Goal: Communication & Community: Share content

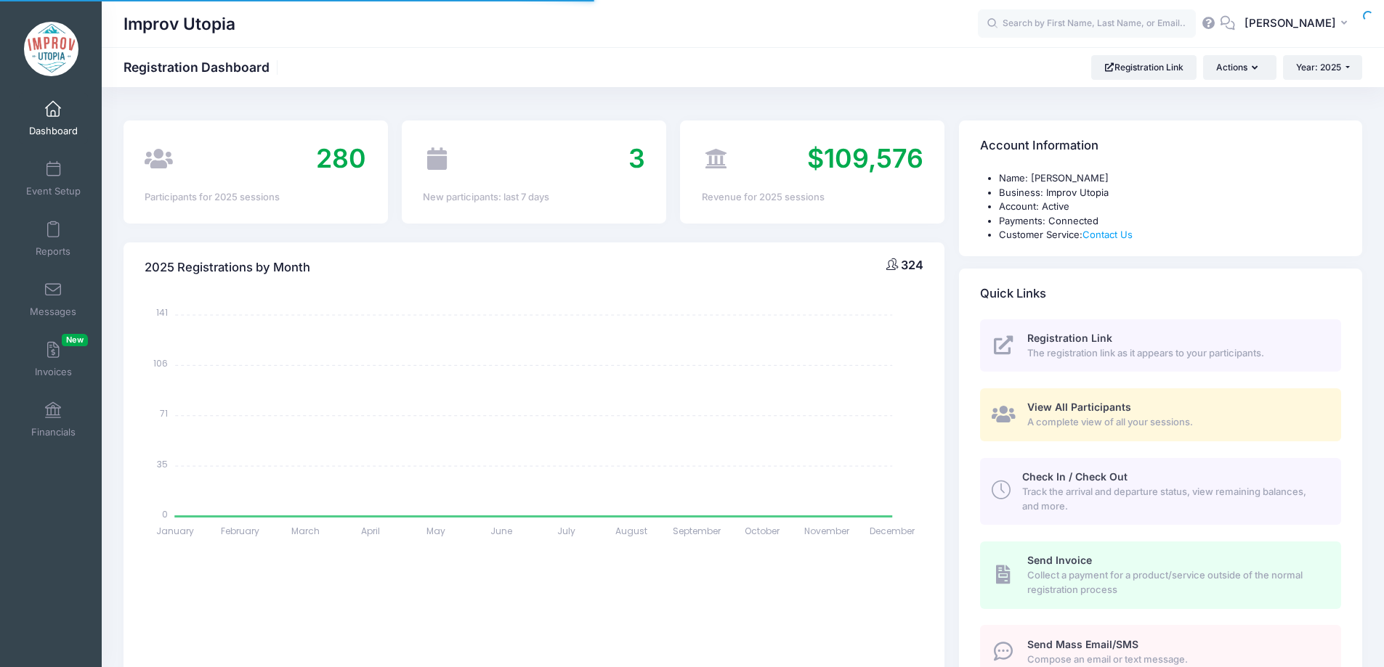
select select
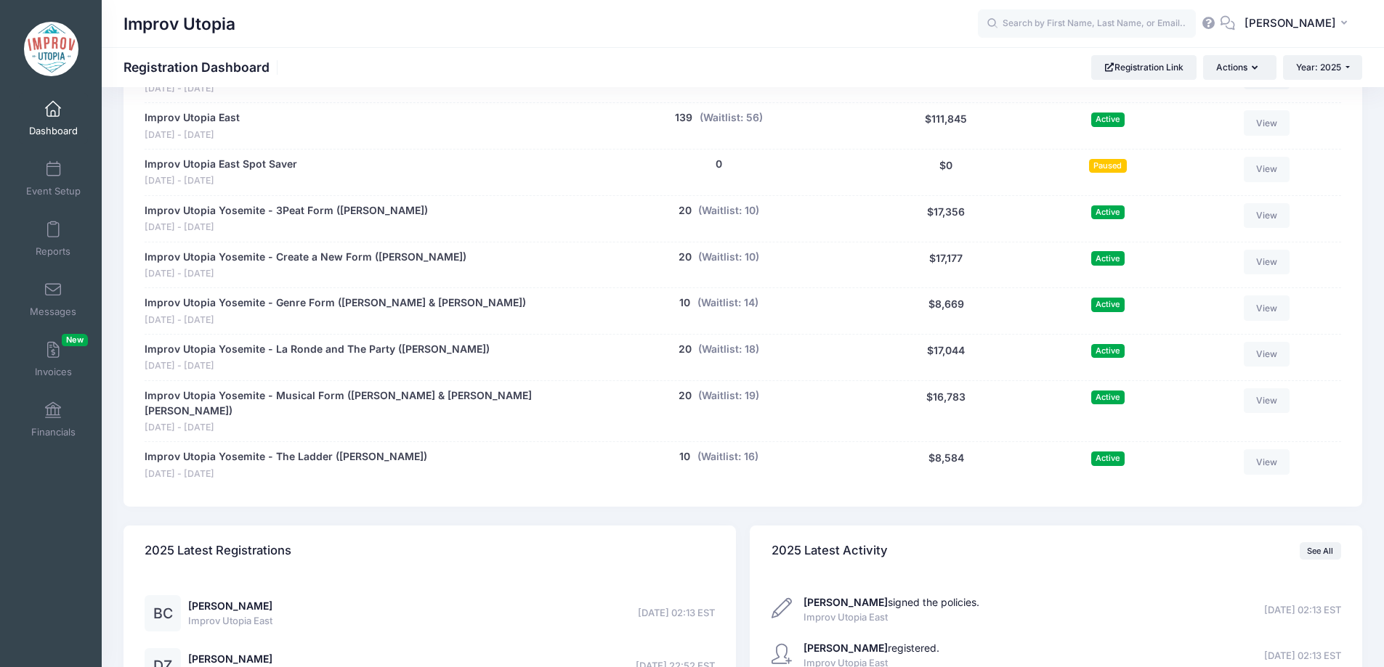
scroll to position [854, 0]
click at [728, 308] on button "(Waitlist: 14)" at bounding box center [727, 302] width 61 height 15
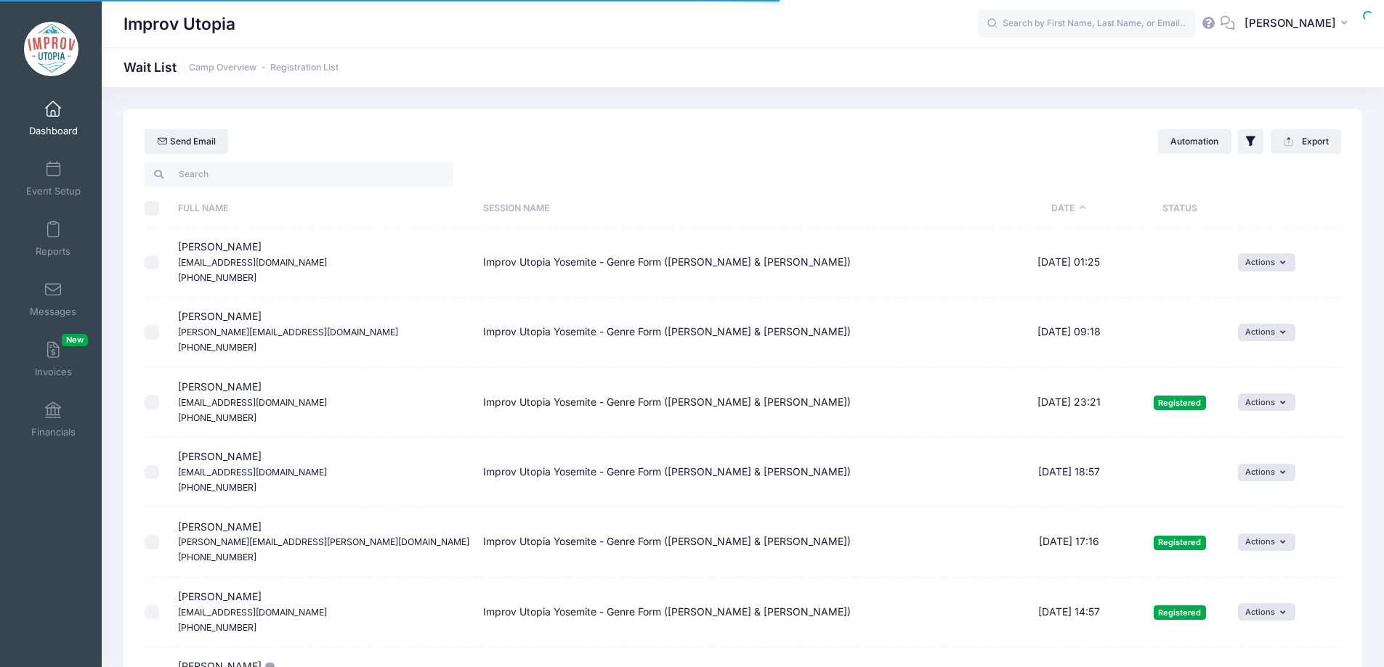
select select "50"
click at [315, 176] on input "search" at bounding box center [299, 174] width 309 height 25
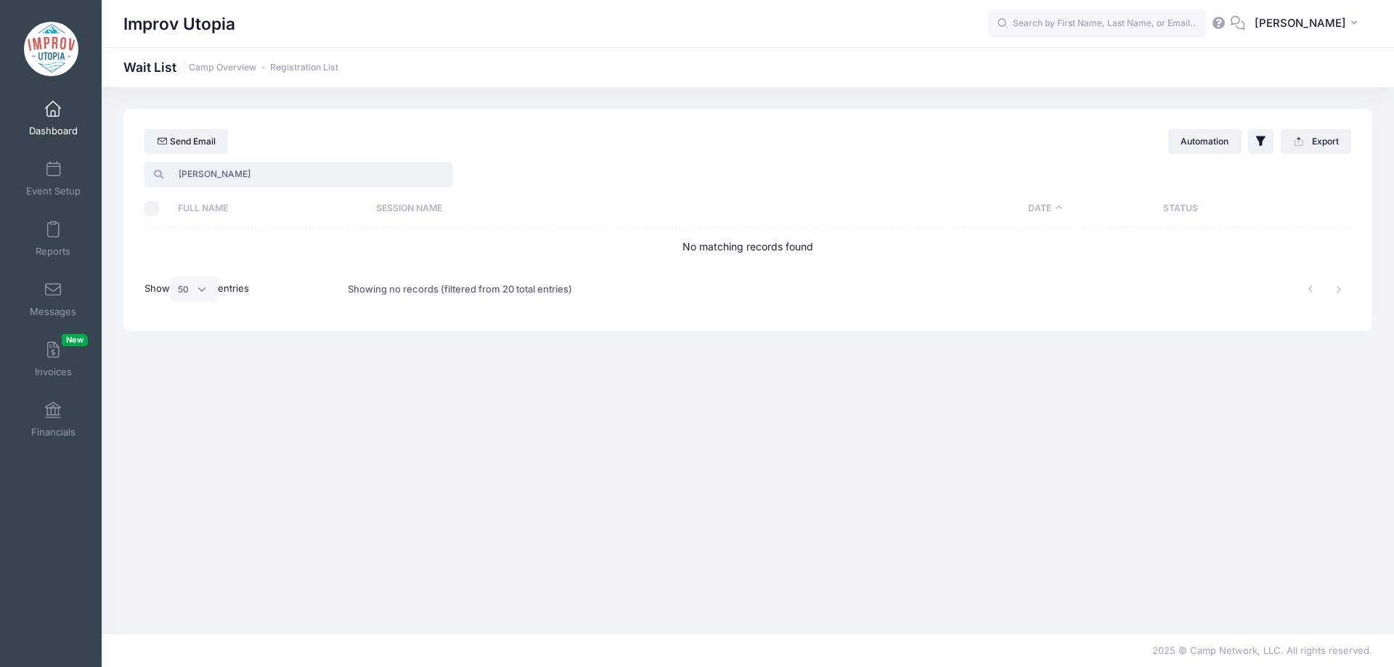
type input "julia"
click at [41, 103] on link "Dashboard" at bounding box center [53, 118] width 69 height 51
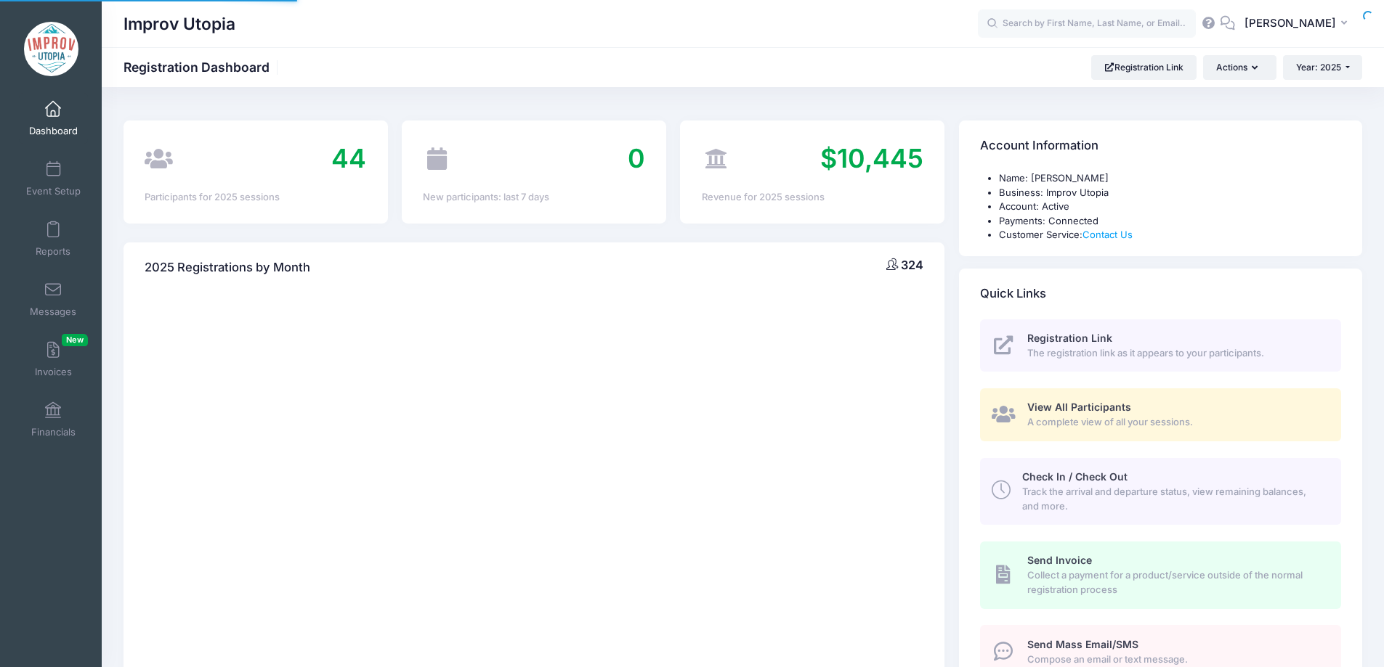
select select
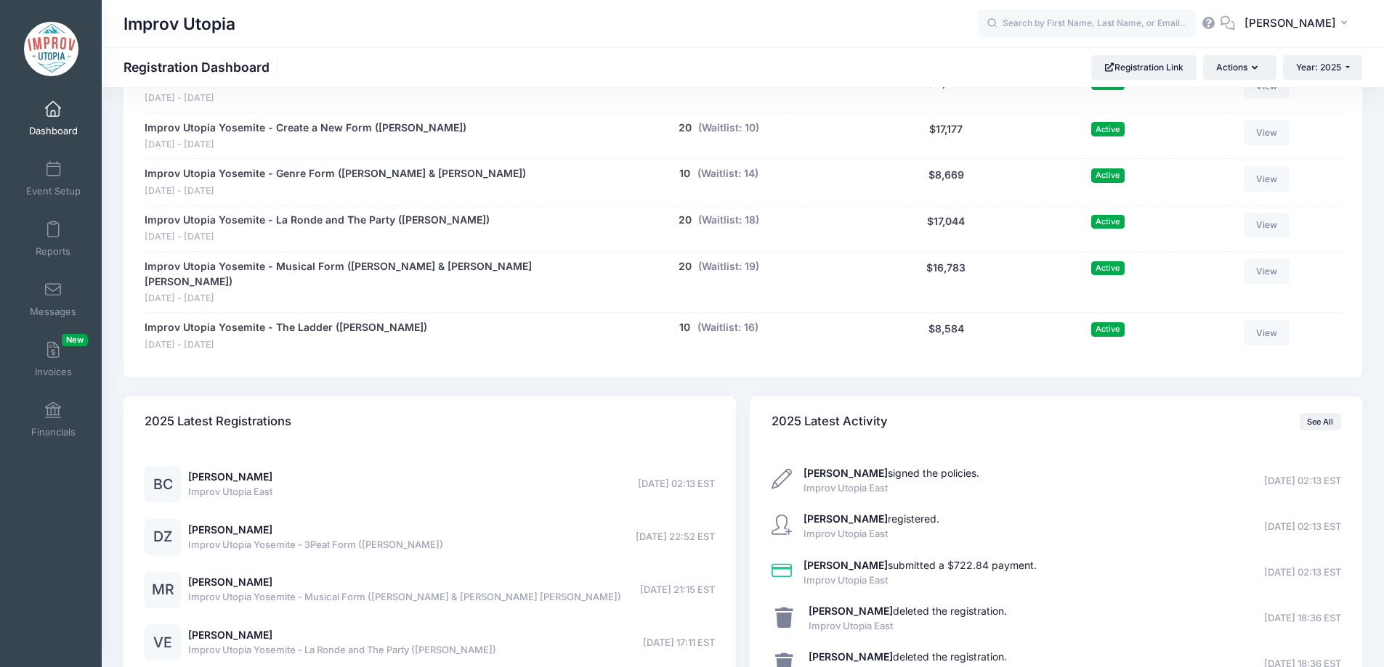
scroll to position [1123, 0]
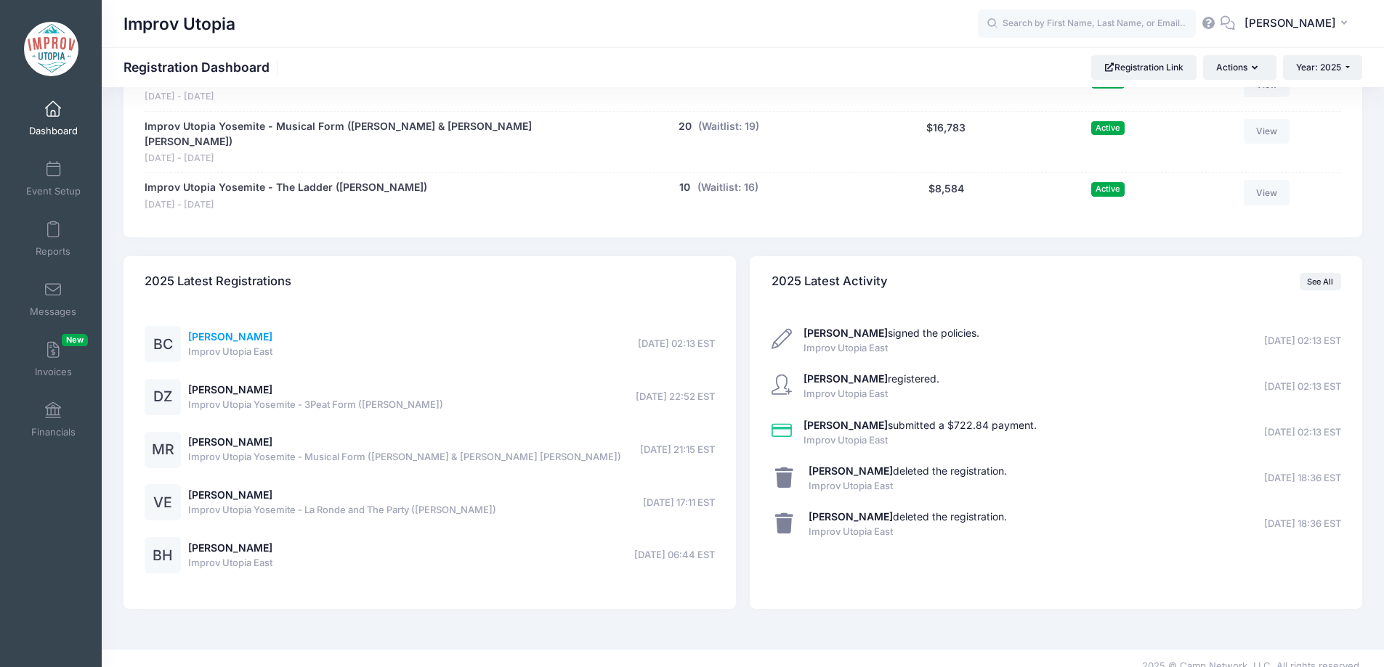
click at [259, 330] on link "[PERSON_NAME]" at bounding box center [230, 336] width 84 height 12
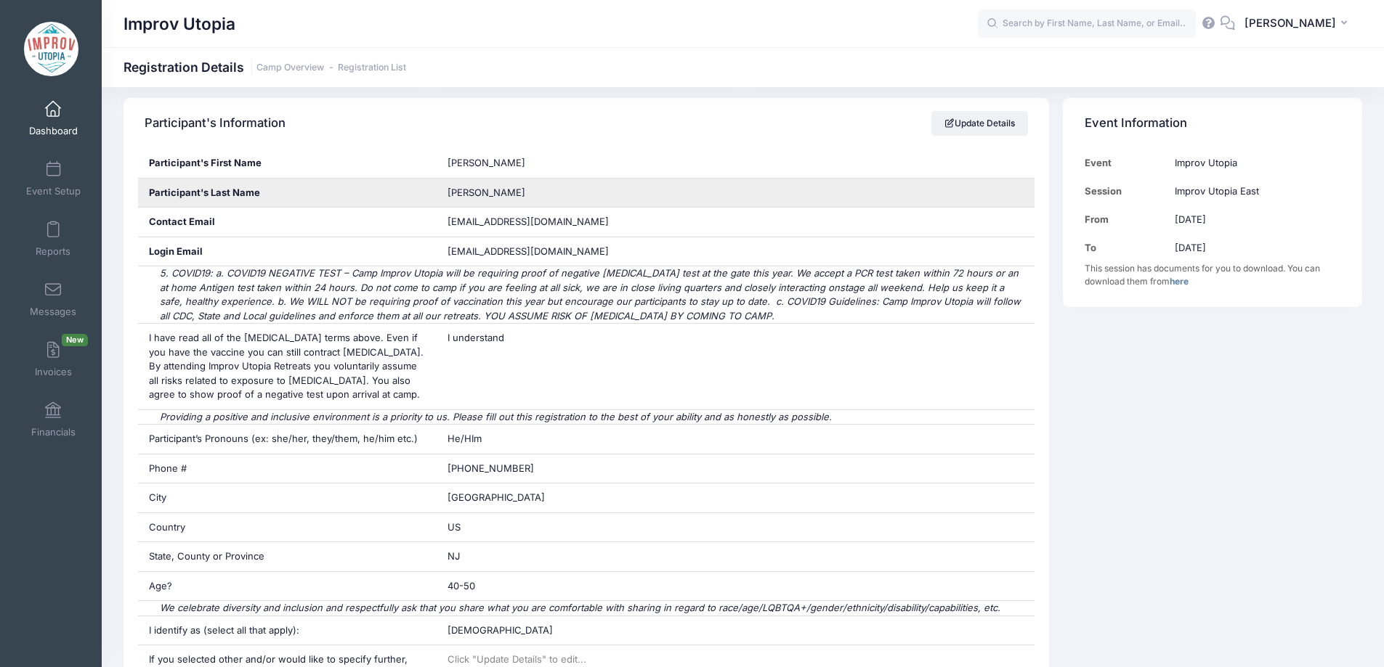
scroll to position [246, 0]
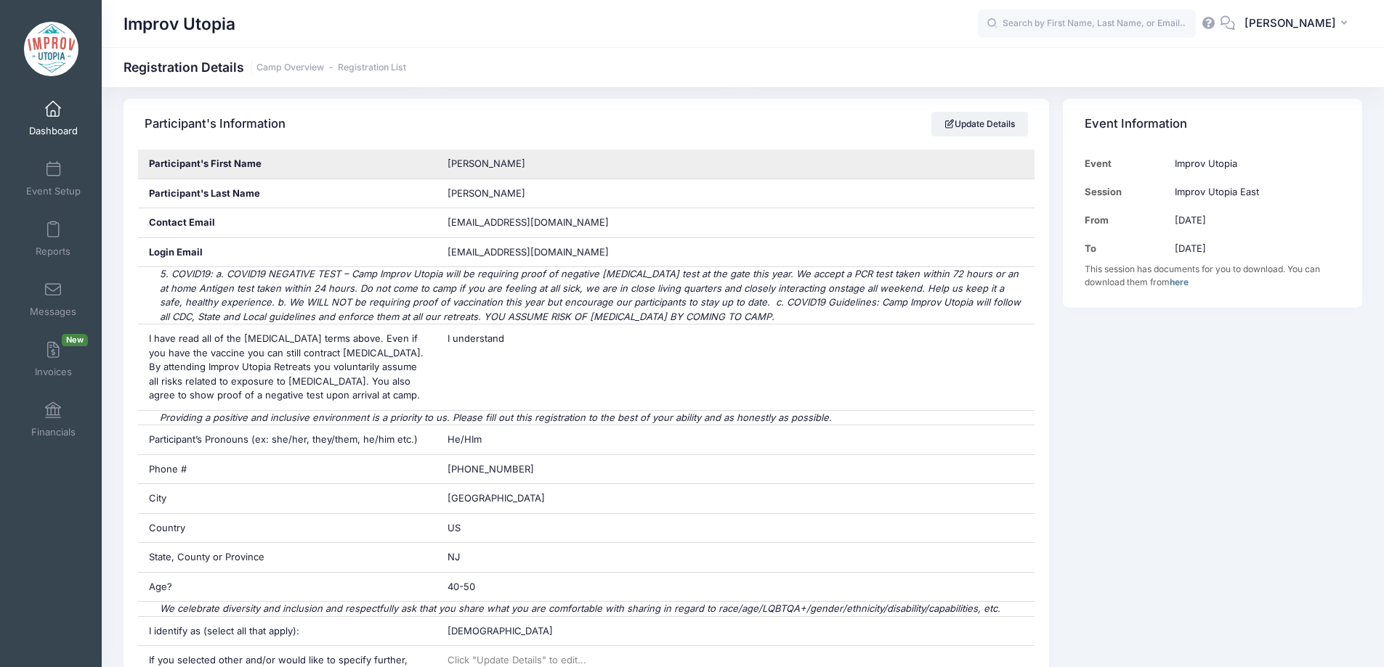
click at [467, 166] on span "[PERSON_NAME]" at bounding box center [486, 164] width 78 height 12
copy div "[PERSON_NAME]"
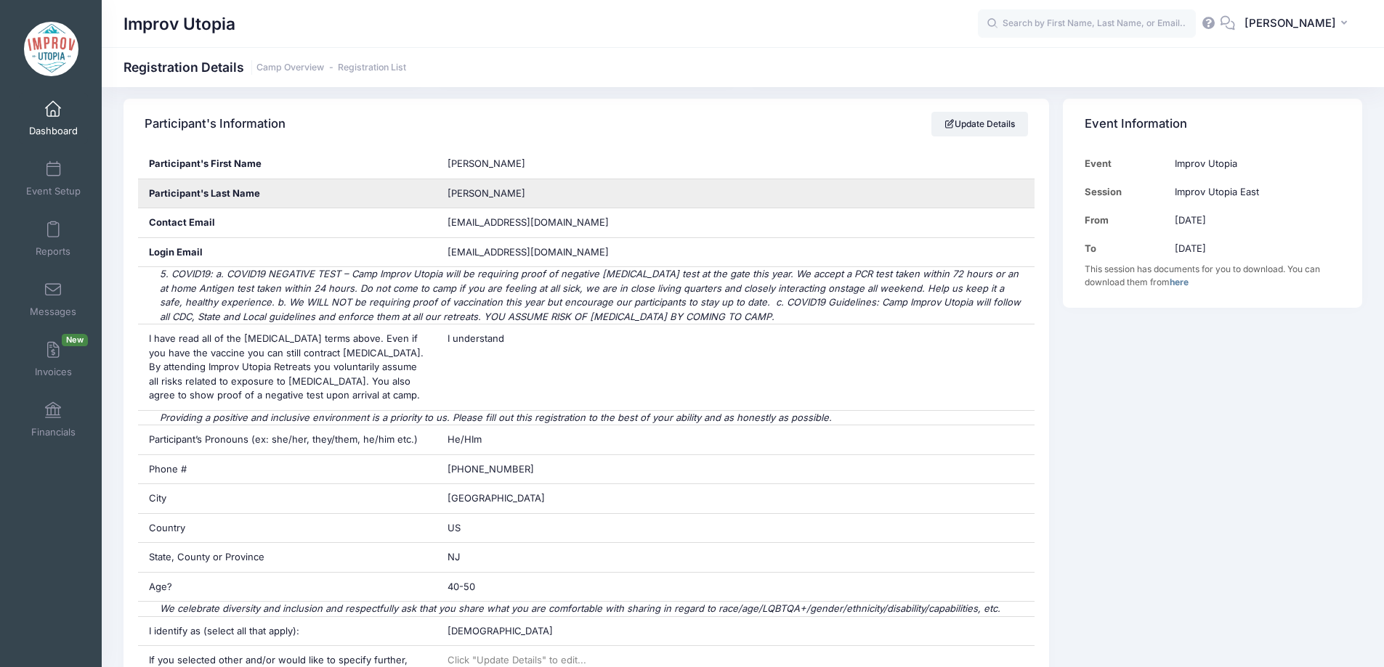
click at [462, 187] on span "[PERSON_NAME]" at bounding box center [486, 193] width 78 height 12
copy span "[PERSON_NAME]"
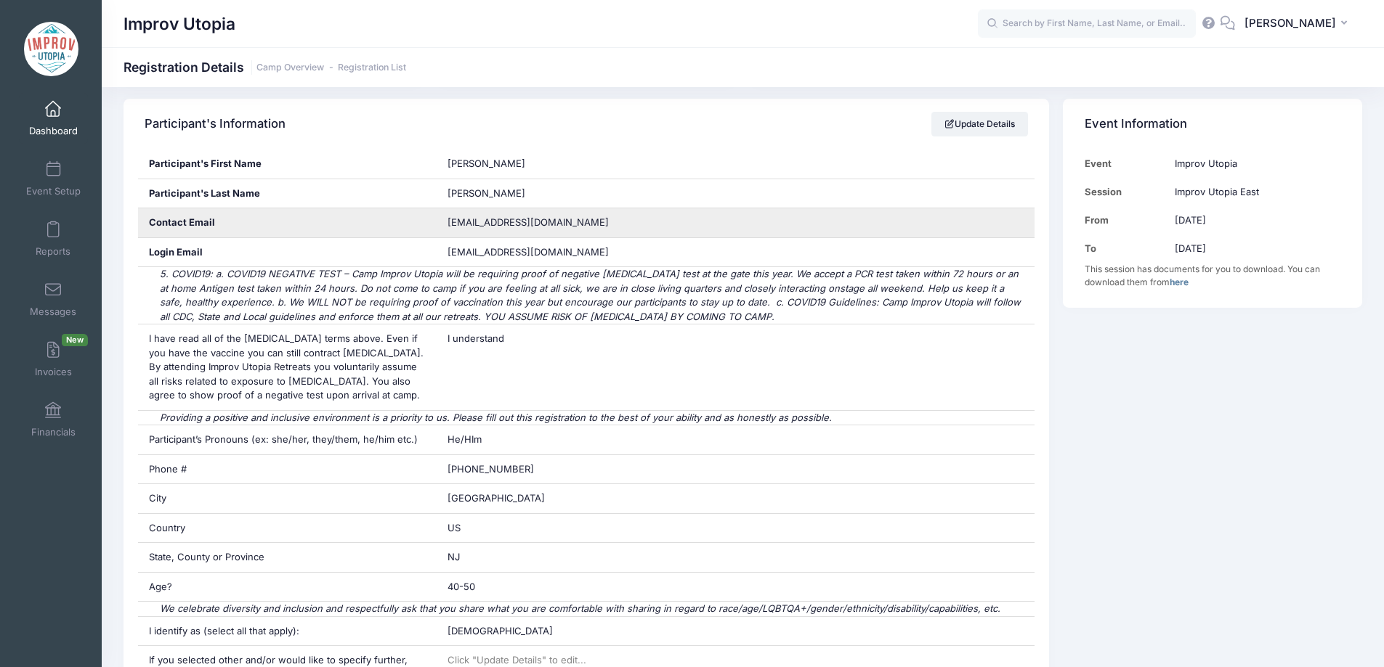
click at [505, 225] on span "[EMAIL_ADDRESS][DOMAIN_NAME]" at bounding box center [527, 222] width 161 height 12
copy div "[EMAIL_ADDRESS][DOMAIN_NAME]"
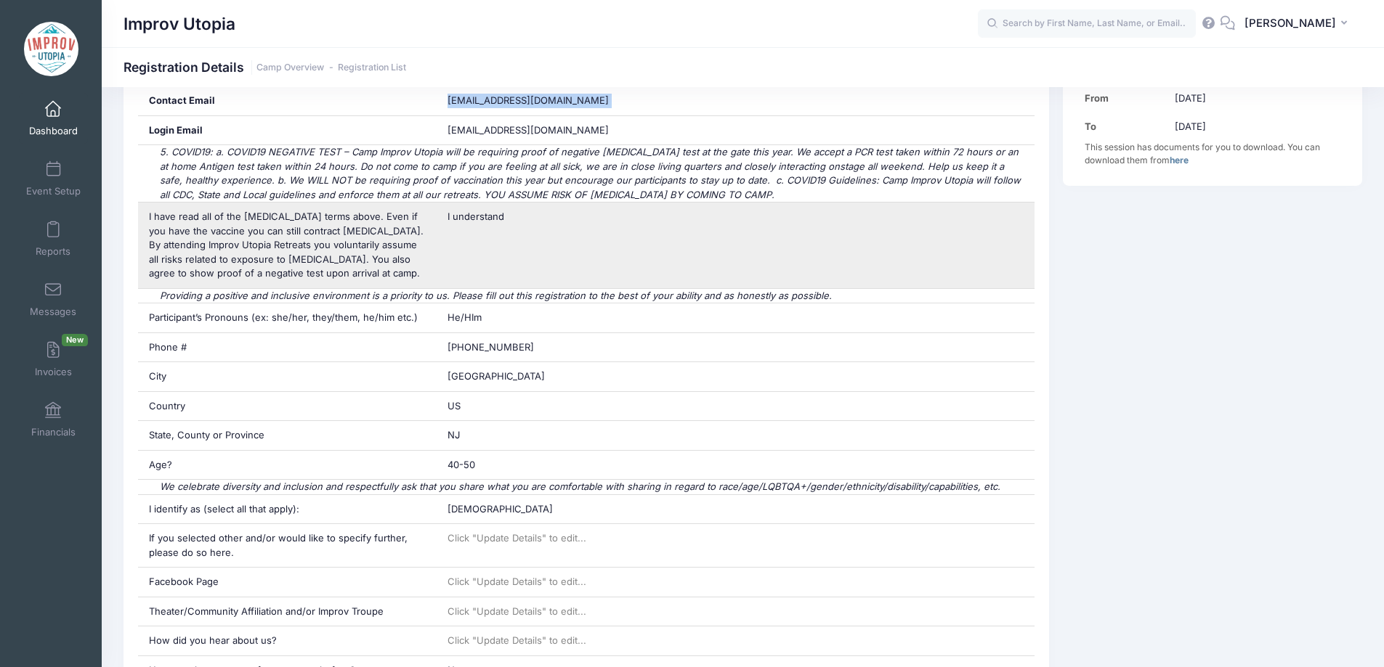
scroll to position [370, 0]
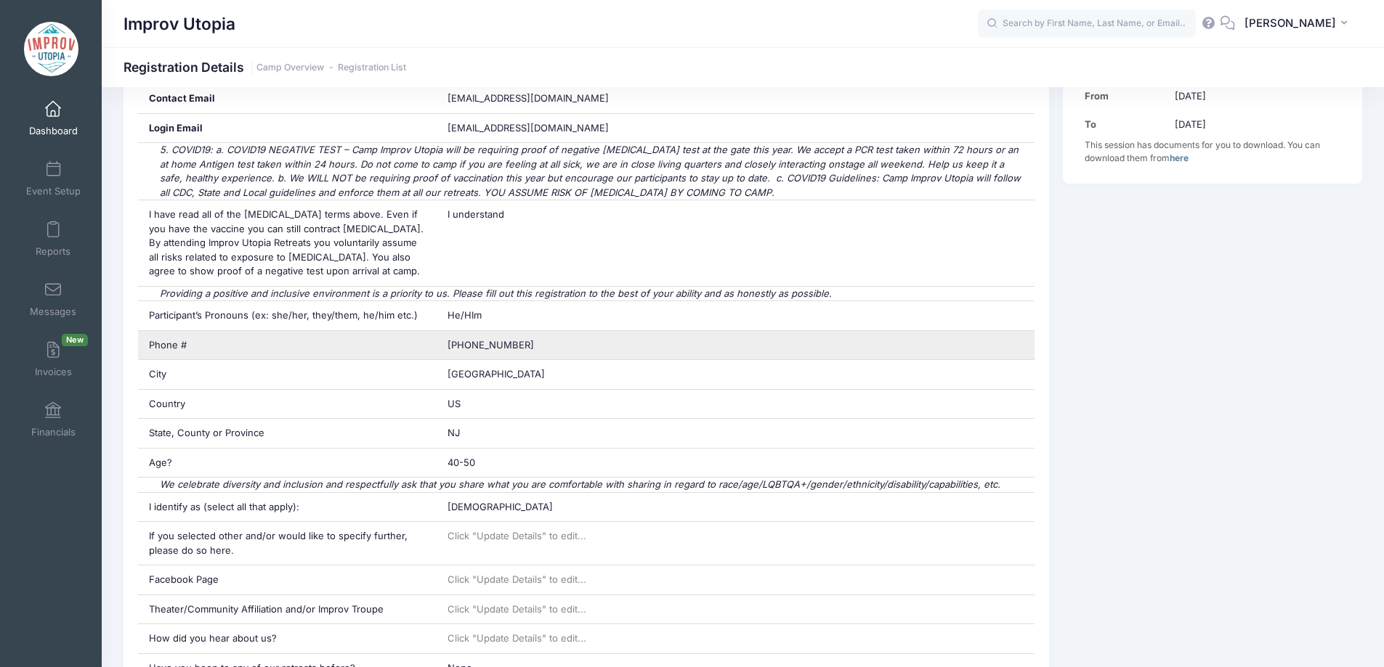
click at [489, 346] on span "[PHONE_NUMBER]" at bounding box center [490, 345] width 86 height 12
copy div "[PHONE_NUMBER]"
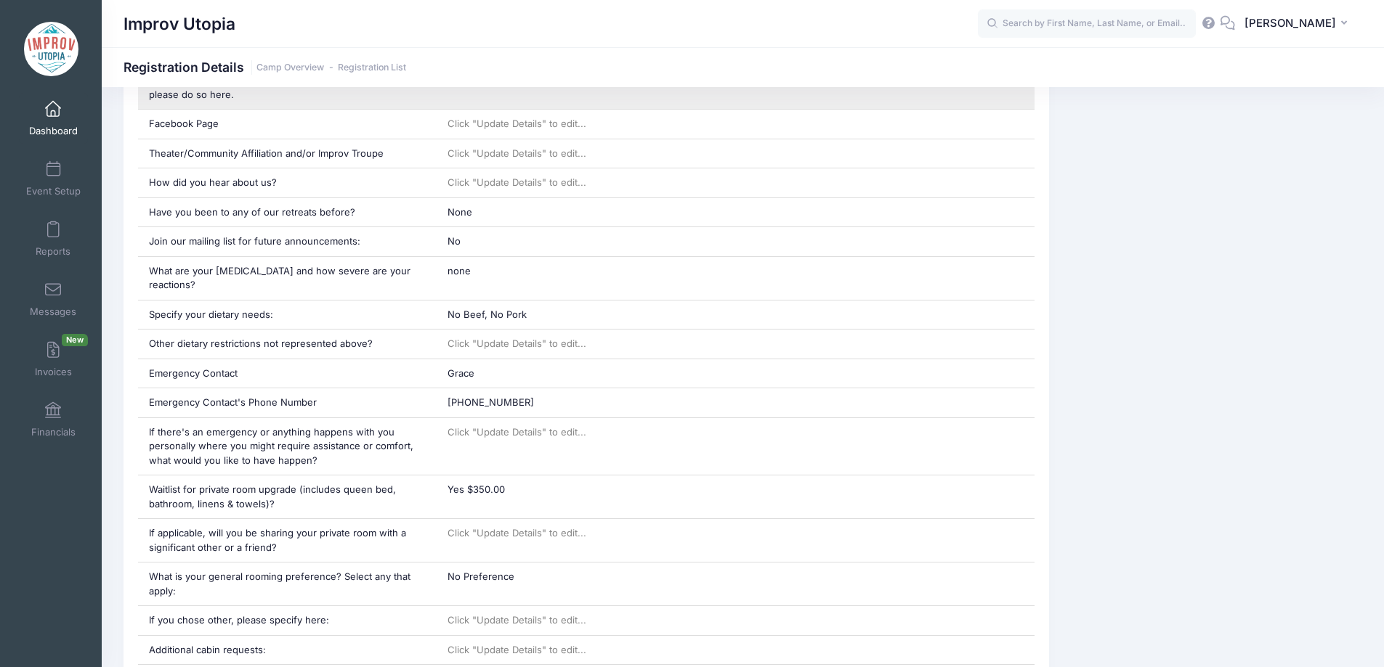
scroll to position [827, 0]
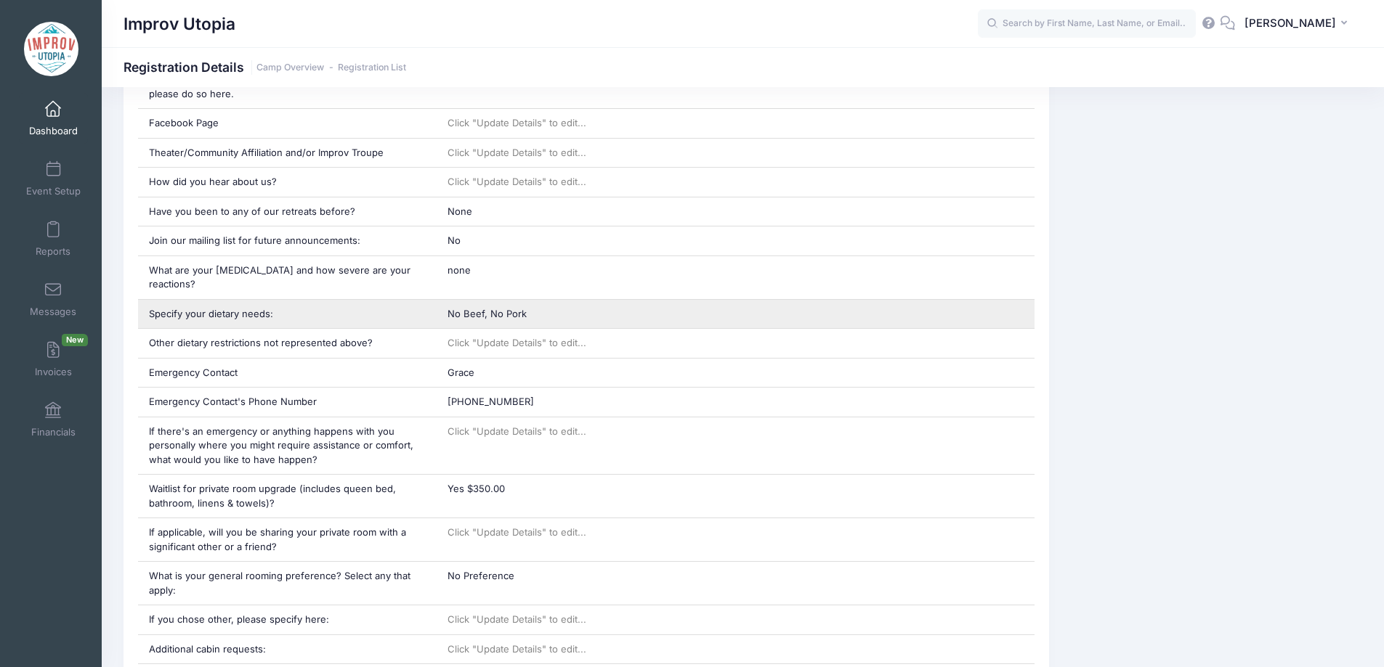
click at [487, 308] on span "No Beef, No Pork" at bounding box center [486, 314] width 79 height 12
copy div "No Beef, No Pork"
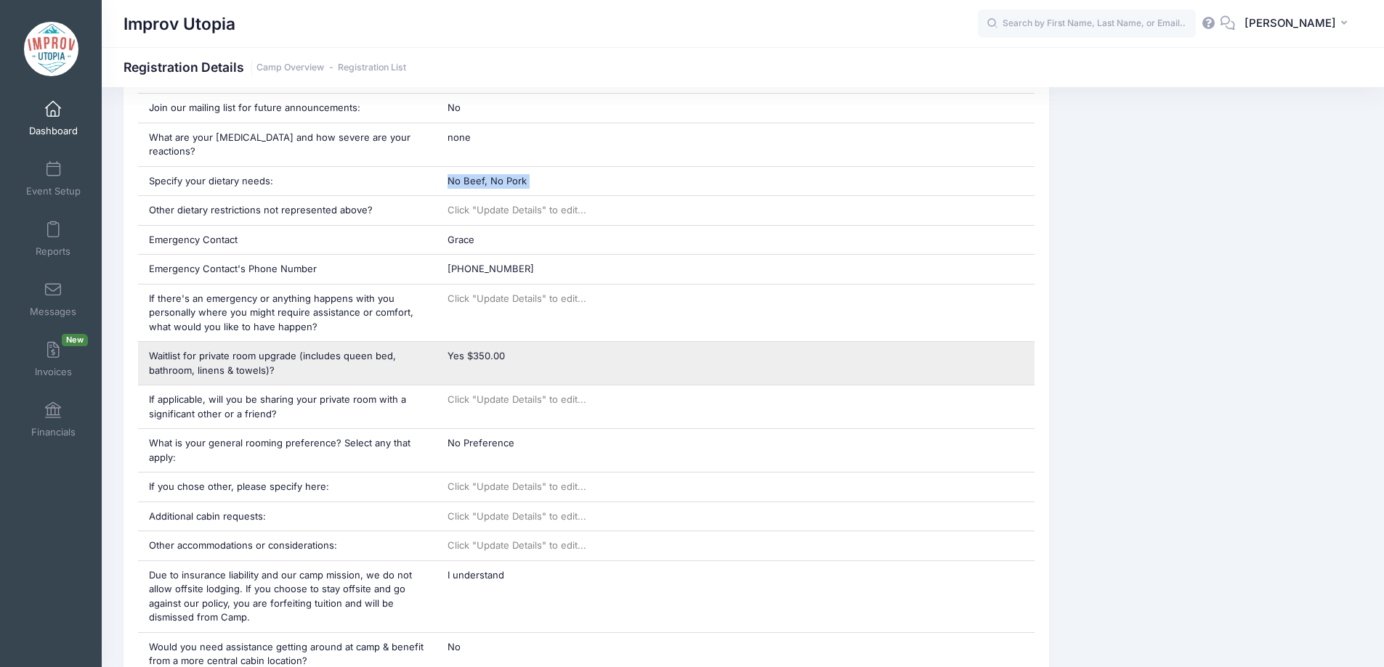
scroll to position [962, 0]
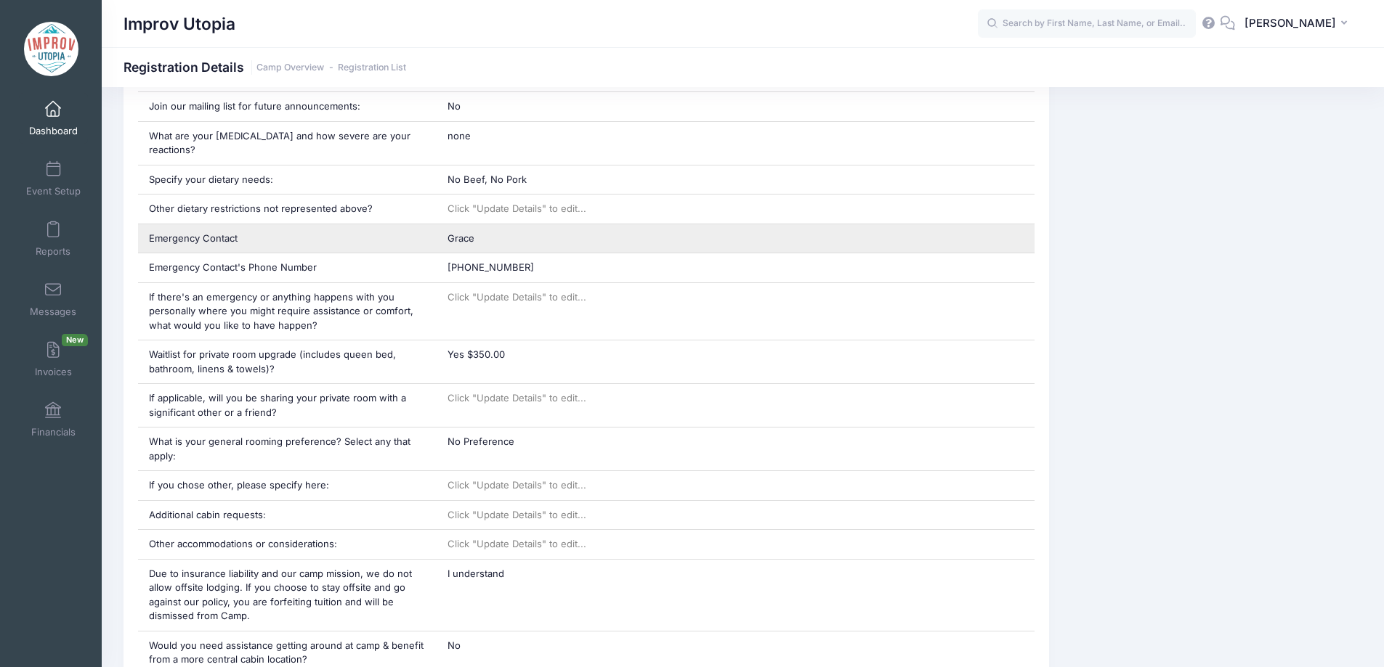
click at [459, 232] on span "Grace" at bounding box center [460, 238] width 27 height 12
copy div "Grace"
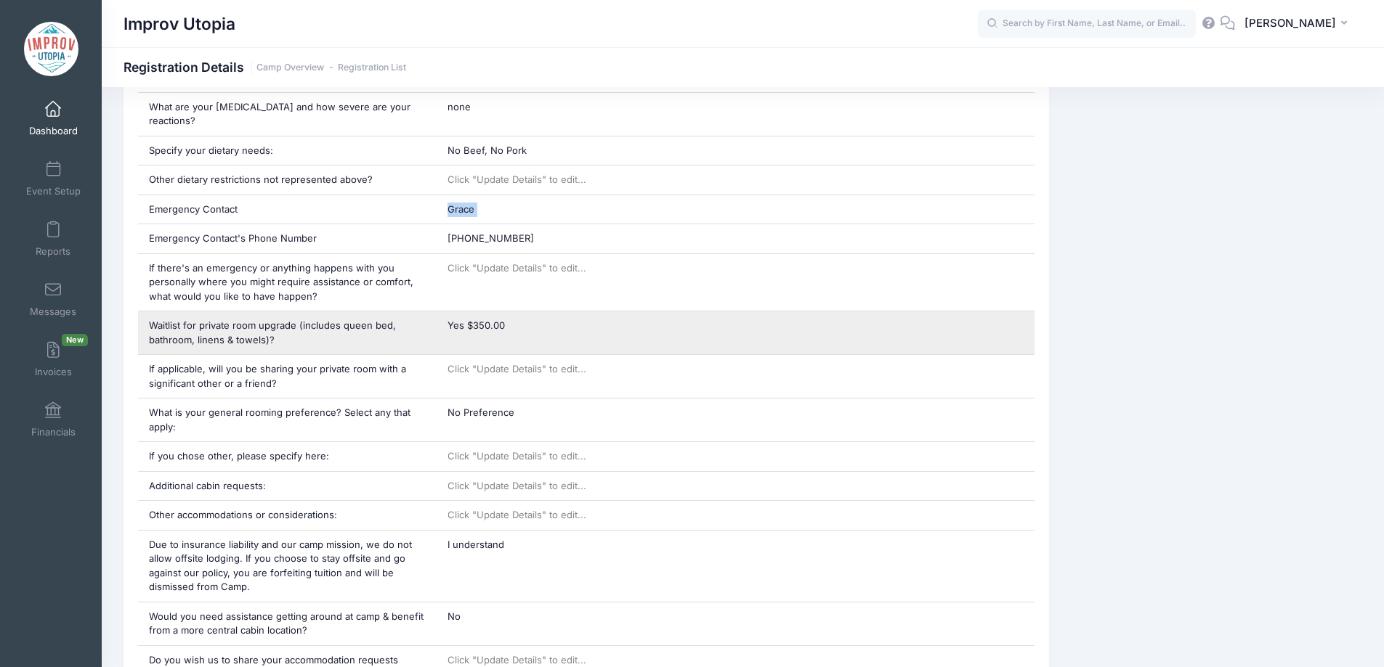
scroll to position [994, 0]
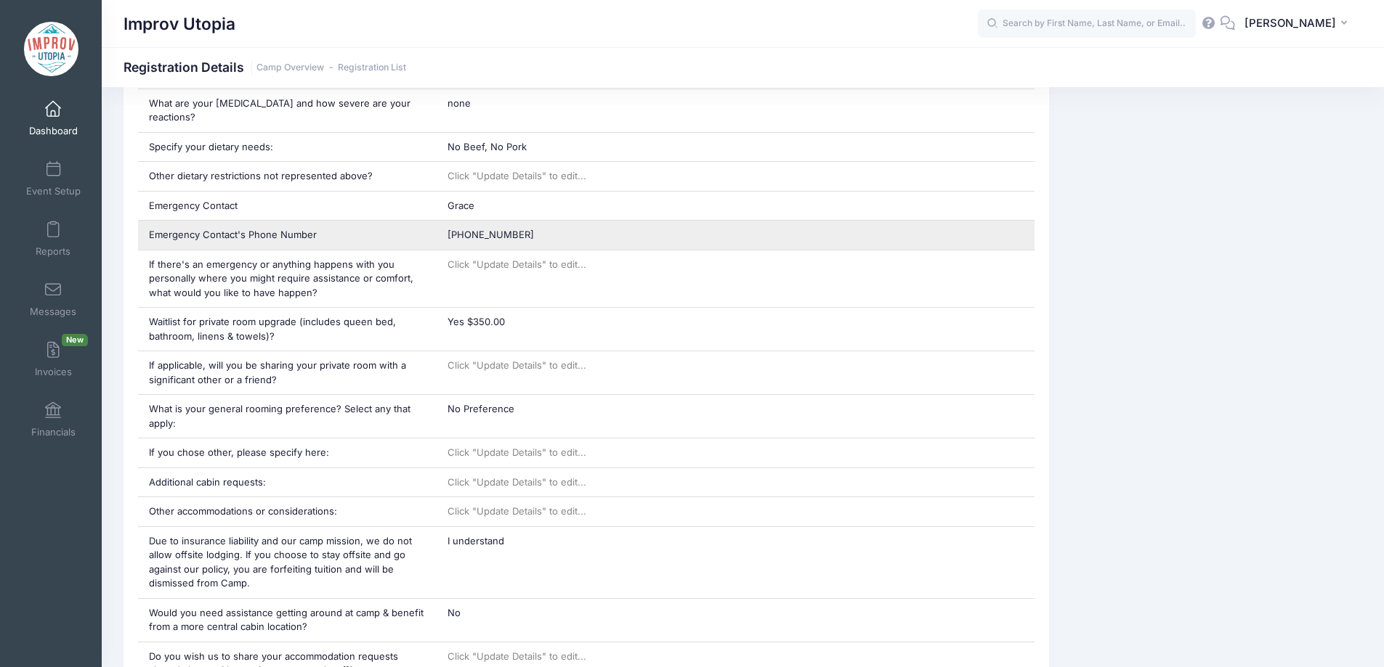
click at [477, 229] on span "[PHONE_NUMBER]" at bounding box center [490, 235] width 86 height 12
copy div "[PHONE_NUMBER]"
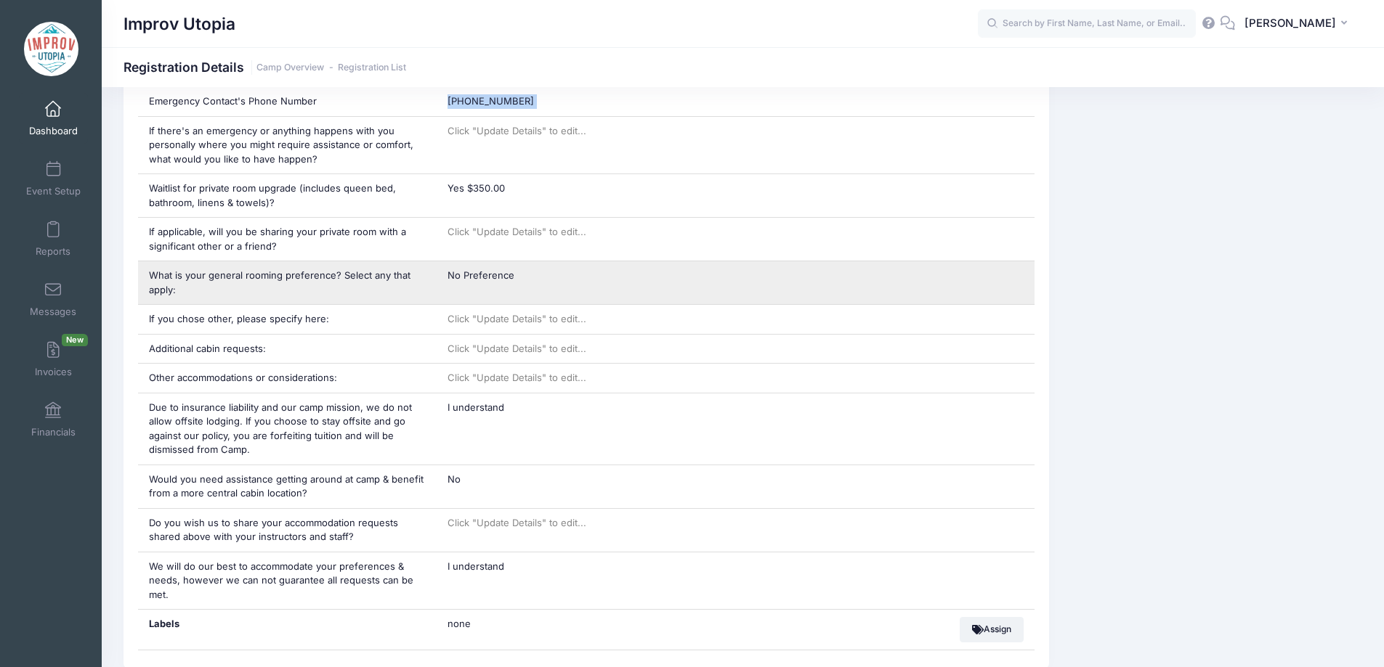
scroll to position [1129, 0]
click at [495, 271] on div "No Preference" at bounding box center [736, 282] width 598 height 43
copy div "No Preference"
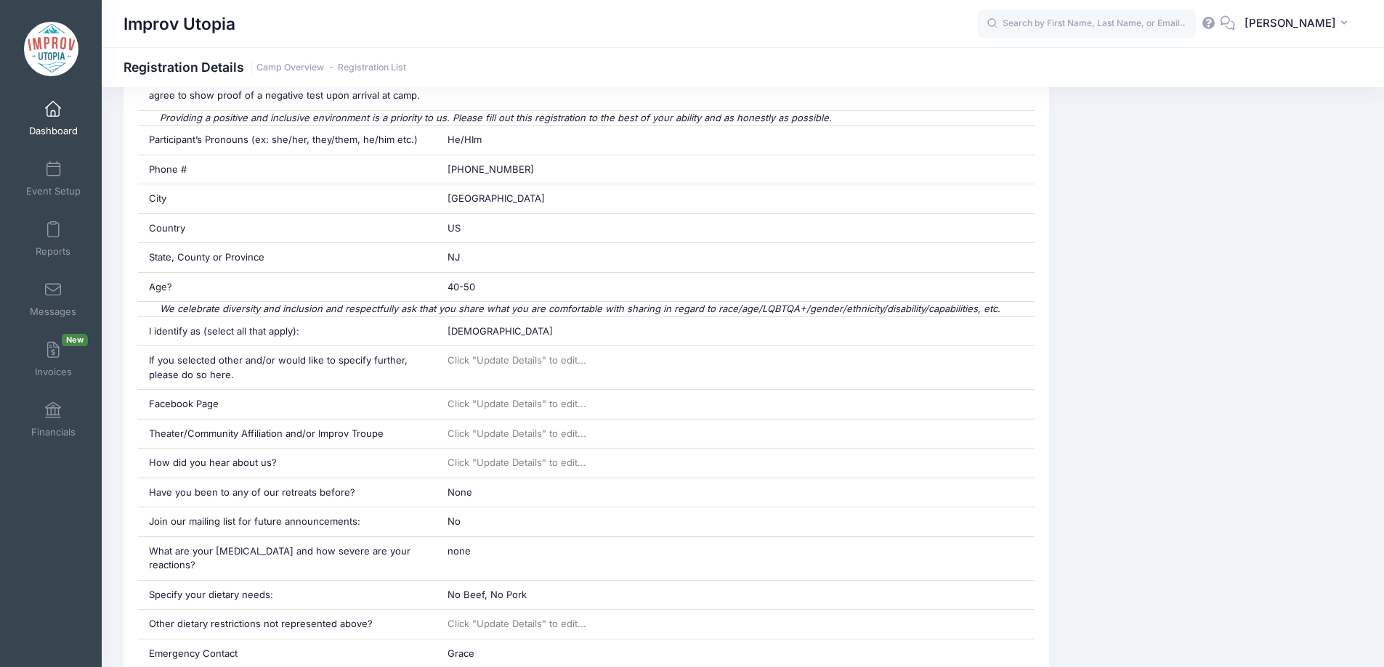
scroll to position [548, 0]
click at [1113, 38] on div "SP Sofya Piro My Profile My Events Announcements Help Logout" at bounding box center [1170, 23] width 384 height 33
click at [1089, 25] on input "text" at bounding box center [1087, 23] width 218 height 29
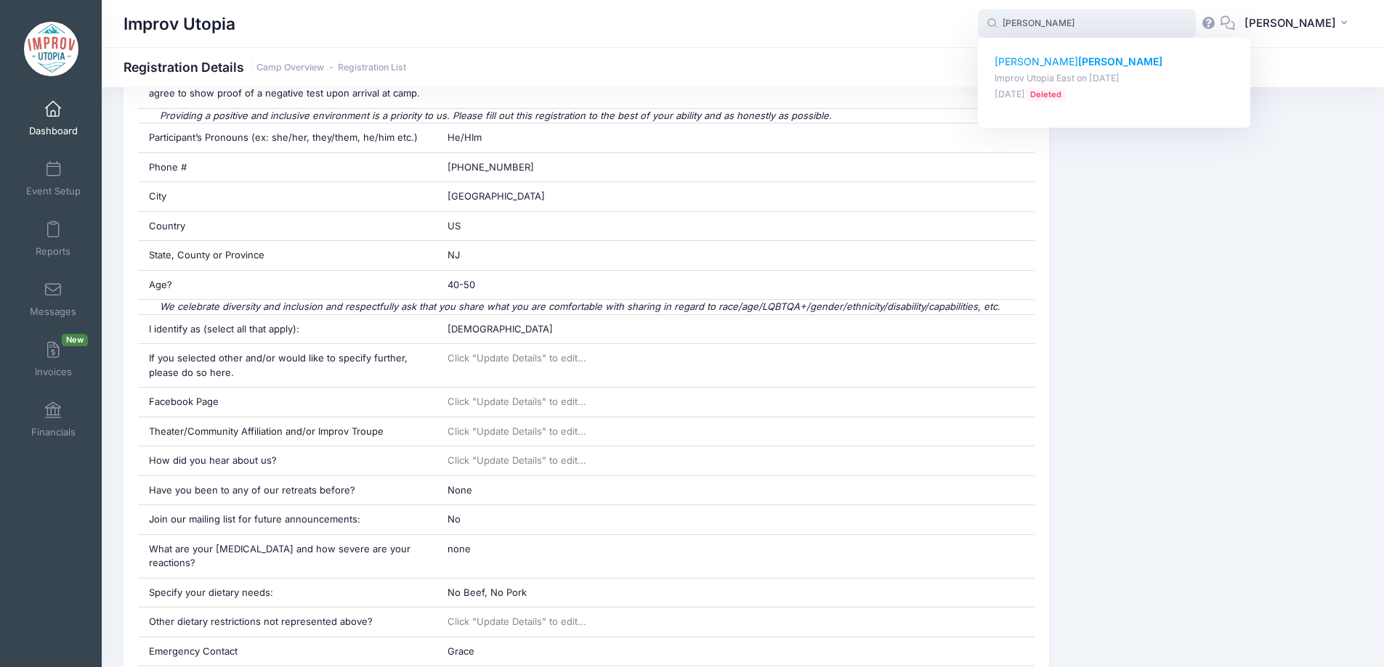
click at [1078, 62] on strong "Stephens" at bounding box center [1120, 61] width 84 height 12
type input "Chris Stephens (Improv Utopia East, Aug-29, 2025)"
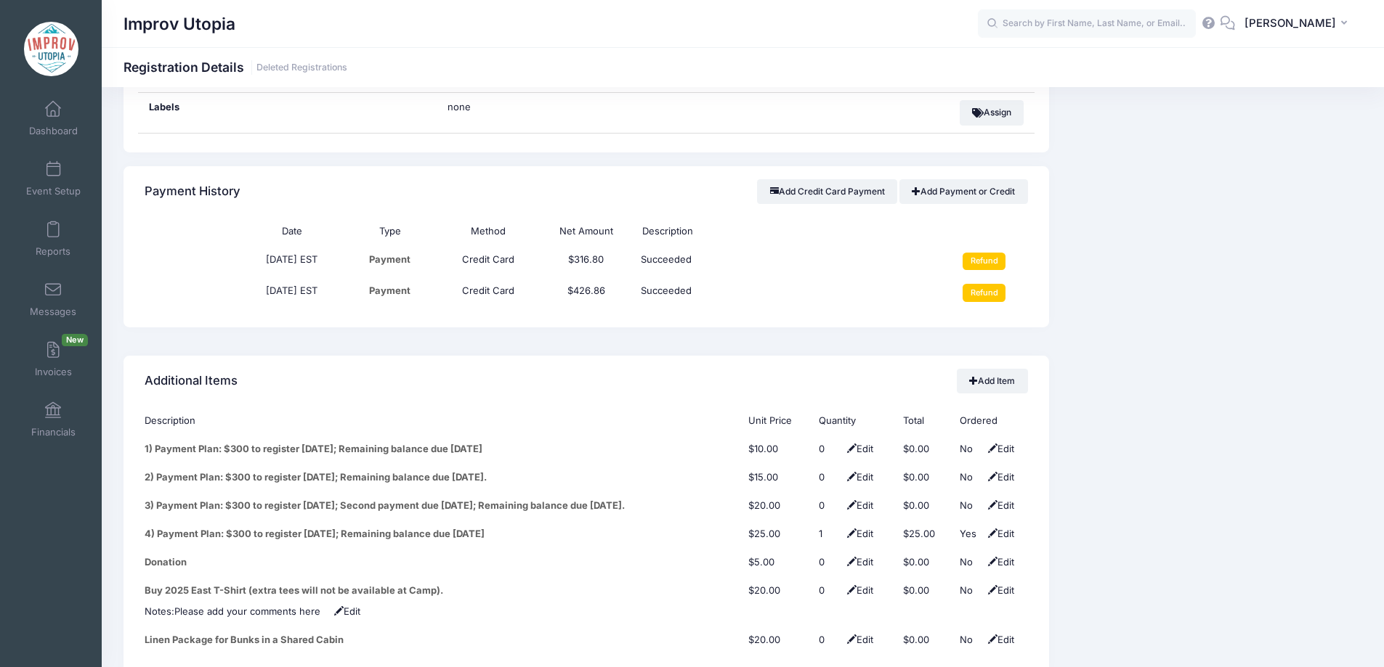
scroll to position [1646, 0]
click at [975, 283] on input "Refund" at bounding box center [983, 291] width 43 height 17
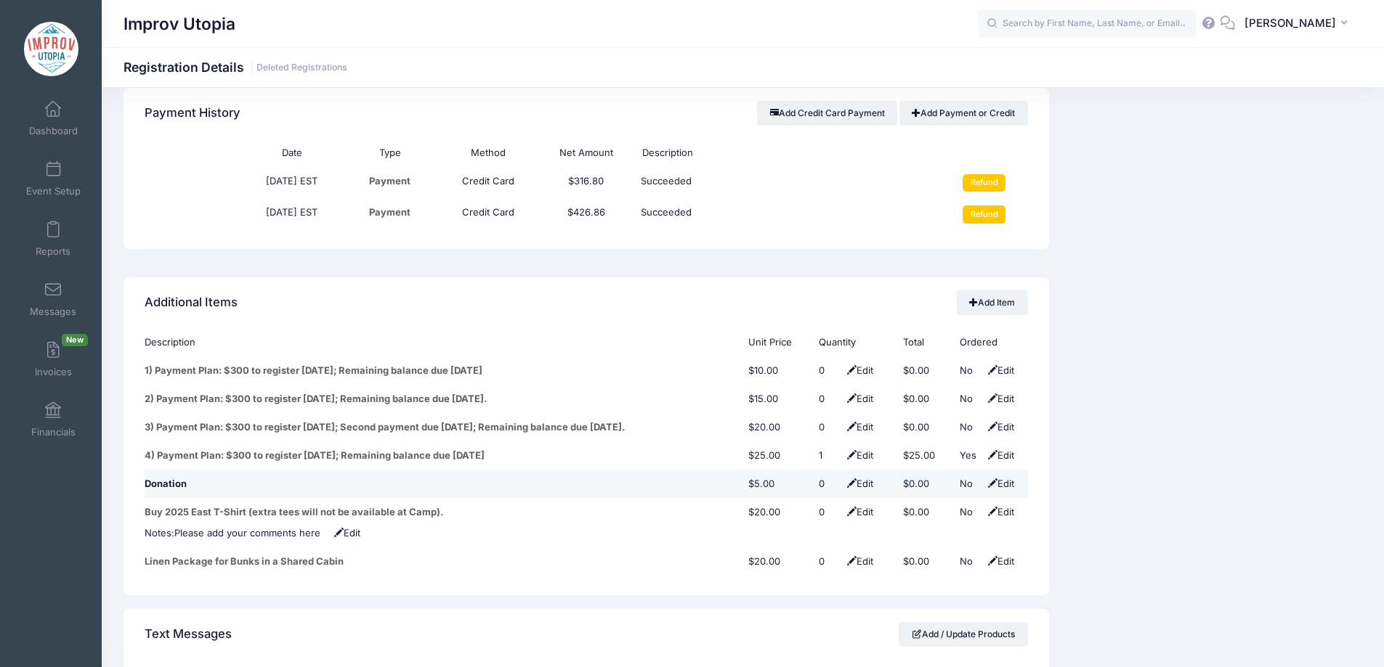
scroll to position [1724, 0]
click at [982, 205] on input "Refund" at bounding box center [983, 213] width 43 height 17
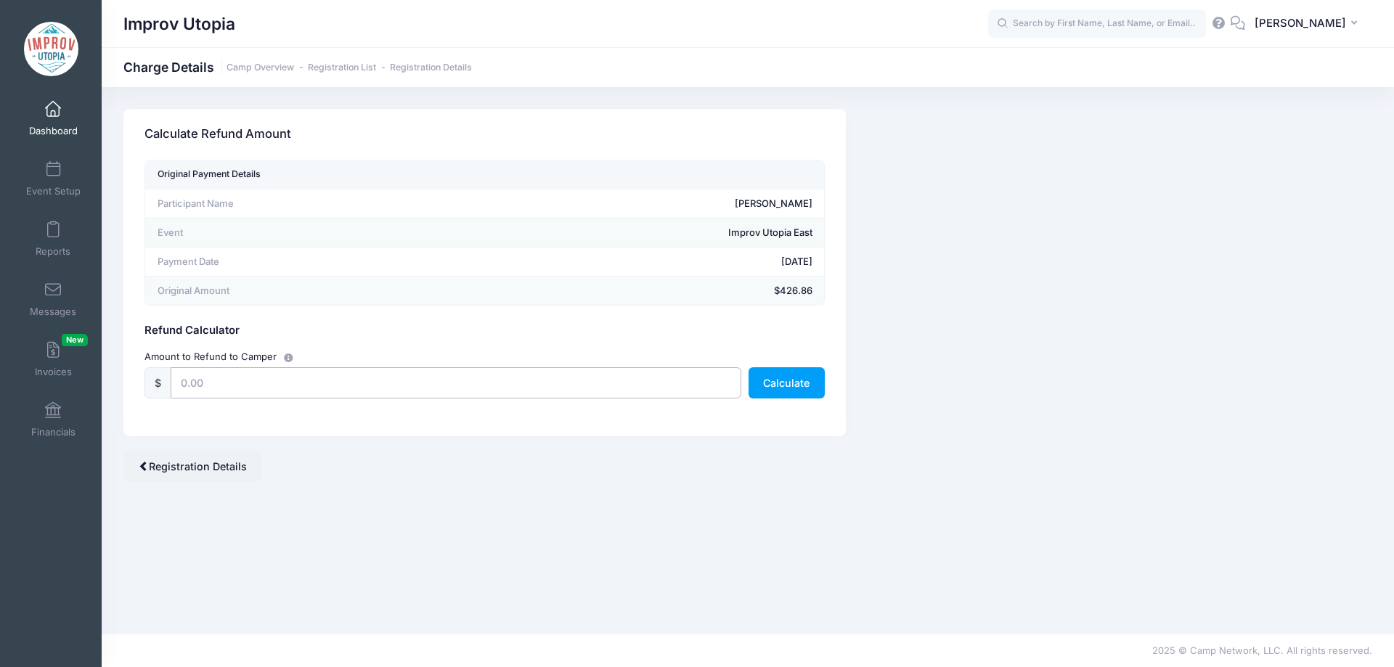
click at [464, 383] on input "text" at bounding box center [456, 383] width 571 height 31
type input "426.86"
click at [797, 384] on button "Calculate" at bounding box center [787, 383] width 76 height 31
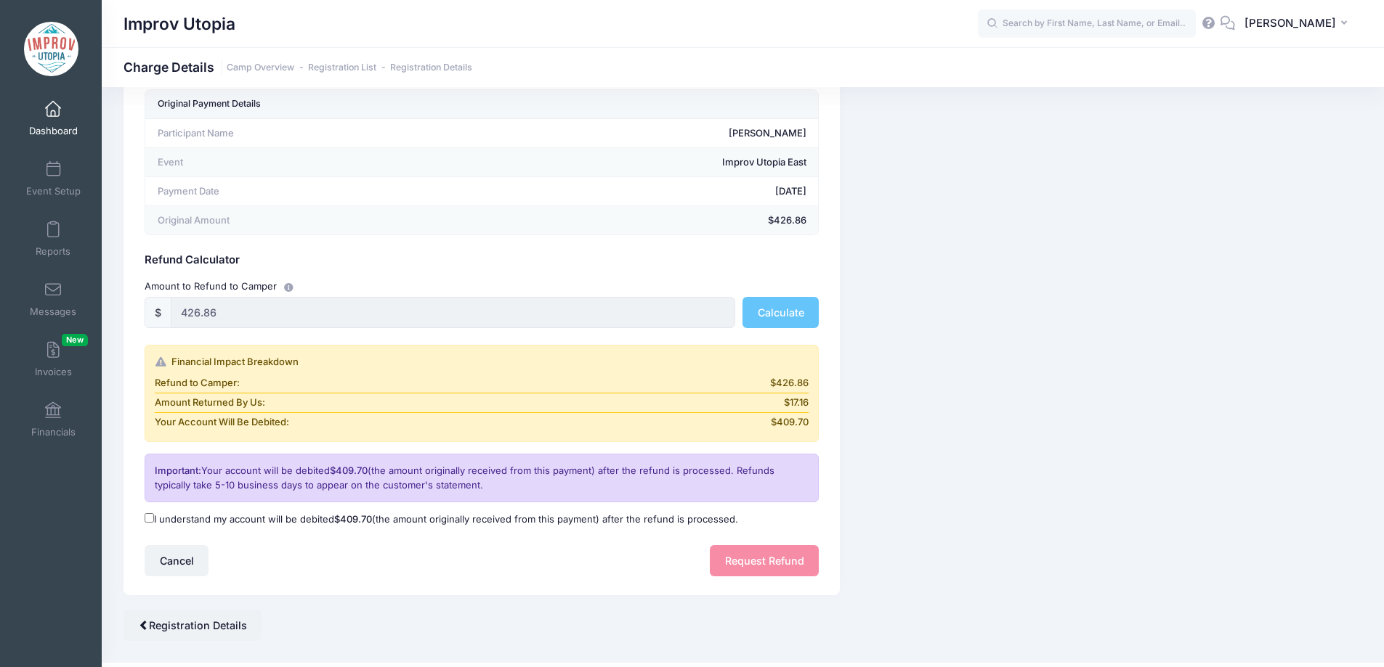
scroll to position [75, 0]
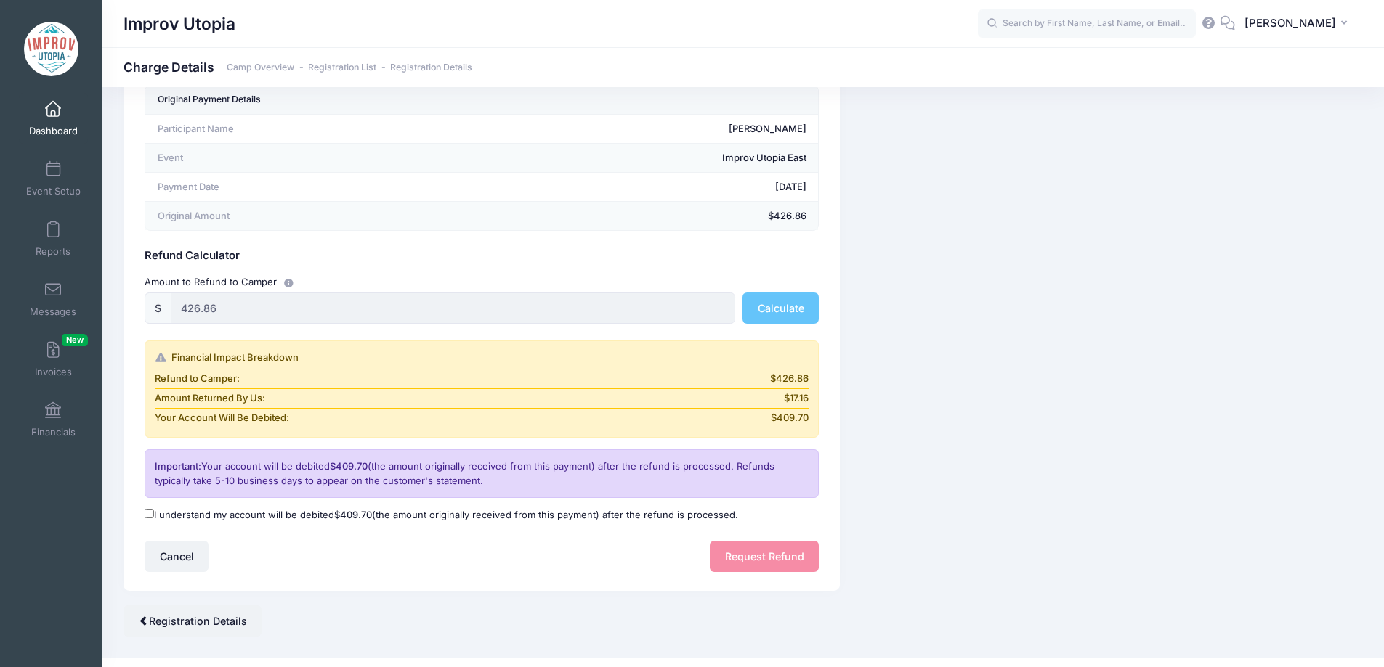
click at [147, 514] on input "I understand my account will be debited $409.70 (the amount originally received…" at bounding box center [149, 513] width 9 height 9
checkbox input "true"
click at [768, 560] on button "Request Refund" at bounding box center [764, 556] width 109 height 31
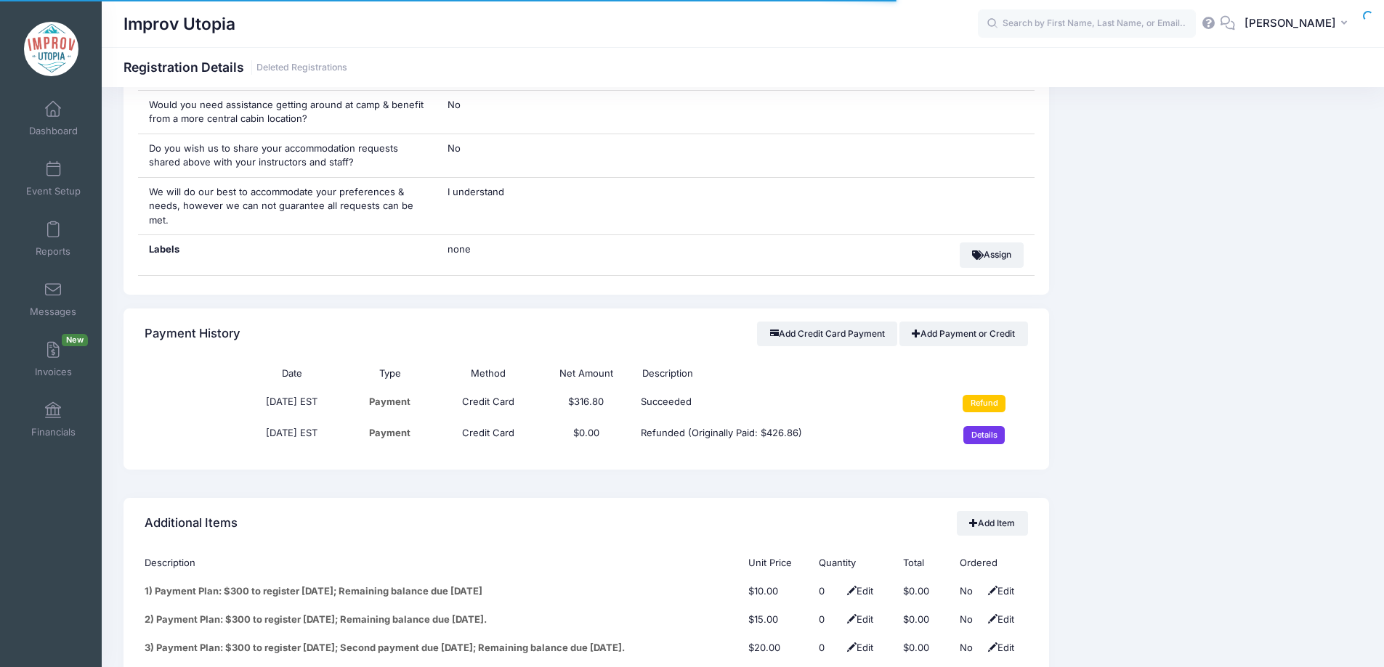
scroll to position [1550, 0]
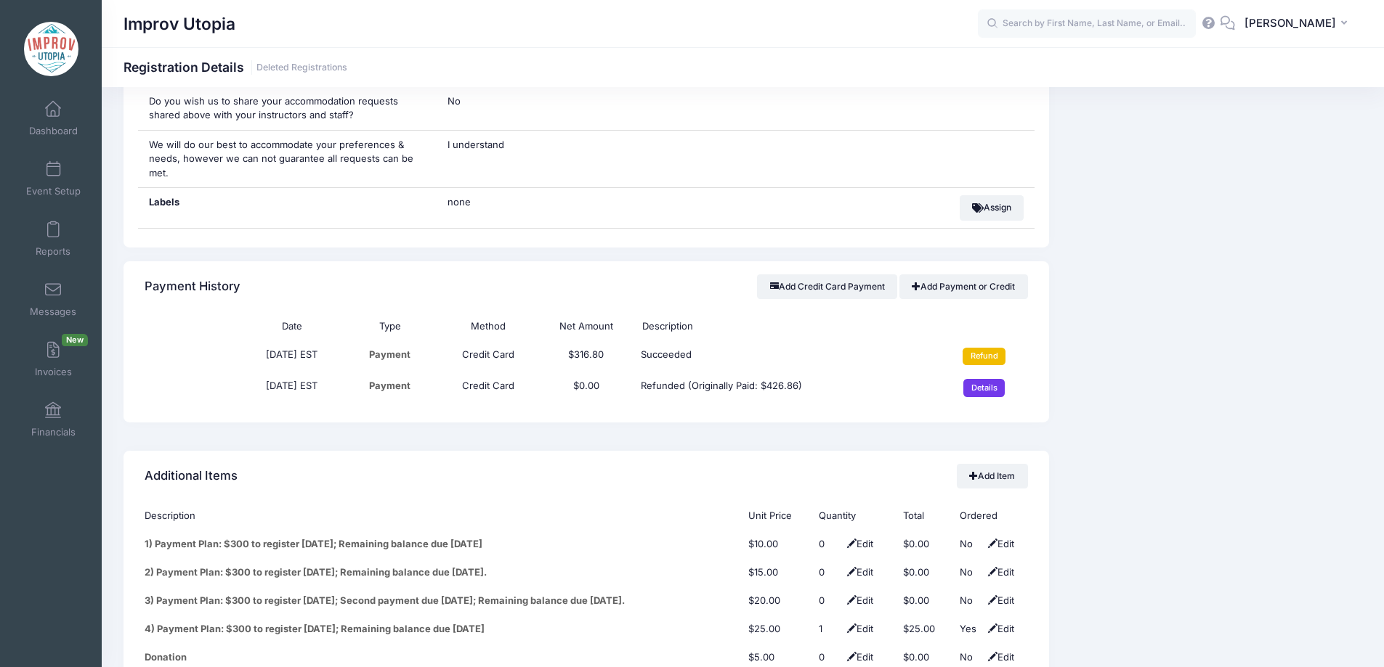
click at [986, 351] on input "Refund" at bounding box center [983, 356] width 43 height 17
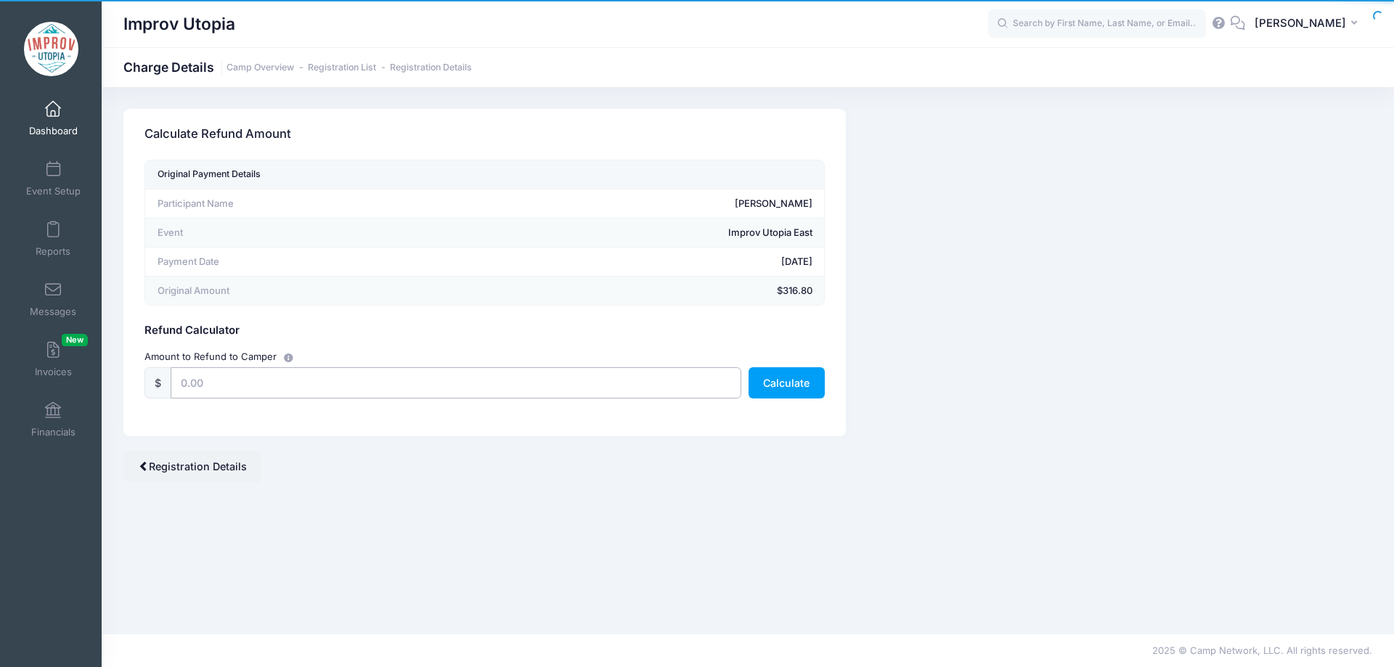
click at [490, 381] on input "text" at bounding box center [456, 383] width 571 height 31
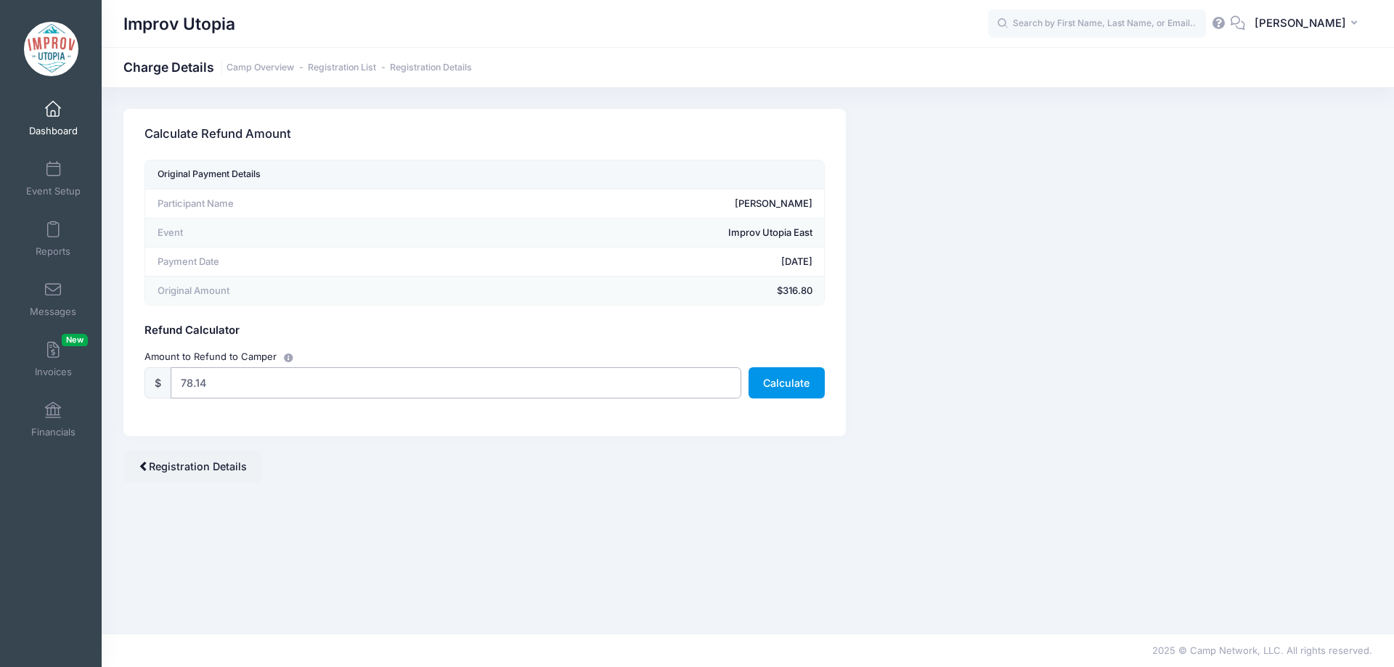
type input "78.14"
click at [773, 387] on button "Calculate" at bounding box center [787, 383] width 76 height 31
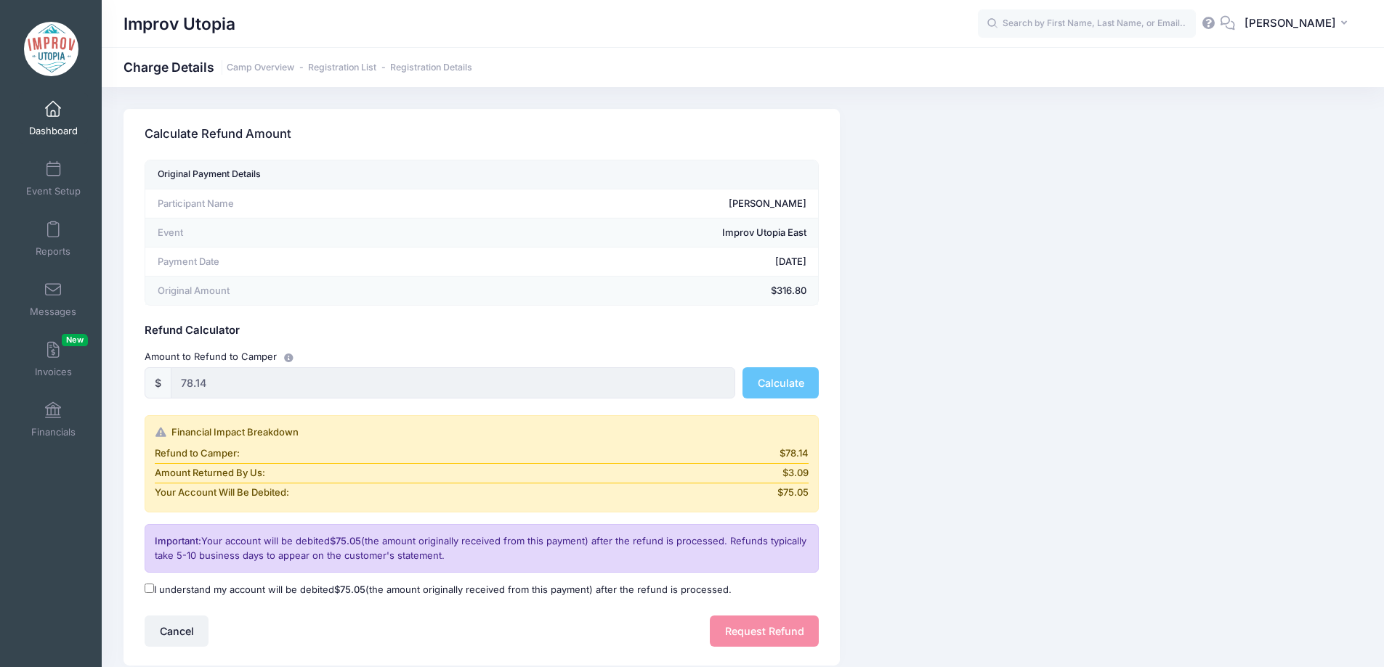
scroll to position [99, 0]
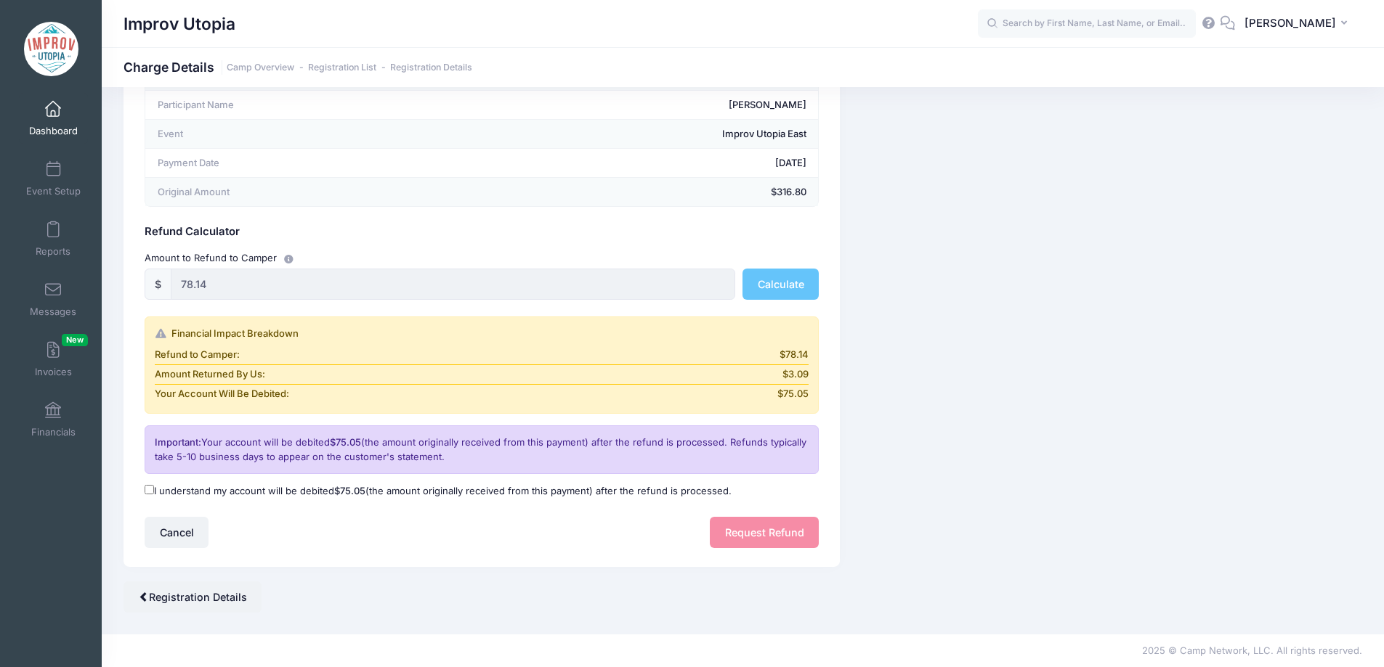
click at [147, 490] on input "I understand my account will be debited $75.05 (the amount originally received …" at bounding box center [149, 489] width 9 height 9
checkbox input "true"
click at [742, 525] on button "Request Refund" at bounding box center [764, 532] width 109 height 31
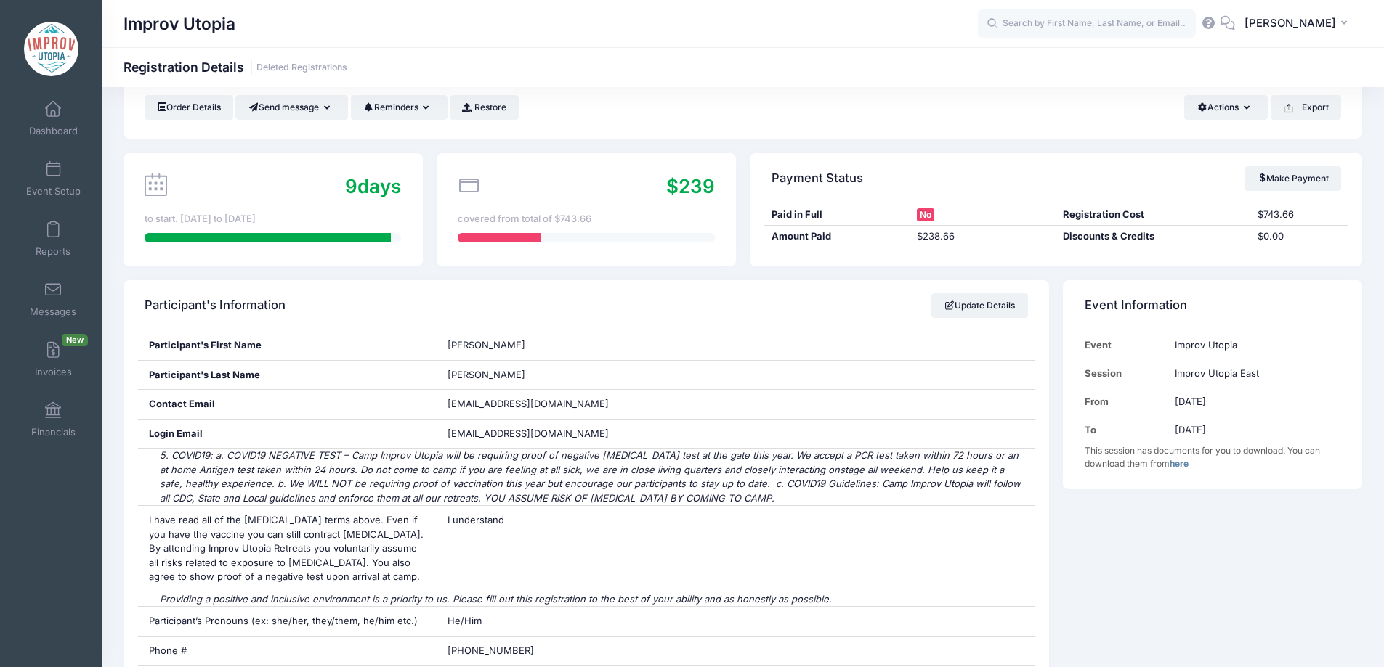
scroll to position [68, 0]
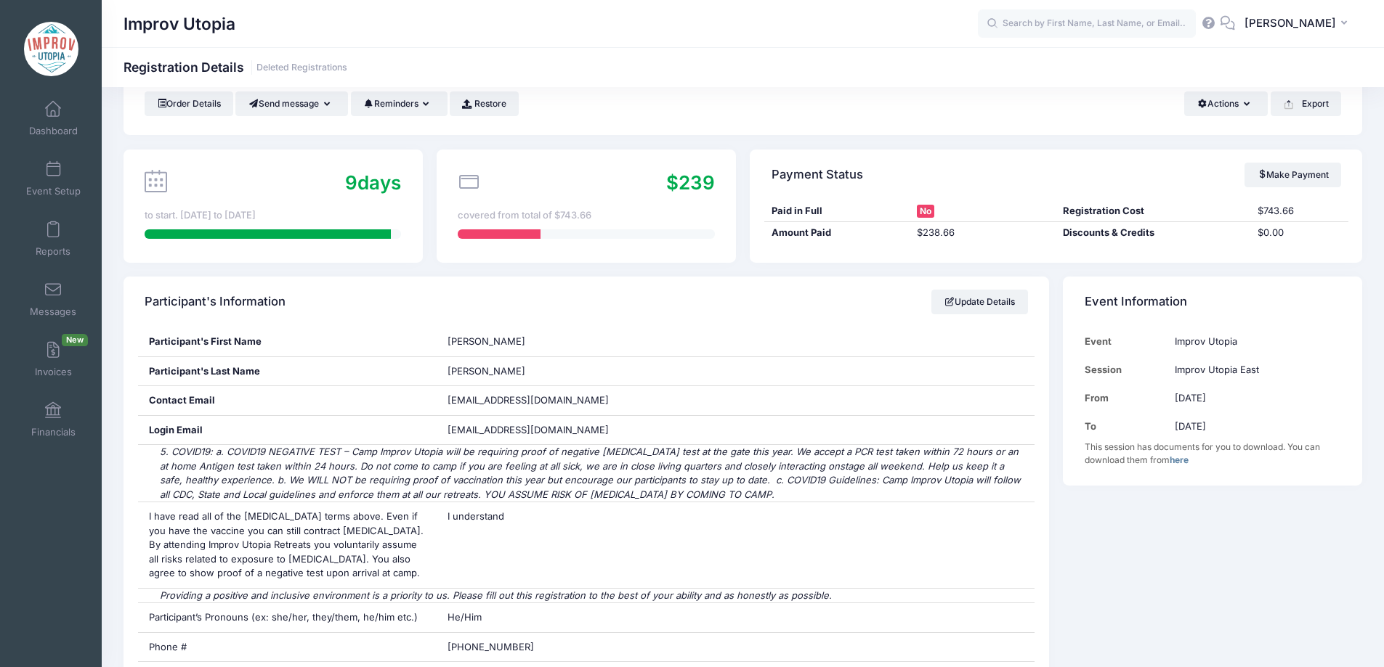
click at [1092, 174] on div "Payment Status Make Payment" at bounding box center [1056, 175] width 612 height 51
click at [1226, 103] on button "Actions" at bounding box center [1226, 104] width 84 height 25
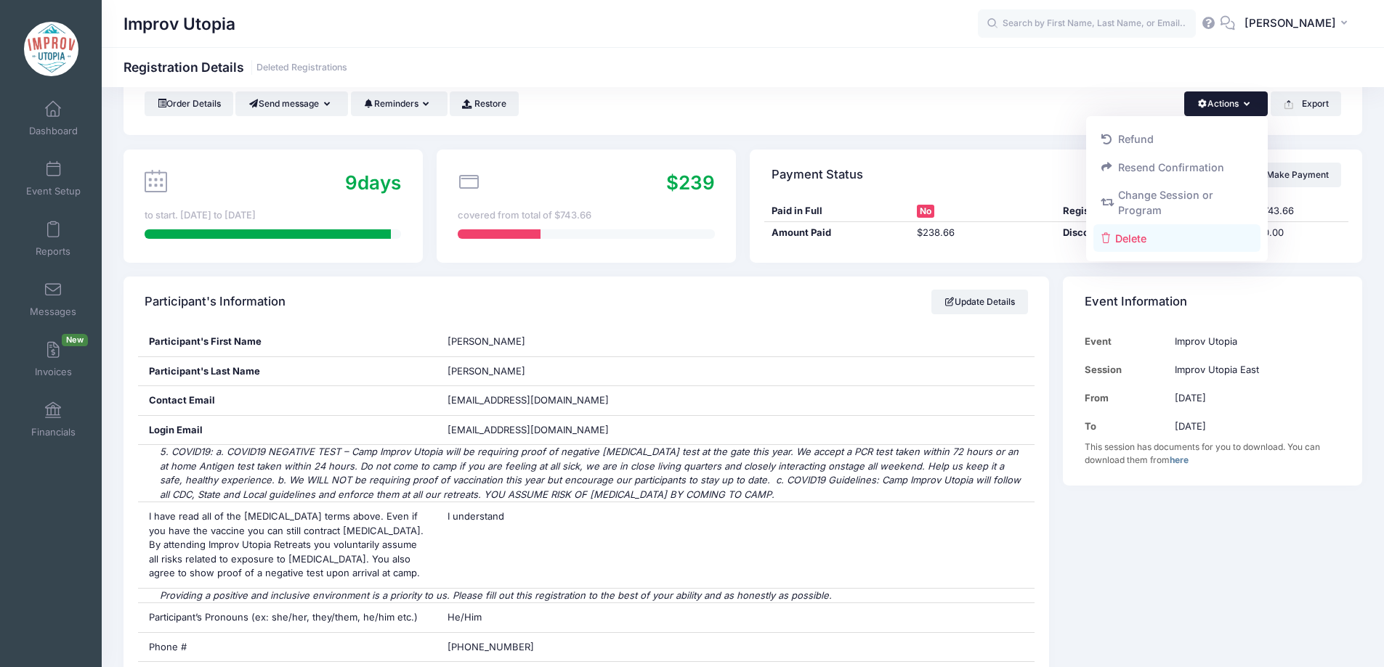
click at [1158, 242] on link "Delete" at bounding box center [1177, 238] width 168 height 28
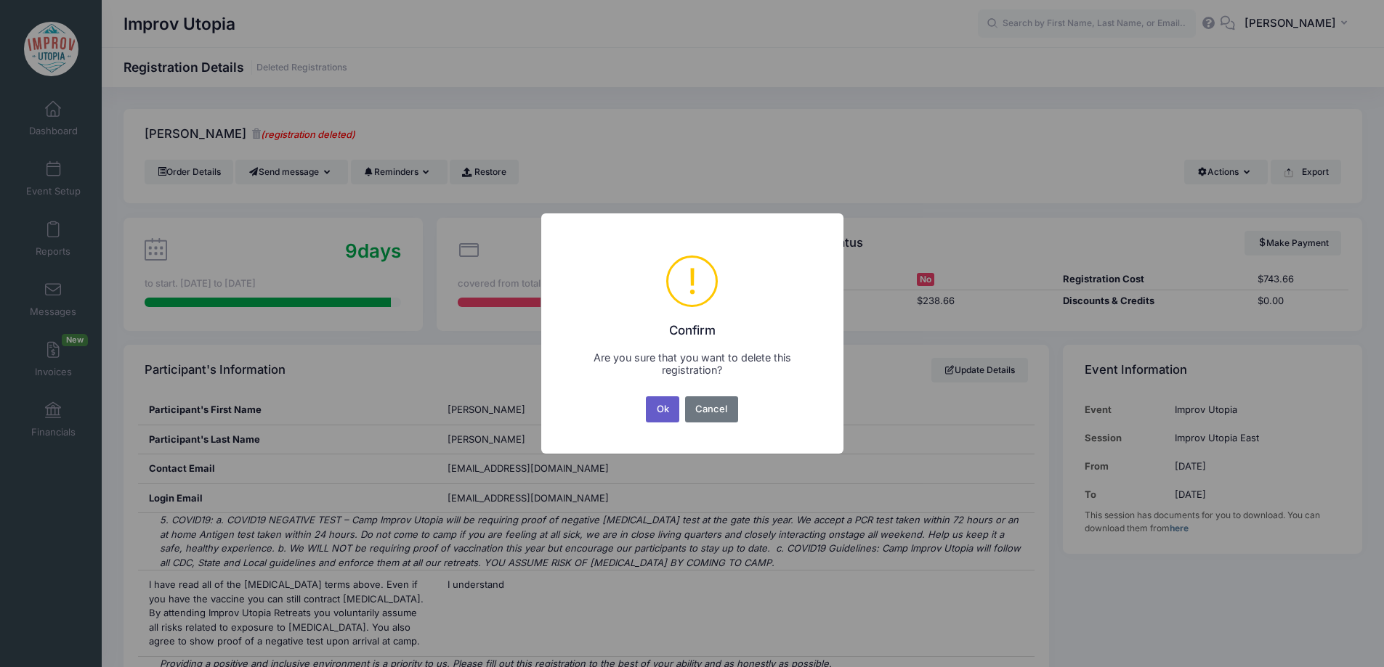
click at [659, 406] on button "Ok" at bounding box center [662, 410] width 33 height 26
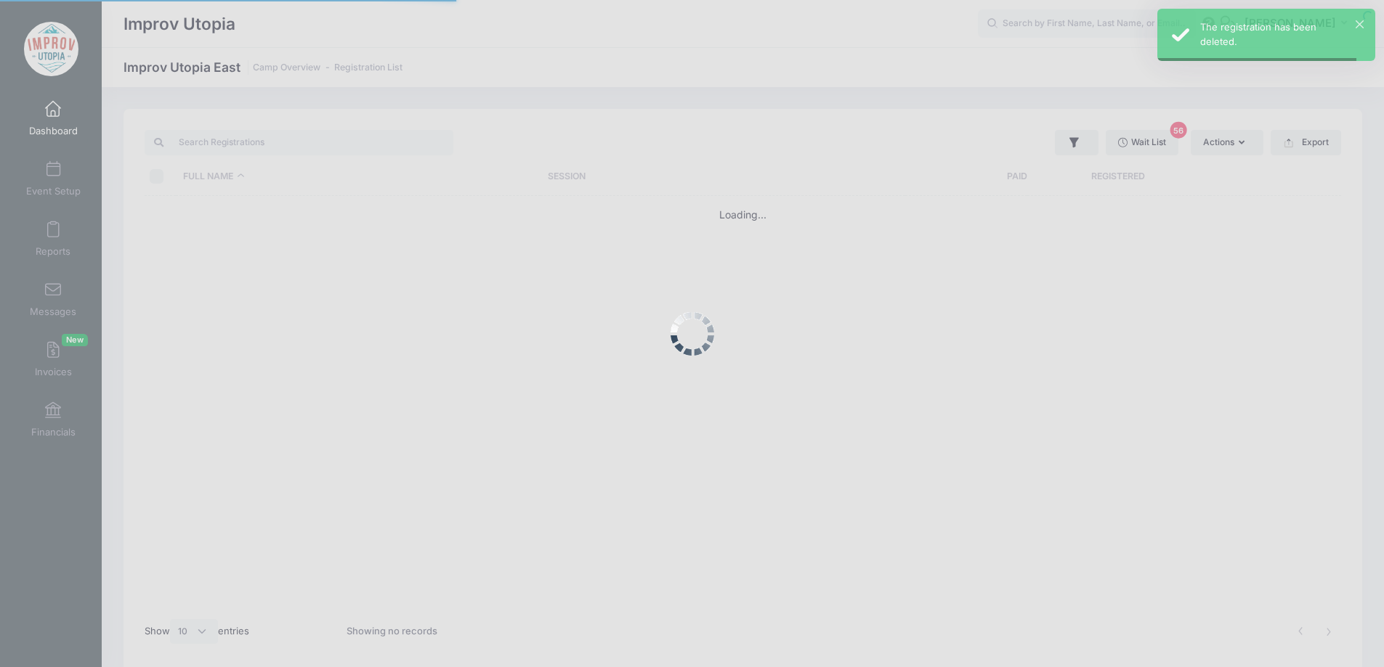
select select "10"
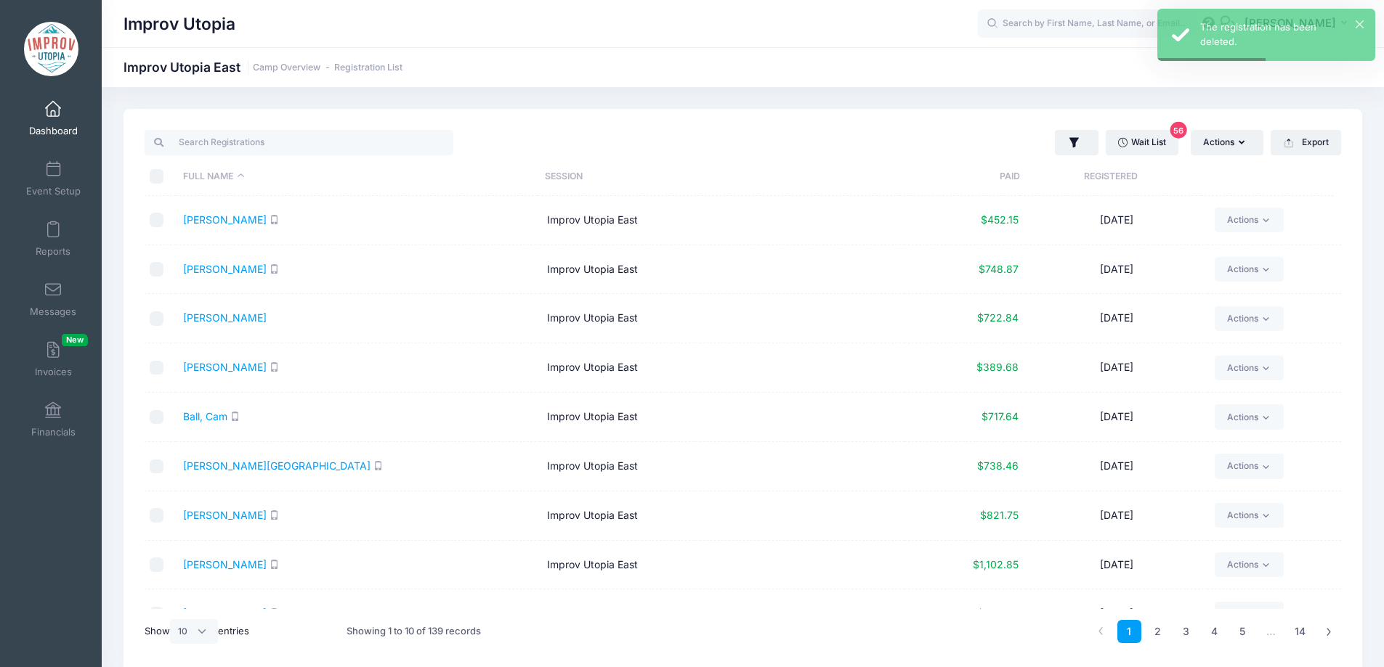
click at [53, 114] on span at bounding box center [53, 110] width 0 height 16
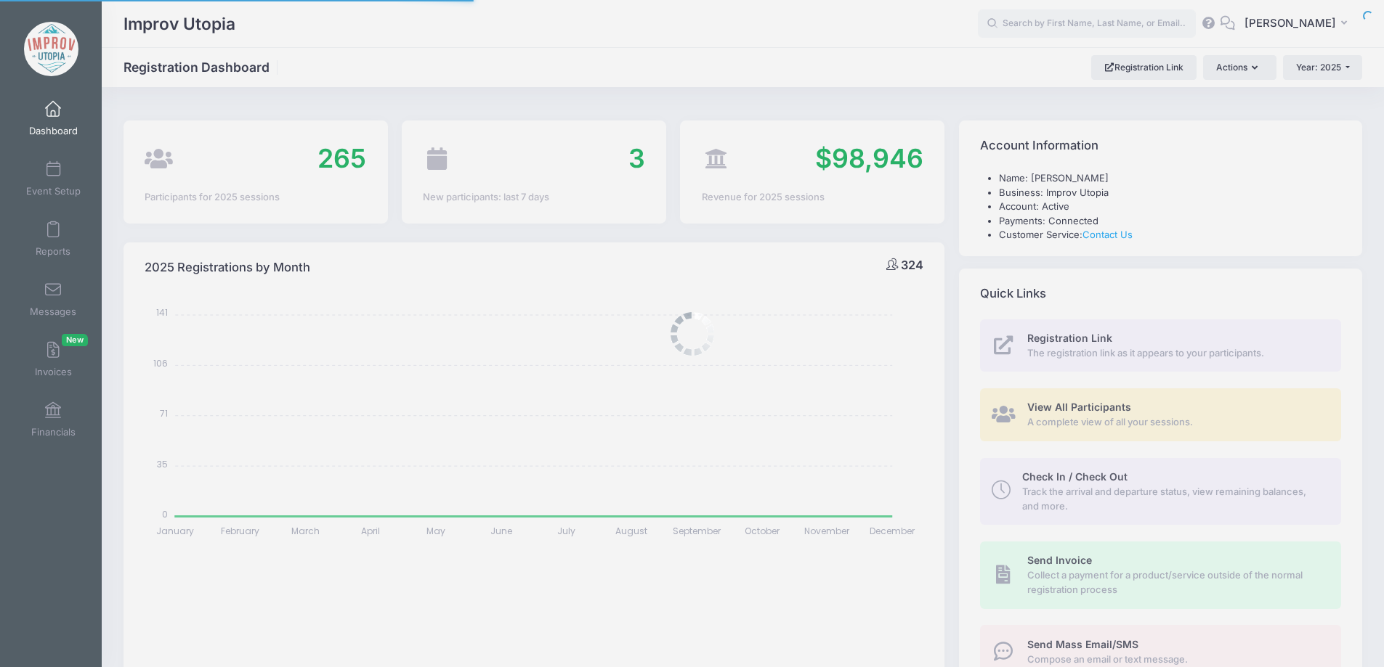
select select
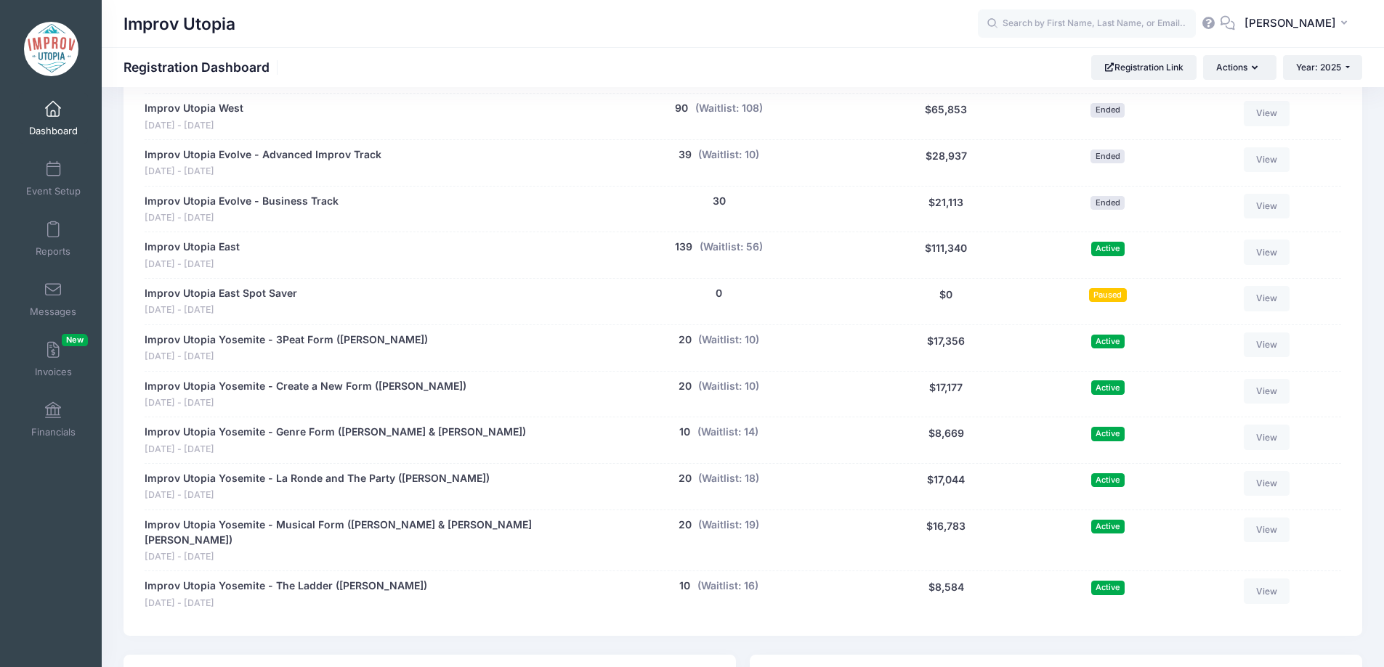
scroll to position [725, 0]
click at [53, 289] on span at bounding box center [53, 291] width 0 height 16
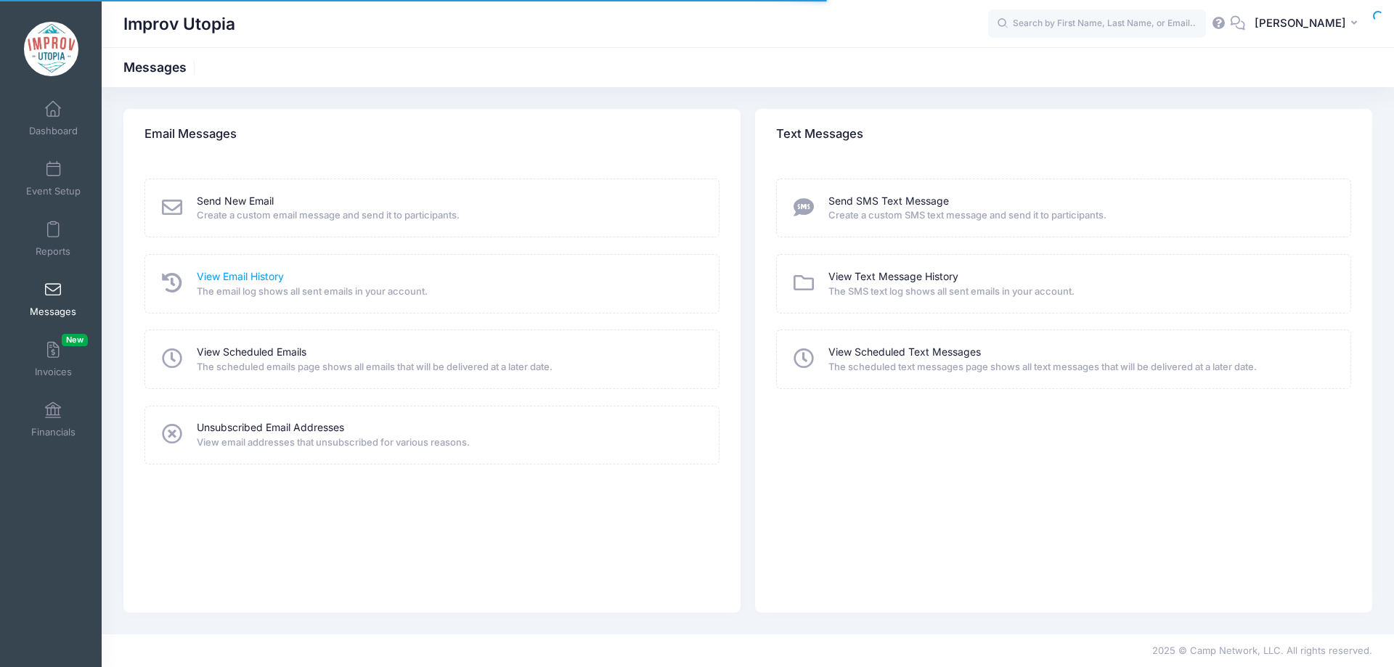
click at [232, 275] on link "View Email History" at bounding box center [240, 276] width 87 height 15
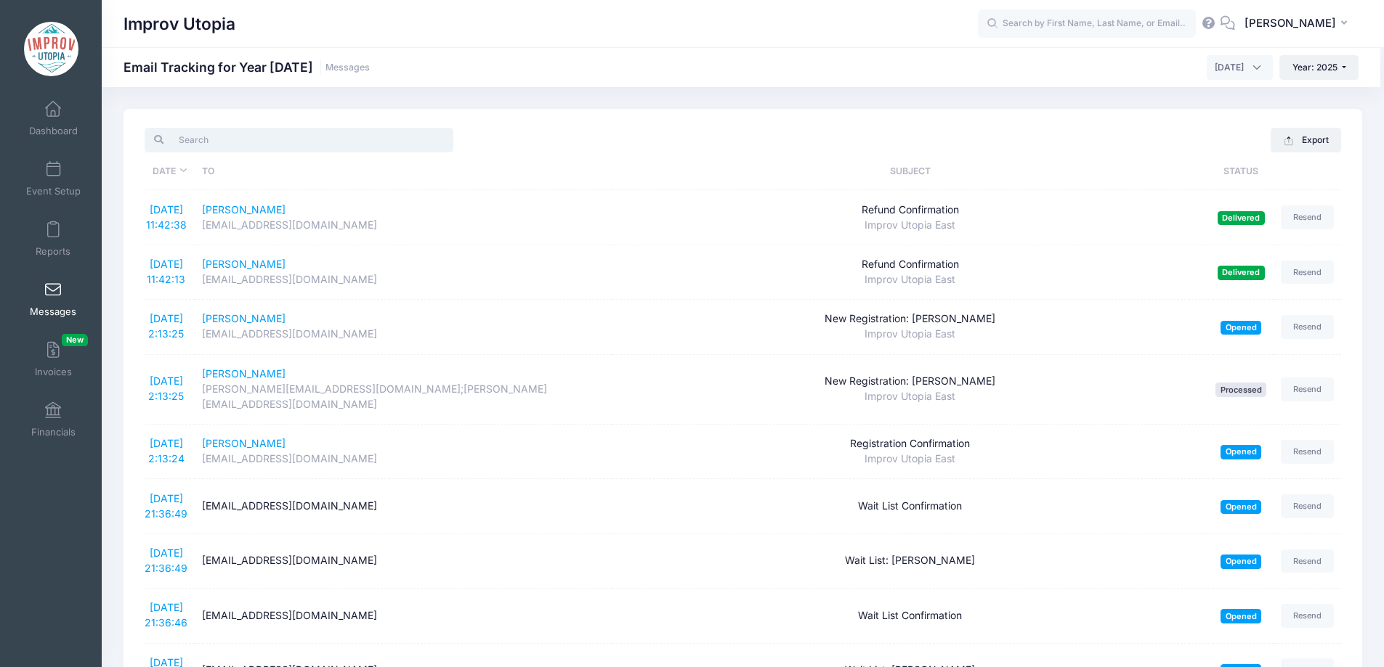
click at [206, 139] on input "search" at bounding box center [299, 140] width 309 height 25
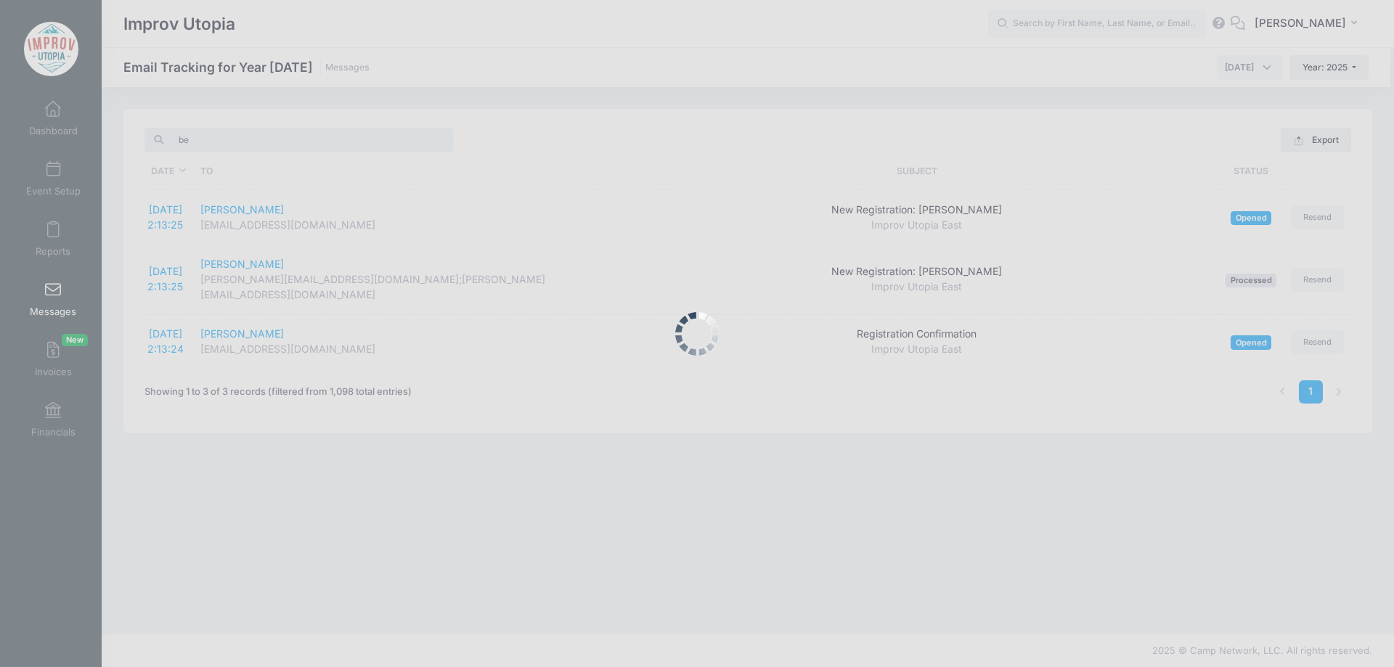
type input "b"
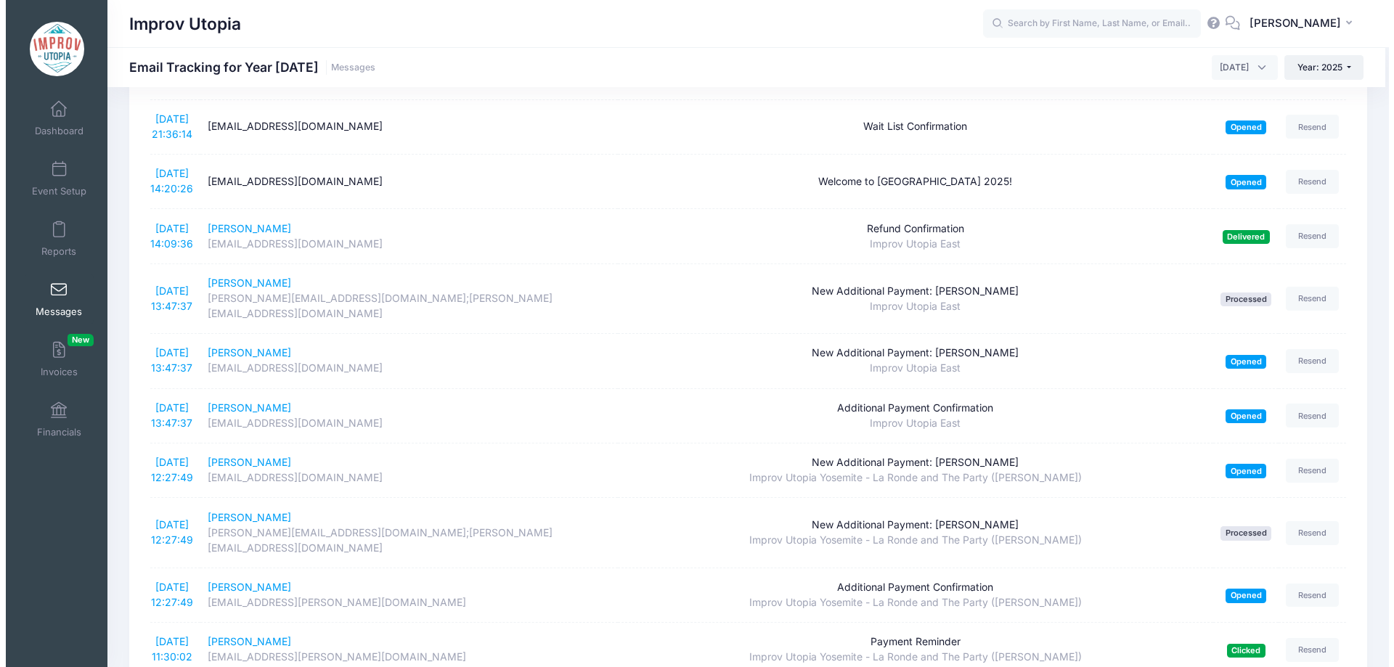
scroll to position [1067, 0]
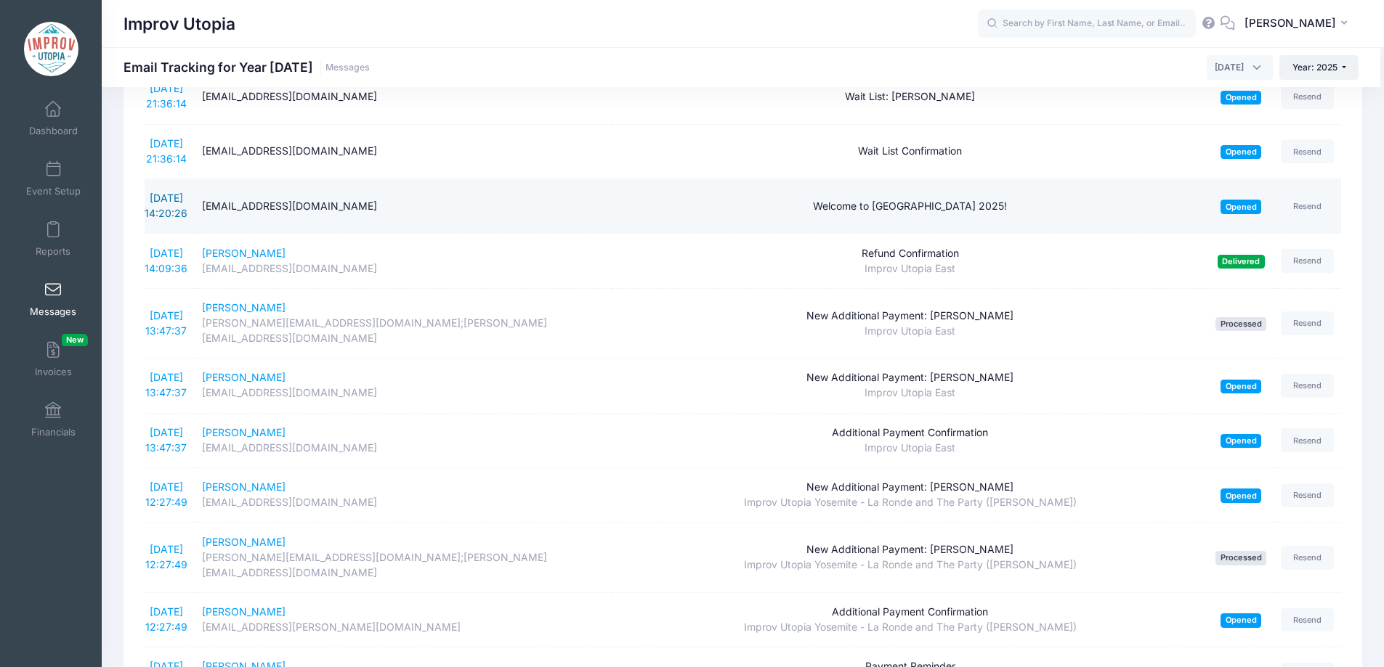
click at [165, 192] on link "8/18/2025 14:20:26" at bounding box center [166, 206] width 43 height 28
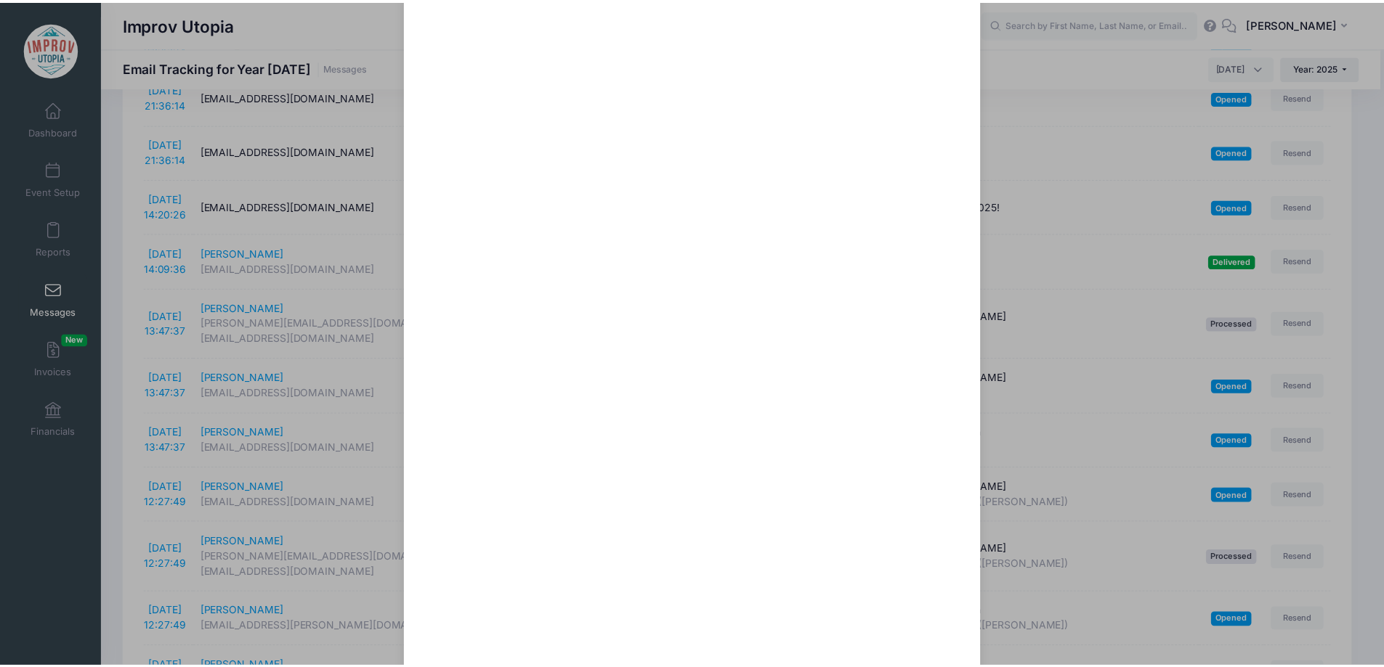
scroll to position [0, 0]
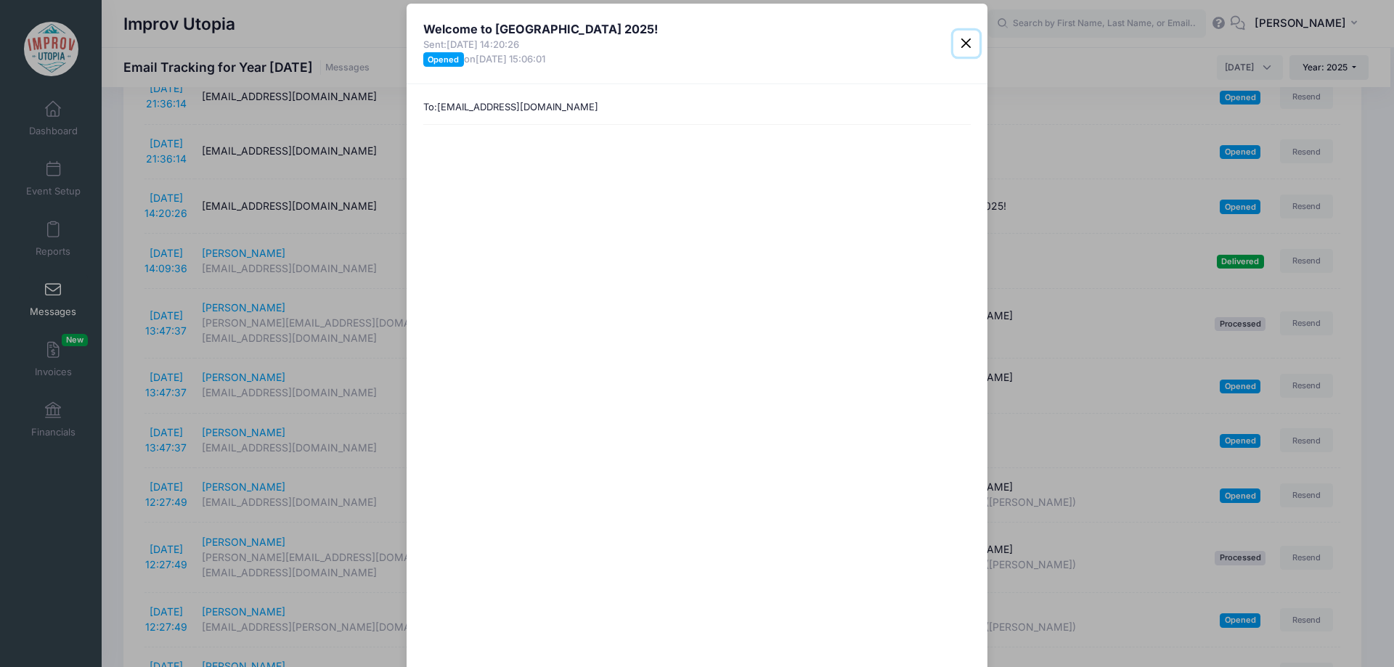
click at [963, 41] on button "Close" at bounding box center [967, 44] width 26 height 26
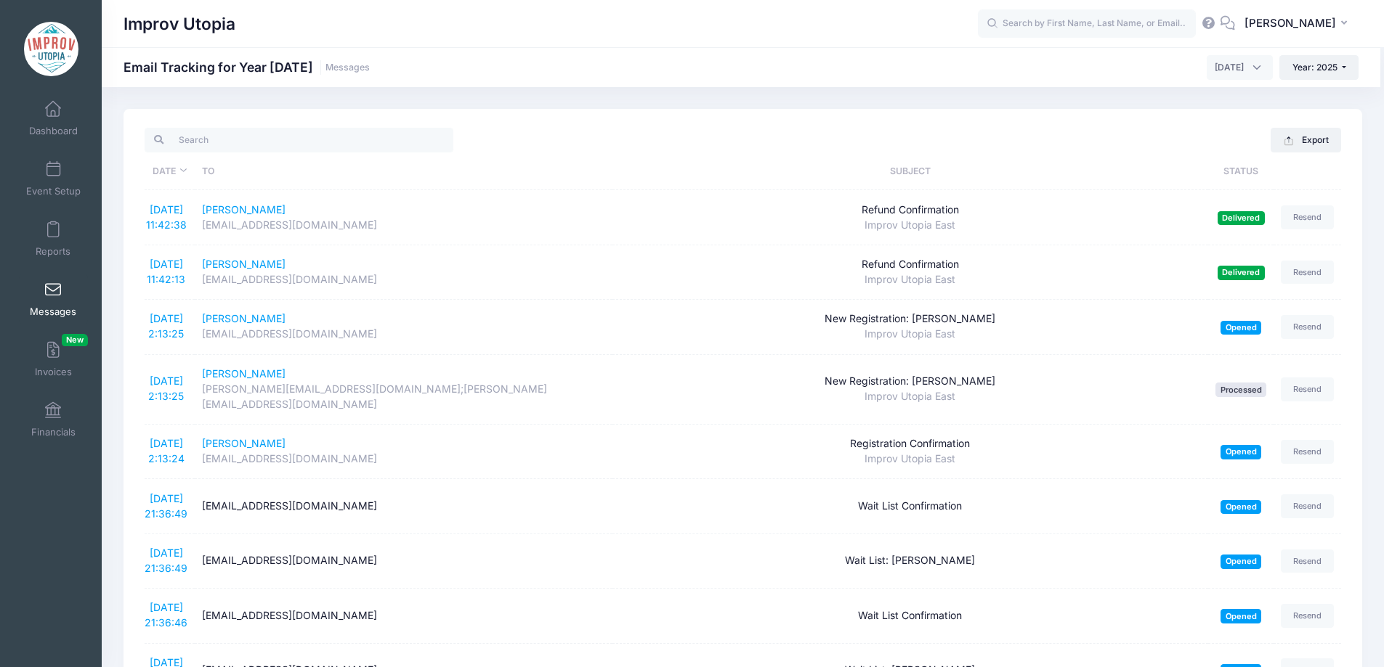
click at [426, 77] on div "Improv Utopia Email Tracking for Year 2025 Messages January 2025 February 2025 …" at bounding box center [741, 67] width 1278 height 25
click at [51, 118] on link "Dashboard" at bounding box center [53, 118] width 69 height 51
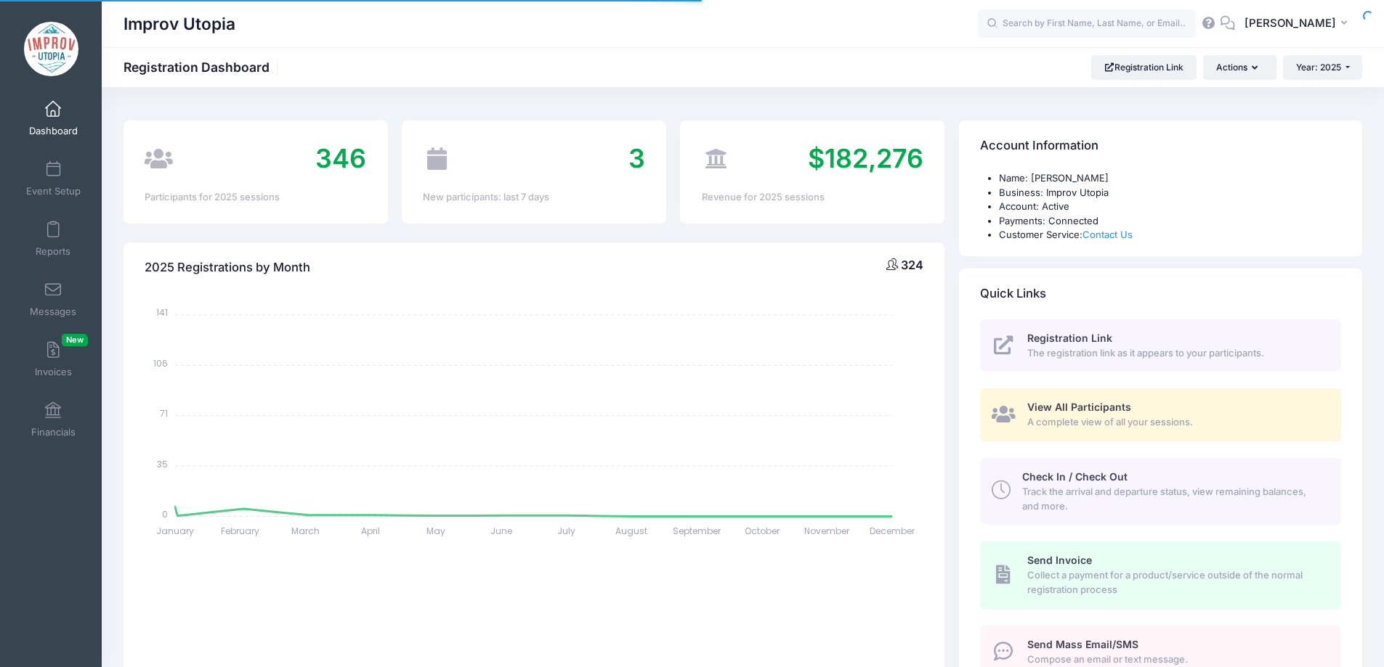
select select
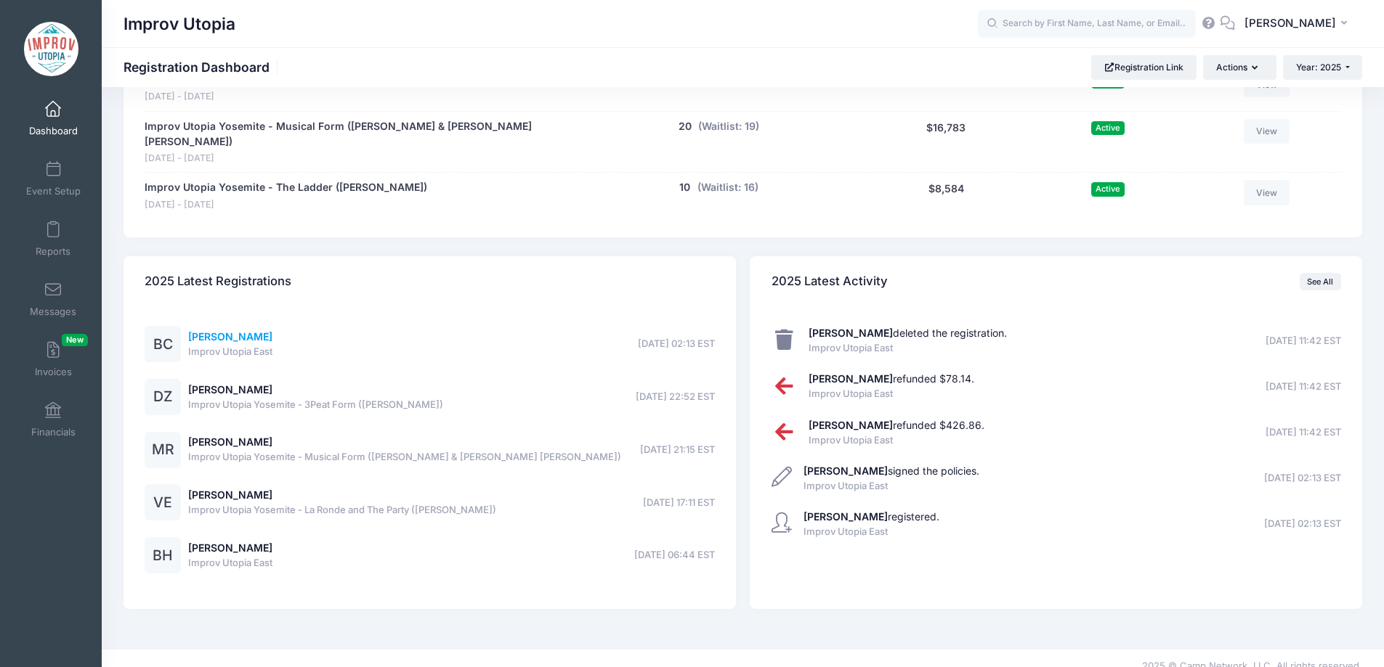
click at [252, 330] on link "[PERSON_NAME]" at bounding box center [230, 336] width 84 height 12
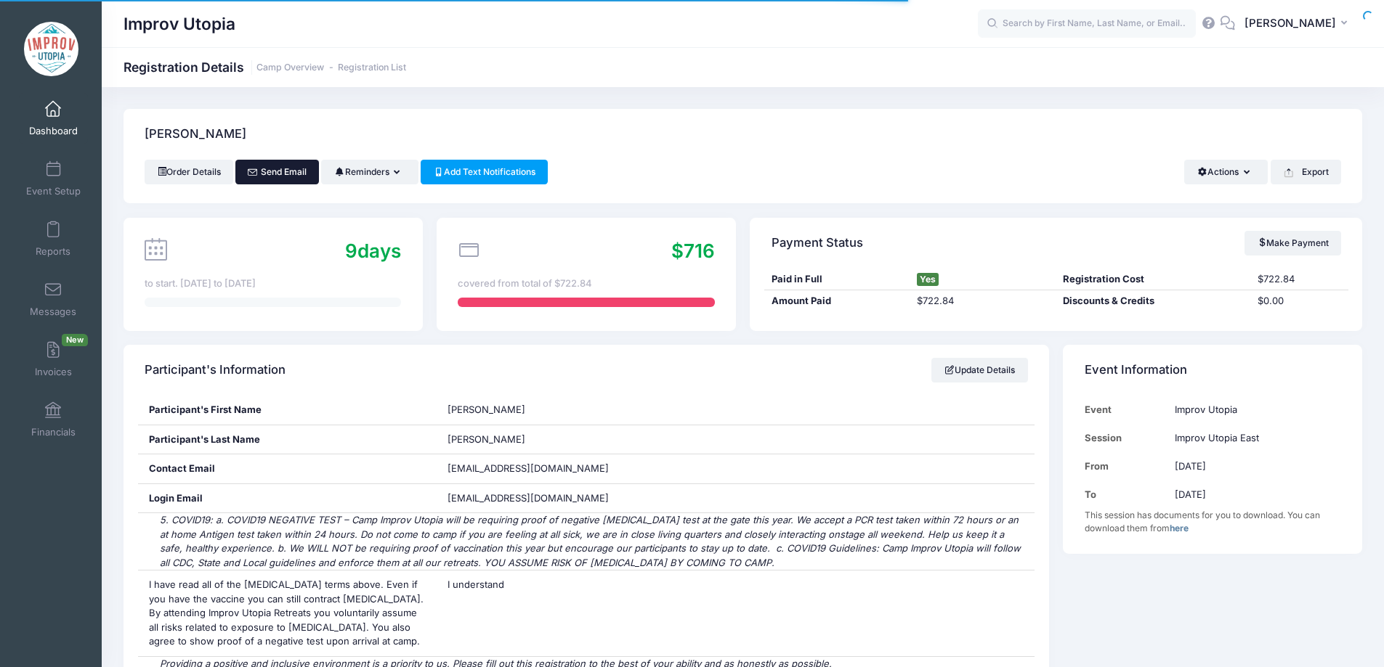
click at [280, 175] on link "Send Email" at bounding box center [277, 172] width 84 height 25
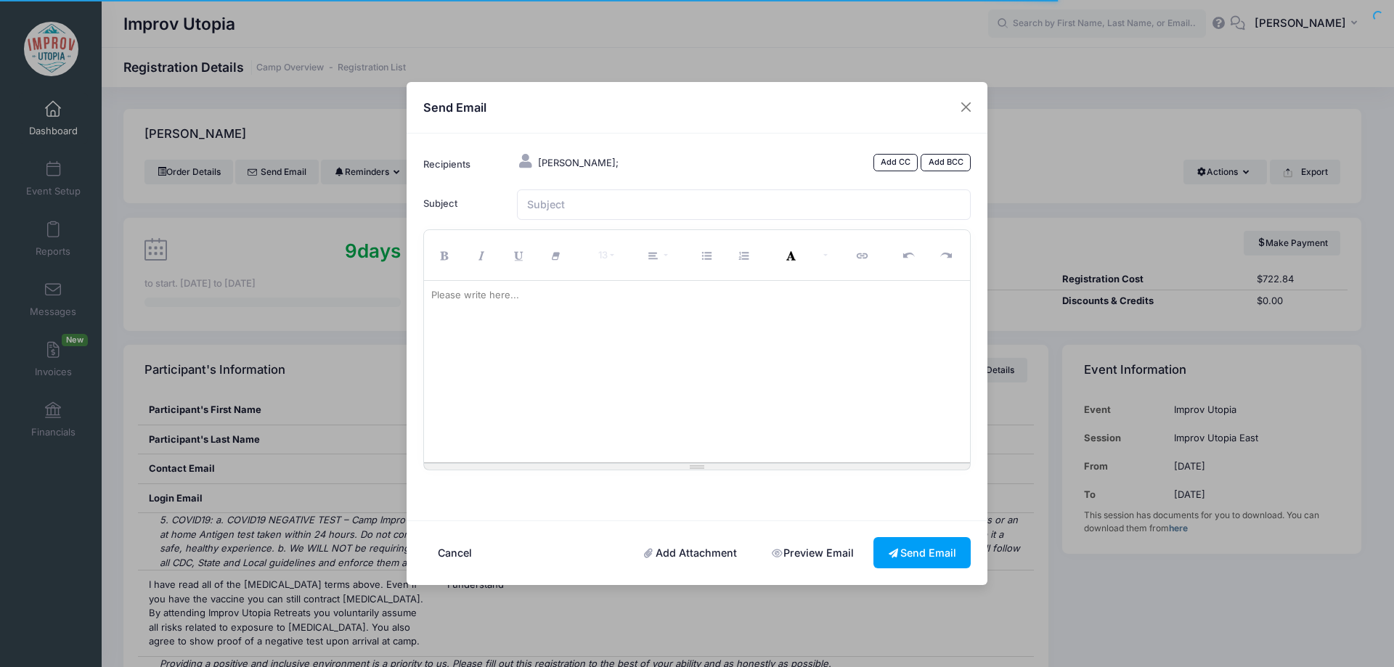
click at [596, 327] on div at bounding box center [697, 372] width 547 height 182
paste div
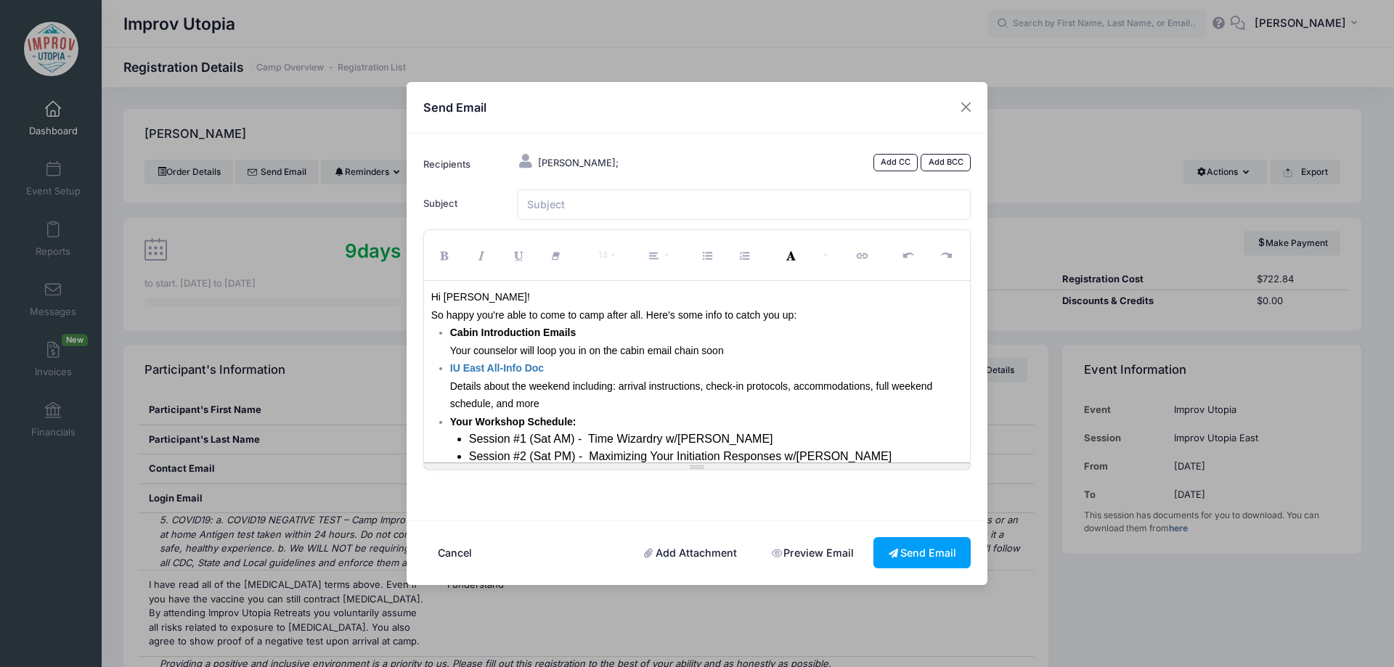
click at [452, 295] on font "Hi [PERSON_NAME]!" at bounding box center [480, 297] width 99 height 12
click at [430, 316] on div "Hi [PERSON_NAME]! So happy you're able to come to camp after all. Here's some i…" at bounding box center [697, 372] width 547 height 182
click at [808, 317] on p "So happy you're able to come to camp after all. Here's some info to catch you u…" at bounding box center [697, 315] width 532 height 18
drag, startPoint x: 684, startPoint y: 332, endPoint x: 617, endPoint y: 314, distance: 69.9
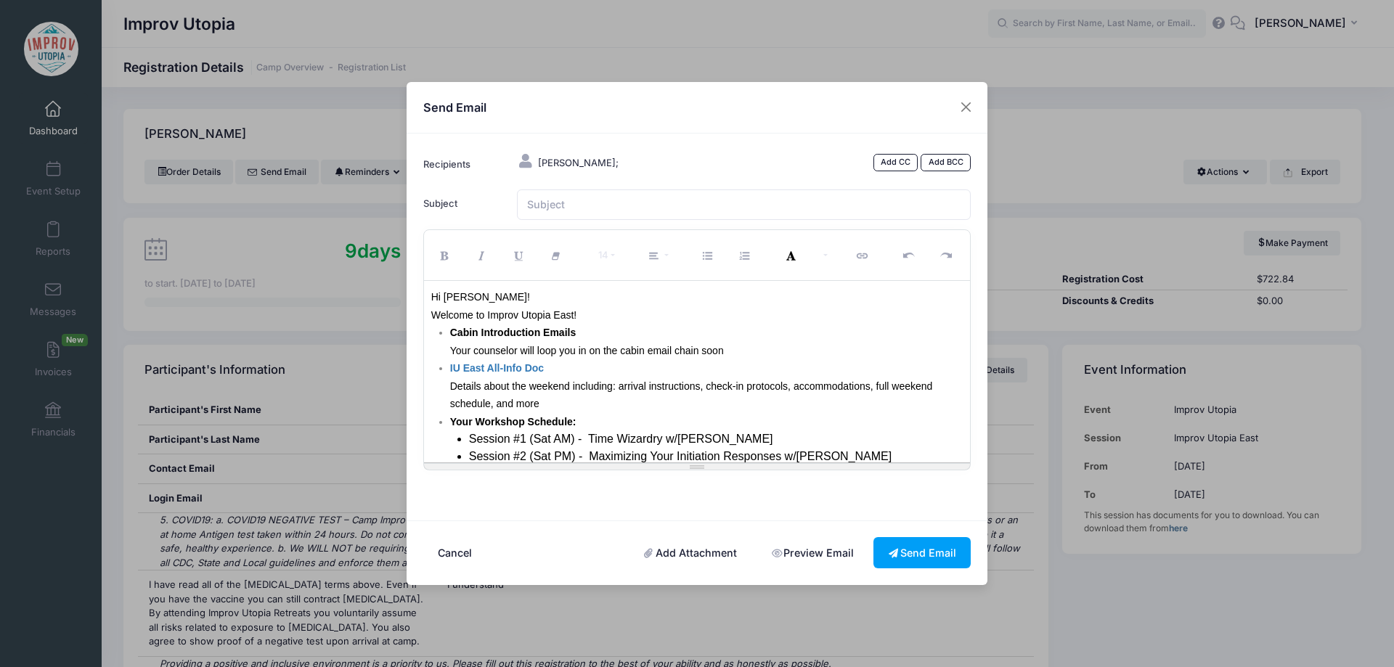
click at [617, 314] on div "Hi [PERSON_NAME]! Welcome to Improv Utopia East! Cabin Introduction Emails Your…" at bounding box center [697, 372] width 547 height 182
click at [604, 320] on p "Welcome to Improv Utopia East!" at bounding box center [697, 315] width 532 height 18
click at [581, 317] on font "Welcome to Improv Utopia East! Camp prep is" at bounding box center [535, 315] width 209 height 12
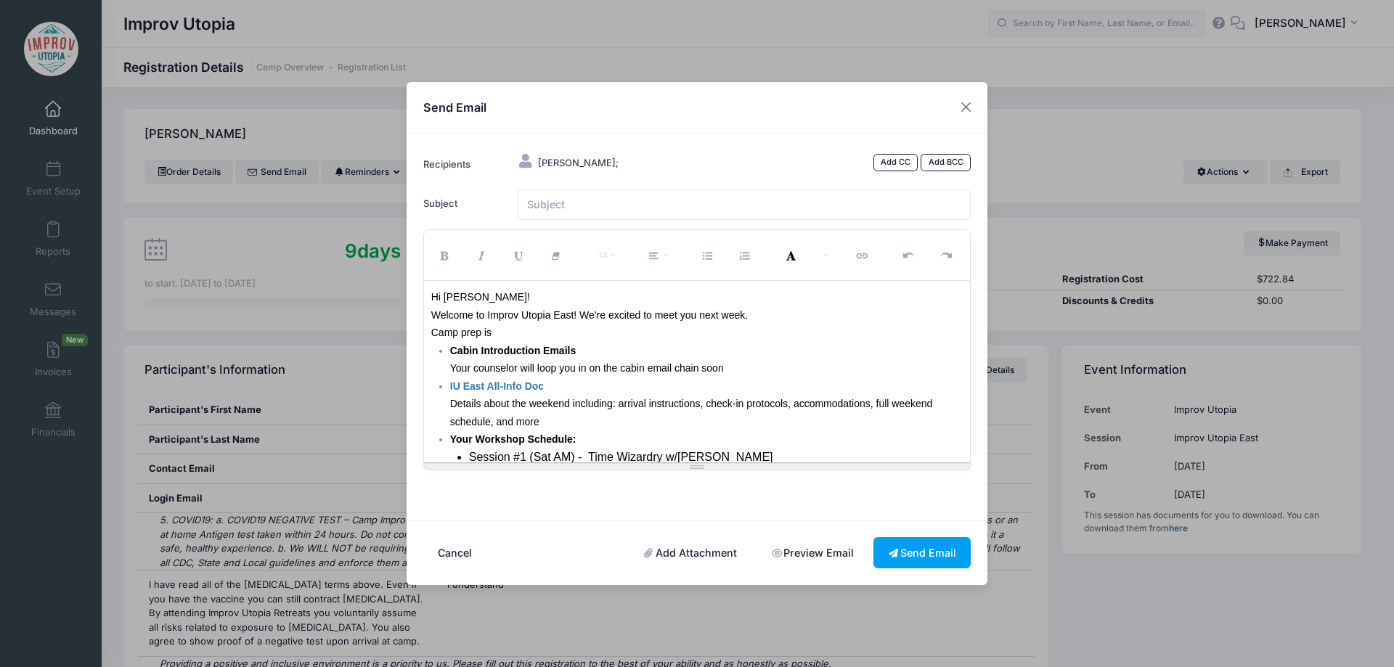
click at [521, 335] on p "Welcome to Improv Utopia East! We're excited to meet you next week. Camp prep is" at bounding box center [697, 324] width 532 height 36
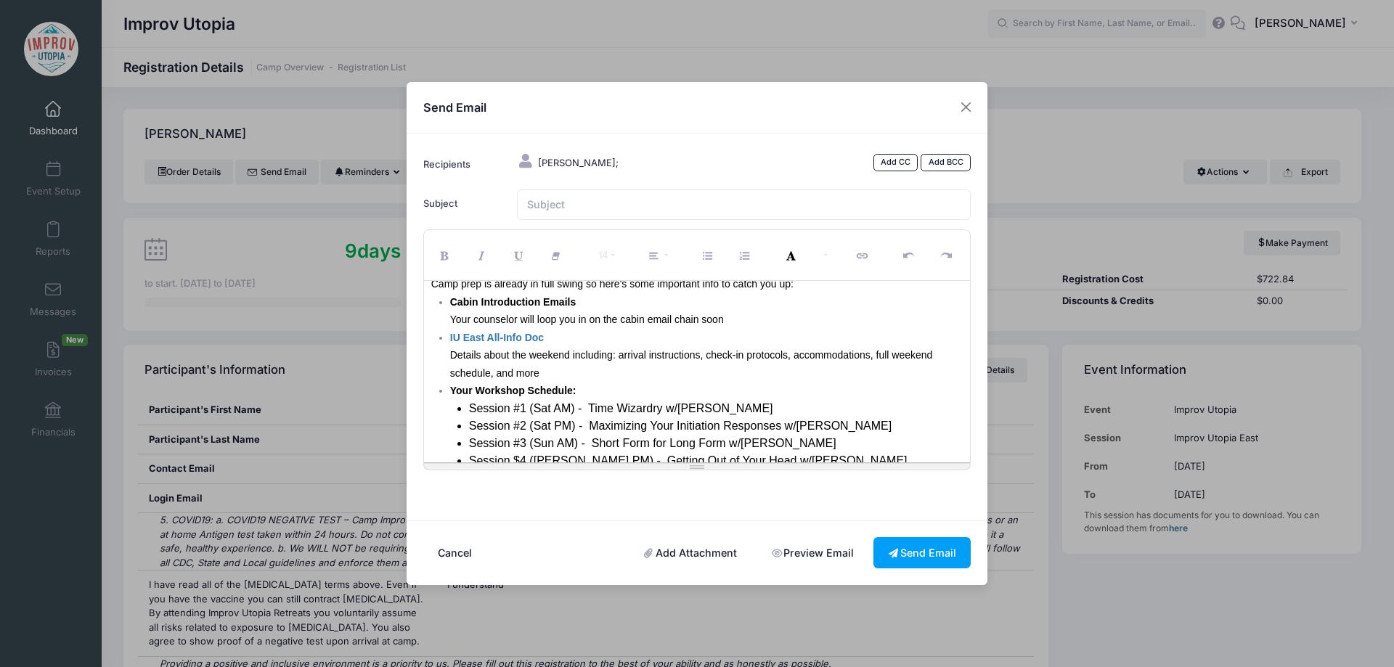
scroll to position [52, 0]
click at [609, 337] on p "IU East All-Info Doc Details about the weekend including: arrival instructions,…" at bounding box center [706, 353] width 513 height 54
click at [755, 312] on p "Cabin Introduction Emails Your counselor will loop you in on the cabin email ch…" at bounding box center [706, 309] width 513 height 36
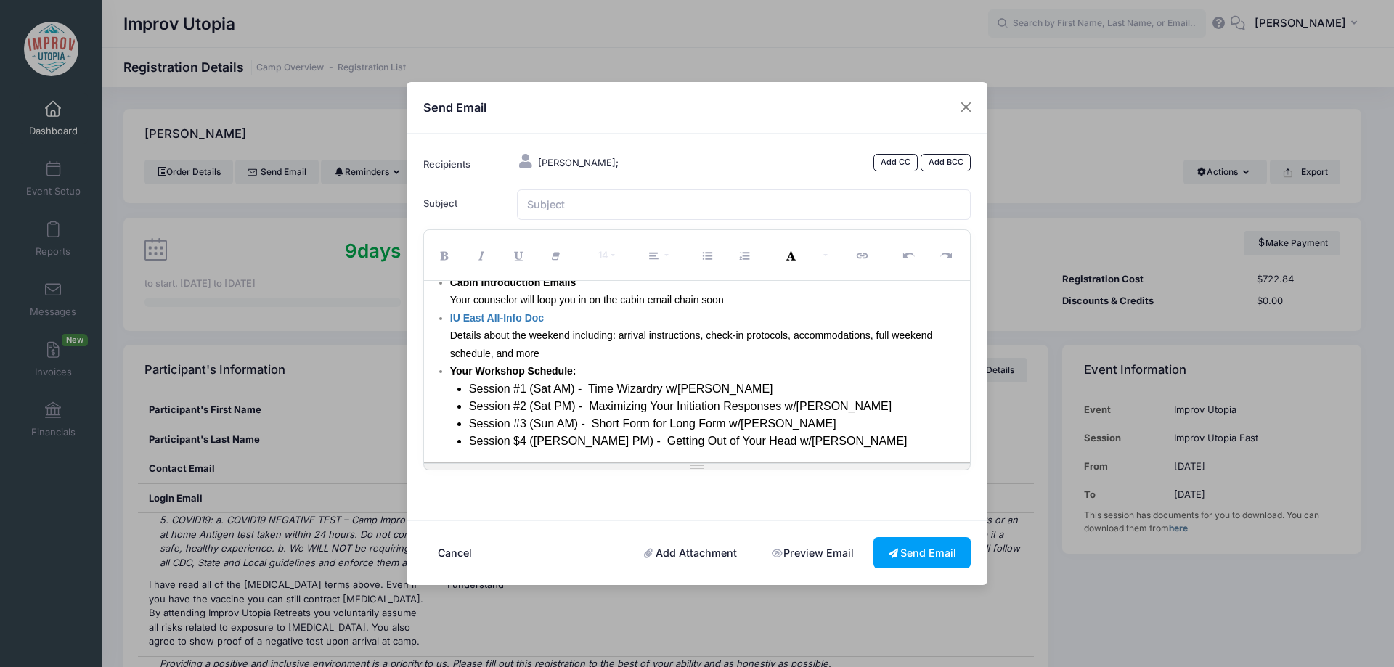
scroll to position [75, 0]
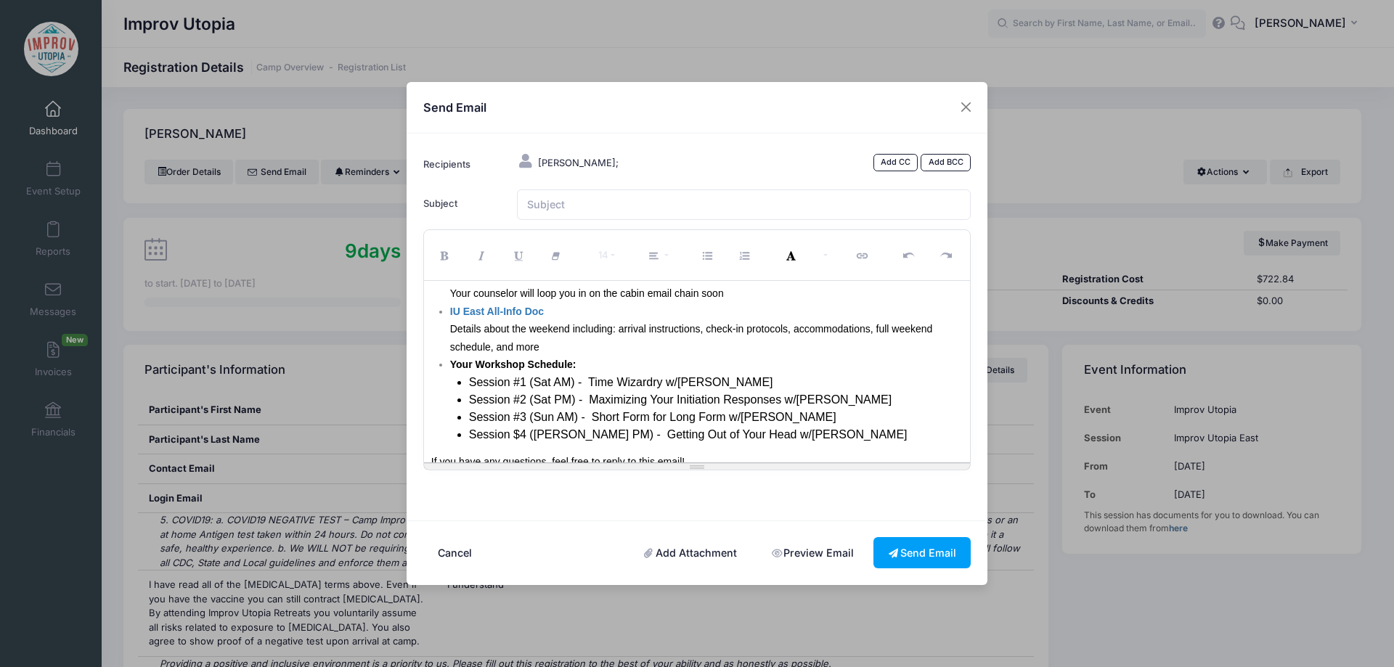
click at [782, 432] on div "Session $4 ([PERSON_NAME] PM) - Getting Out of Your Head w/[PERSON_NAME]" at bounding box center [716, 434] width 495 height 17
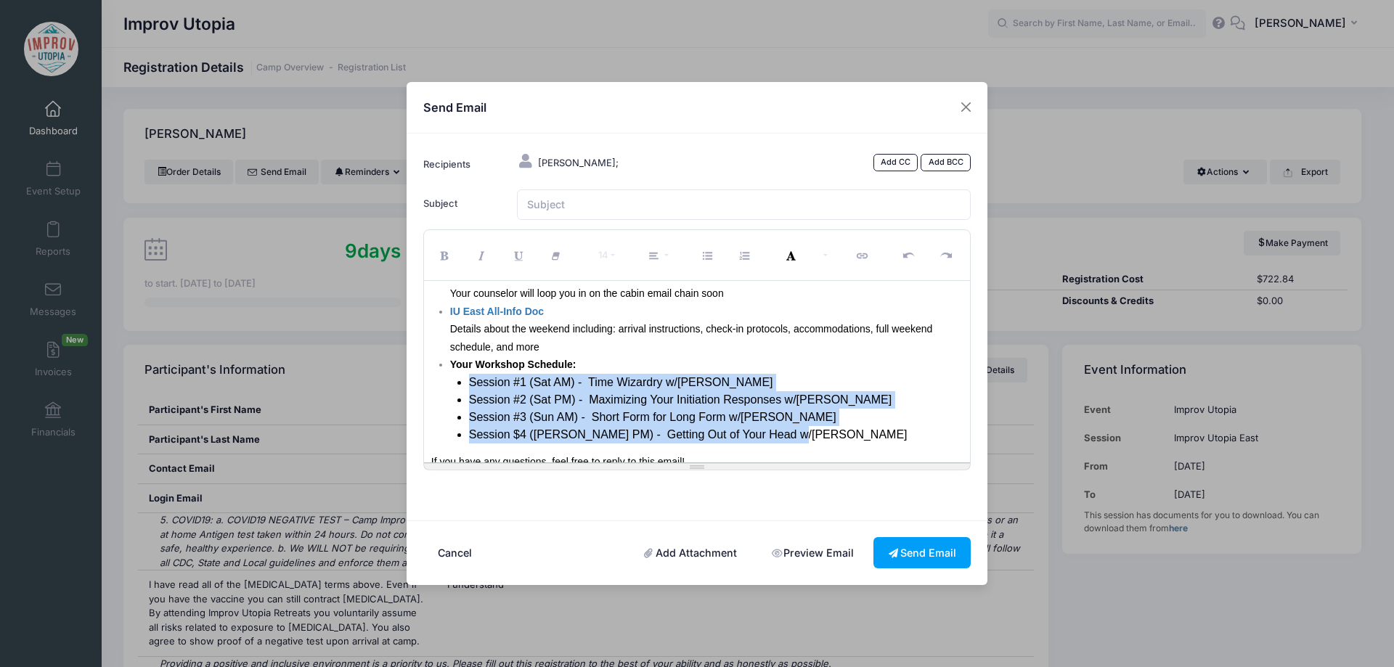
click at [470, 385] on div "Session #1 (Sat AM) - Time Wizardry w/[PERSON_NAME]" at bounding box center [716, 382] width 495 height 17
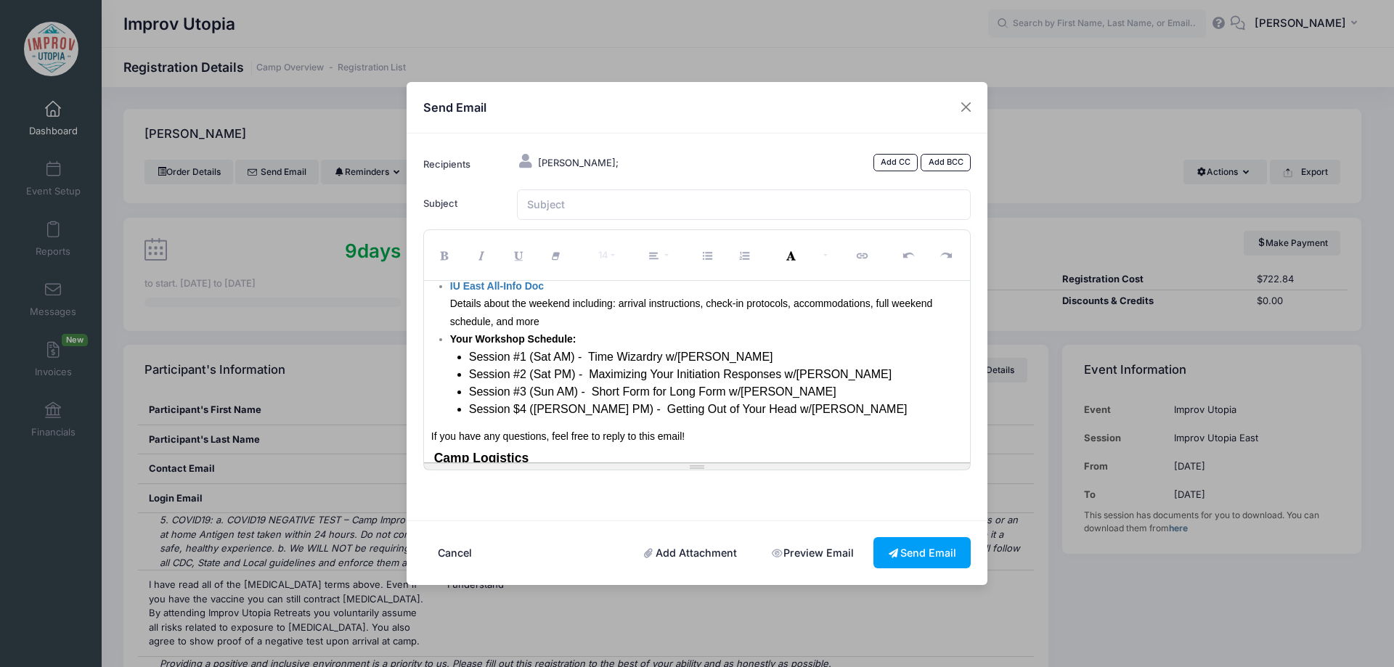
scroll to position [100, 0]
click at [468, 362] on ul "Session #1 (Sat AM) - Time Wizardry w/[PERSON_NAME] Session #2 (Sat PM) - Maxim…" at bounding box center [706, 384] width 513 height 70
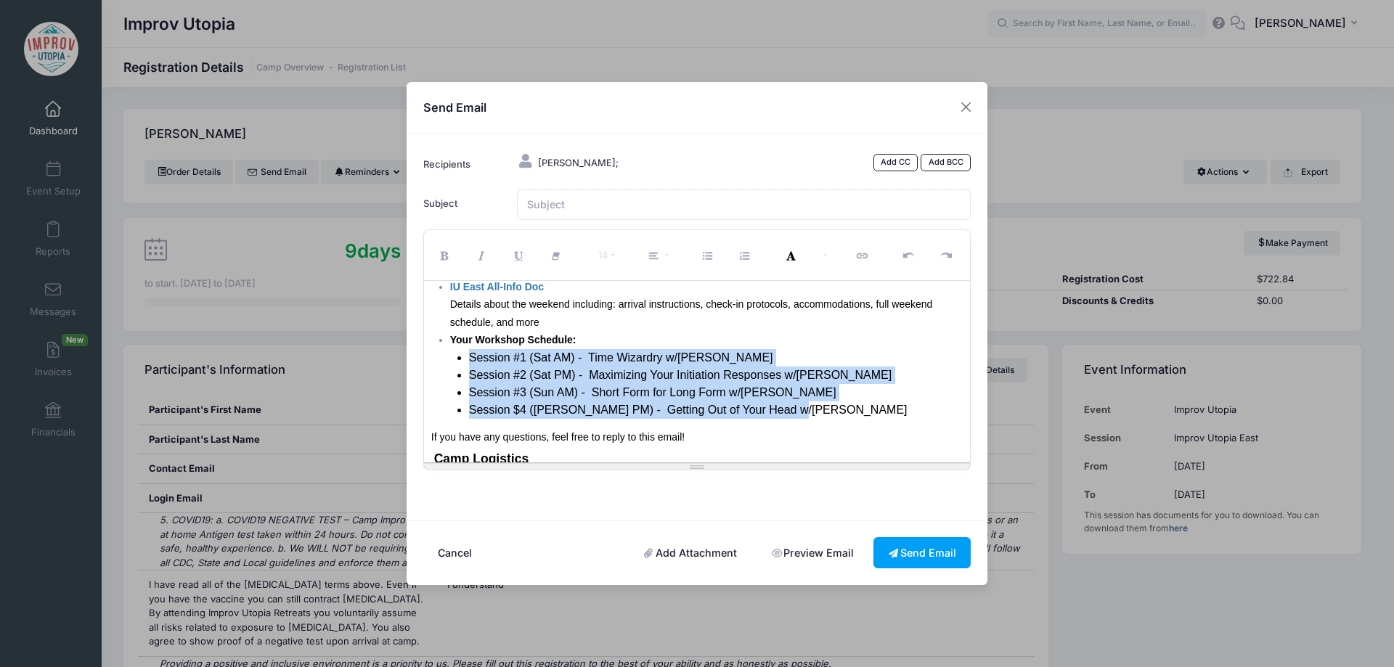
click at [775, 409] on div "Session $4 ([PERSON_NAME] PM) - Getting Out of Your Head w/[PERSON_NAME]" at bounding box center [716, 410] width 495 height 17
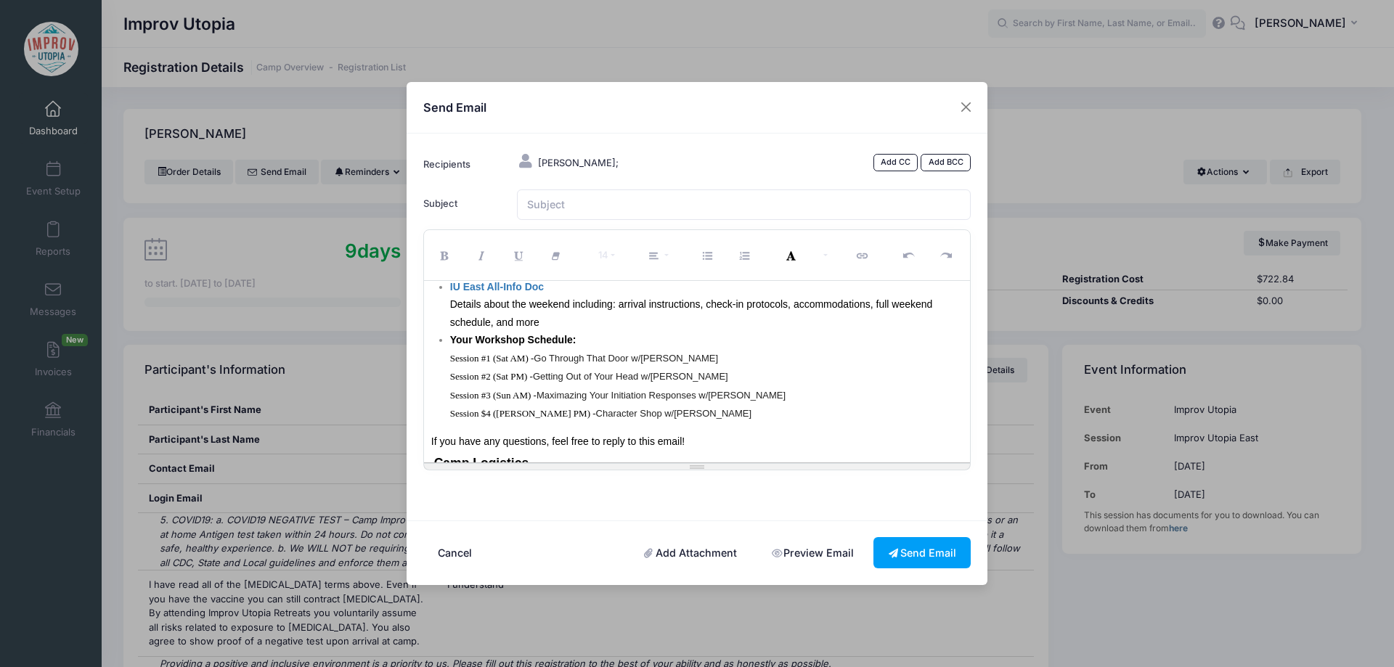
scroll to position [113, 0]
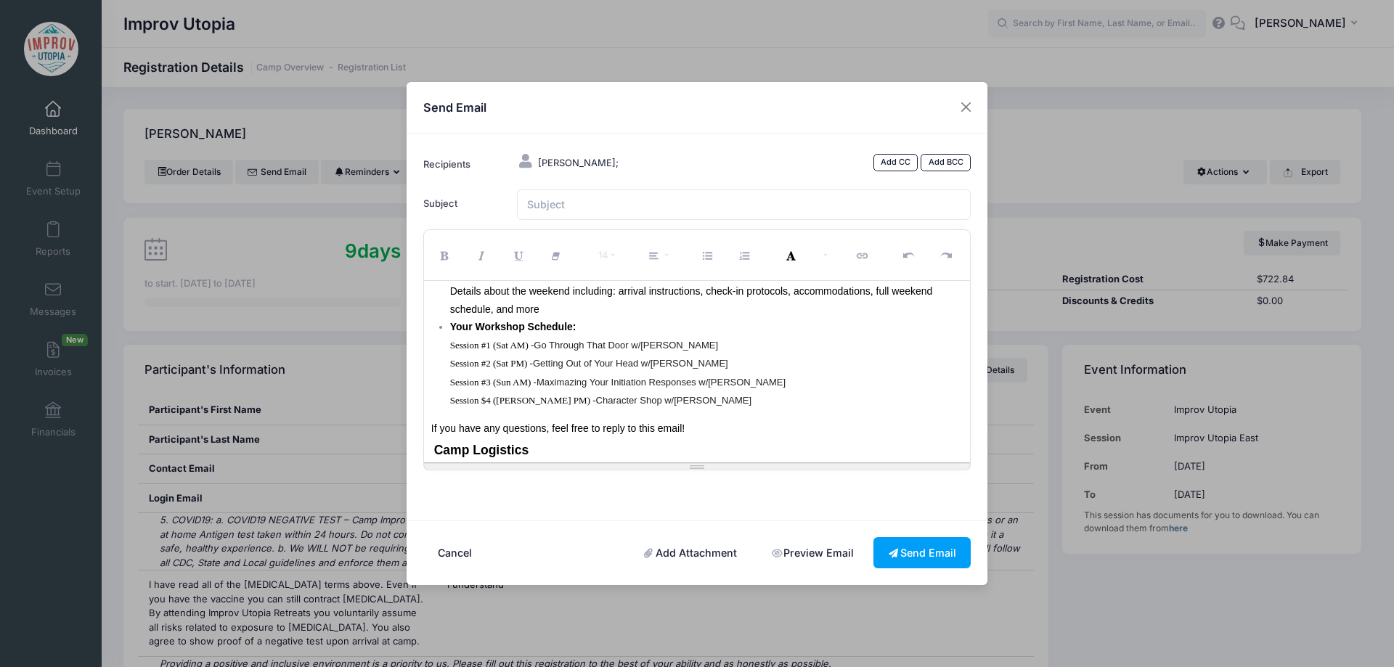
click at [438, 346] on ul "Cabin Introduction Emails Your counselor will loop you in on the cabin email ch…" at bounding box center [697, 320] width 532 height 181
click at [712, 259] on button "Unordered list (CTRL+SHIFT+NUM7)" at bounding box center [709, 255] width 38 height 43
click at [466, 368] on ul "Session #1 (Sat AM) - Go Through That Door w/[PERSON_NAME] Session #2 (Sat PM) …" at bounding box center [706, 373] width 513 height 74
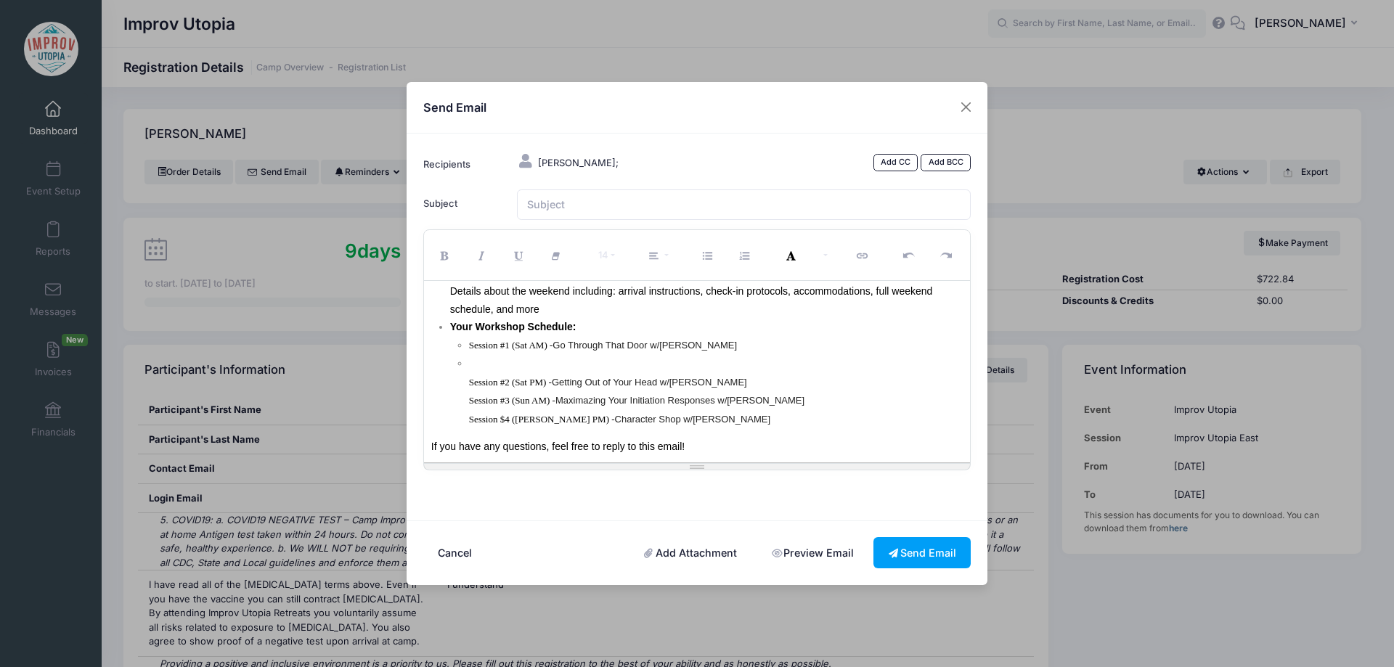
click at [466, 383] on ul "Session #1 (Sat AM) - Go Through That Door w/[PERSON_NAME] Session #2 (Sat PM) …" at bounding box center [706, 382] width 513 height 93
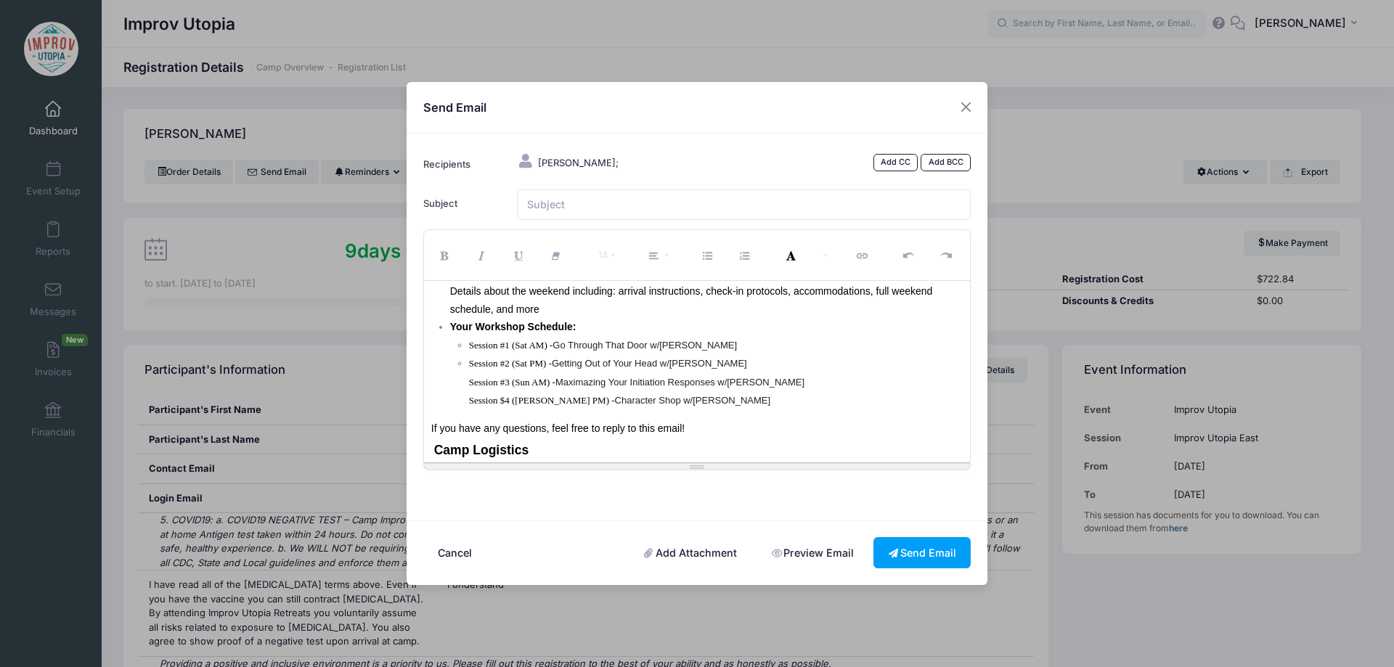
click at [466, 383] on ul "Session #1 (Sat AM) - Go Through That Door w/[PERSON_NAME] Session #2 (Sat PM) …" at bounding box center [706, 373] width 513 height 74
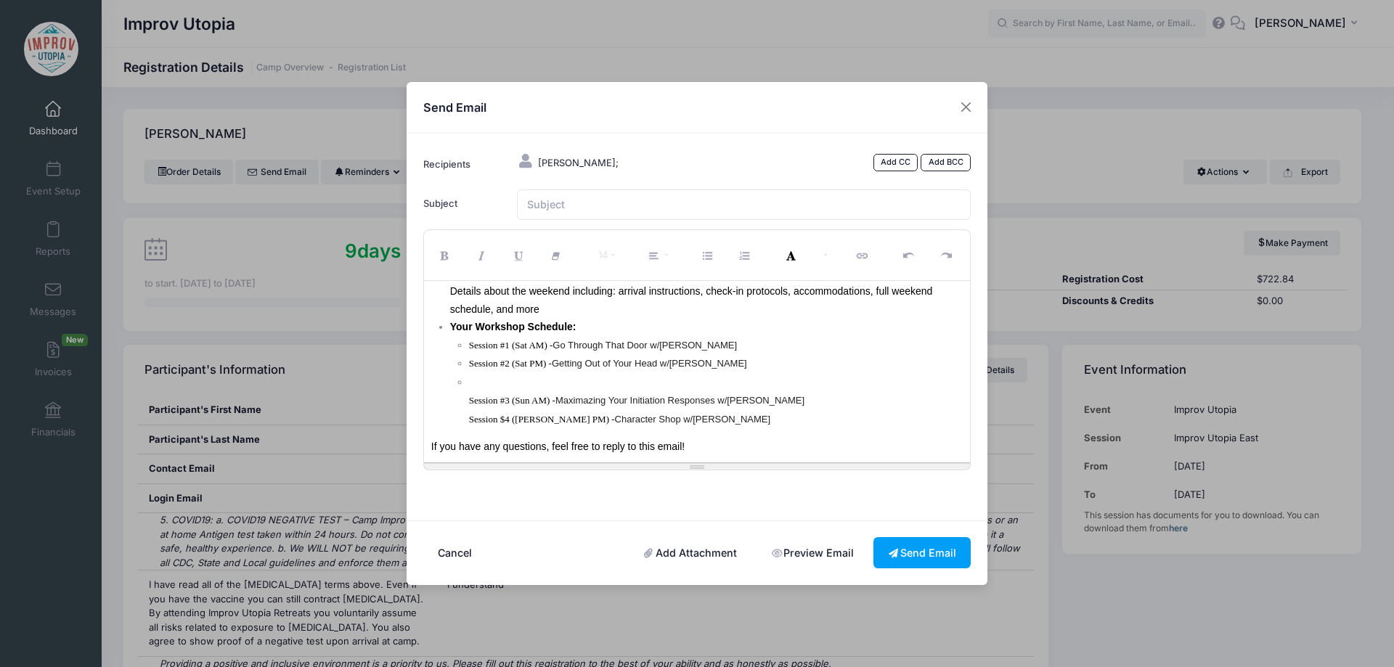
click at [466, 403] on ul "Session #1 (Sat AM) - Go Through That Door w/[PERSON_NAME] Session #2 (Sat PM) …" at bounding box center [706, 382] width 513 height 93
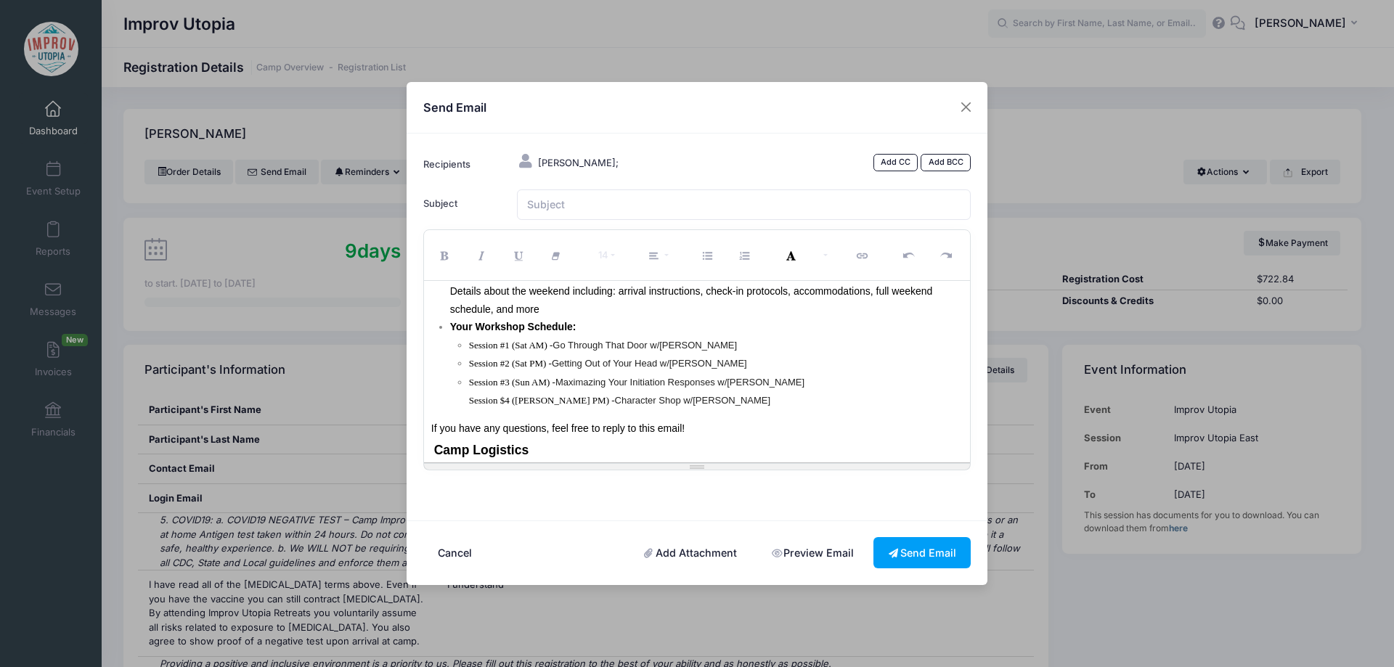
click at [466, 403] on ul "Session #1 (Sat AM) - Go Through That Door w/[PERSON_NAME] Session #2 (Sat PM) …" at bounding box center [706, 373] width 513 height 74
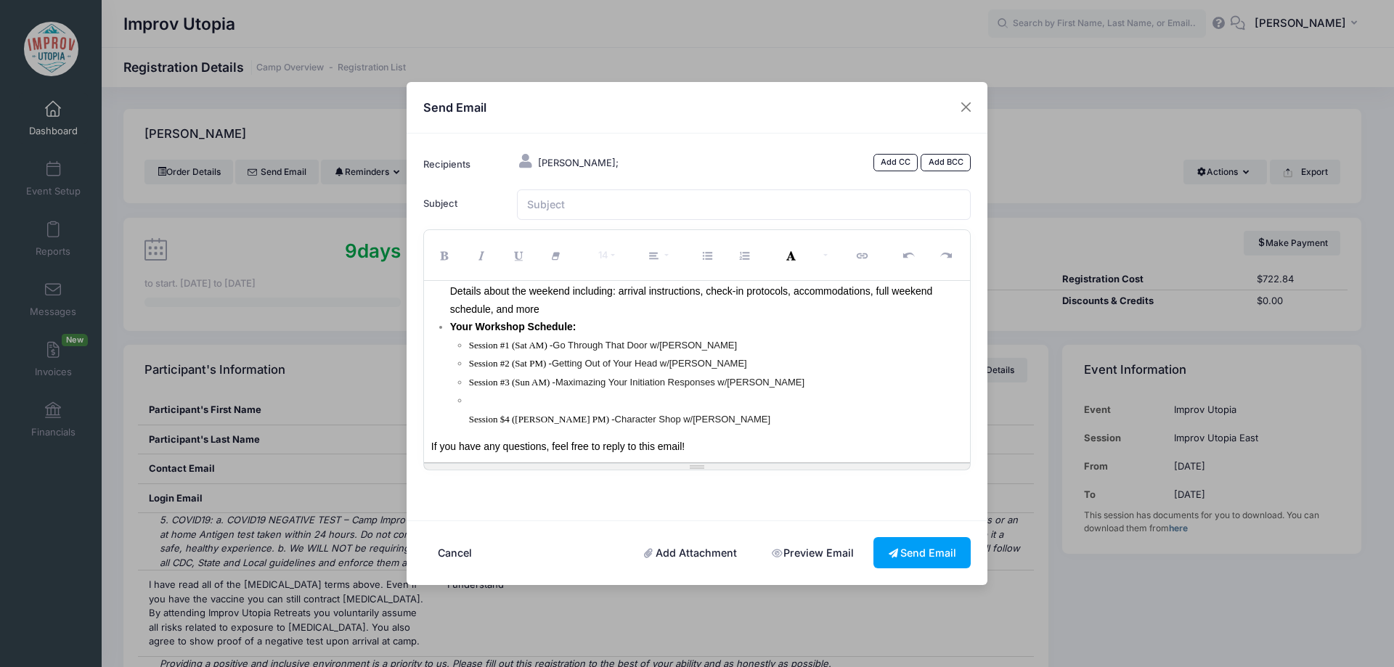
click at [467, 421] on ul "Session #1 (Sat AM) - Go Through That Door w/[PERSON_NAME] Session #2 (Sat PM) …" at bounding box center [706, 382] width 513 height 93
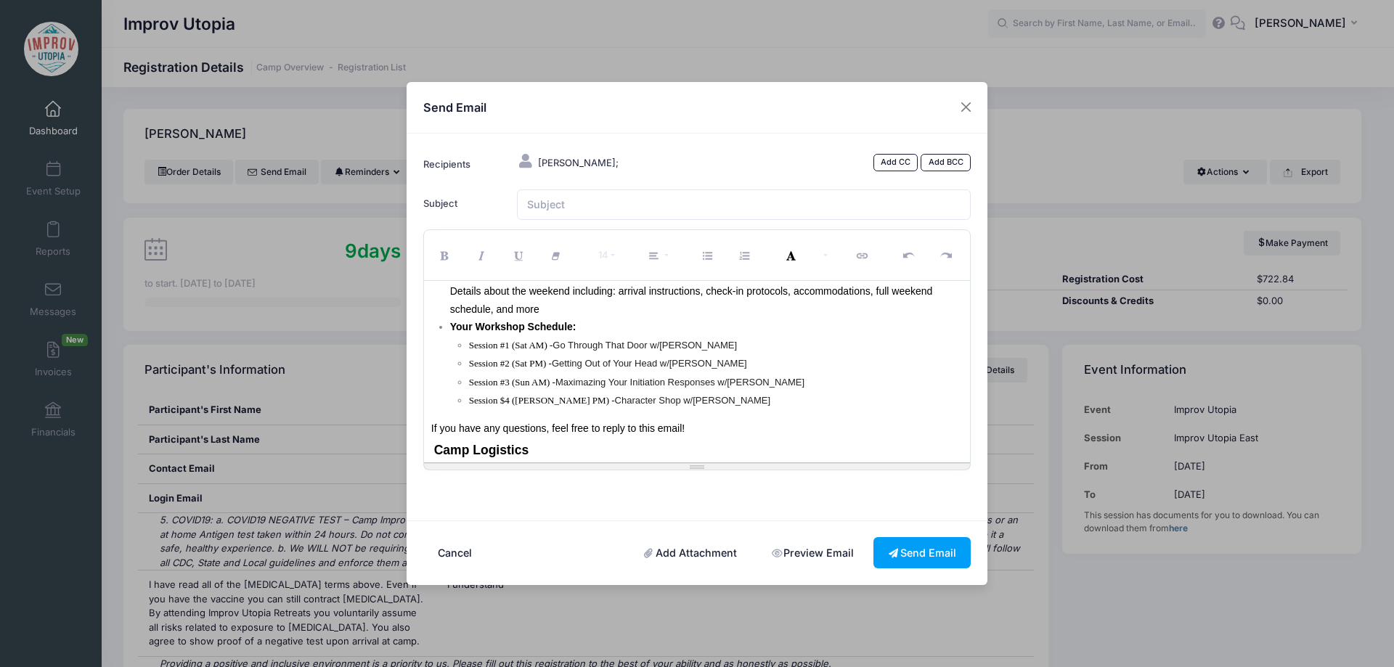
click at [738, 405] on li "Session $4 ([PERSON_NAME] PM) - Charact er Shop w/[PERSON_NAME]" at bounding box center [716, 400] width 495 height 19
click at [469, 346] on span "Session #1 (Sat AM) -" at bounding box center [511, 345] width 84 height 11
click at [797, 253] on button "Recent Color" at bounding box center [793, 255] width 38 height 43
click at [567, 251] on button "Remove Font Style (CTRL+\\)" at bounding box center [558, 255] width 38 height 43
click at [648, 328] on p "Your Workshop Schedule:" at bounding box center [706, 327] width 513 height 18
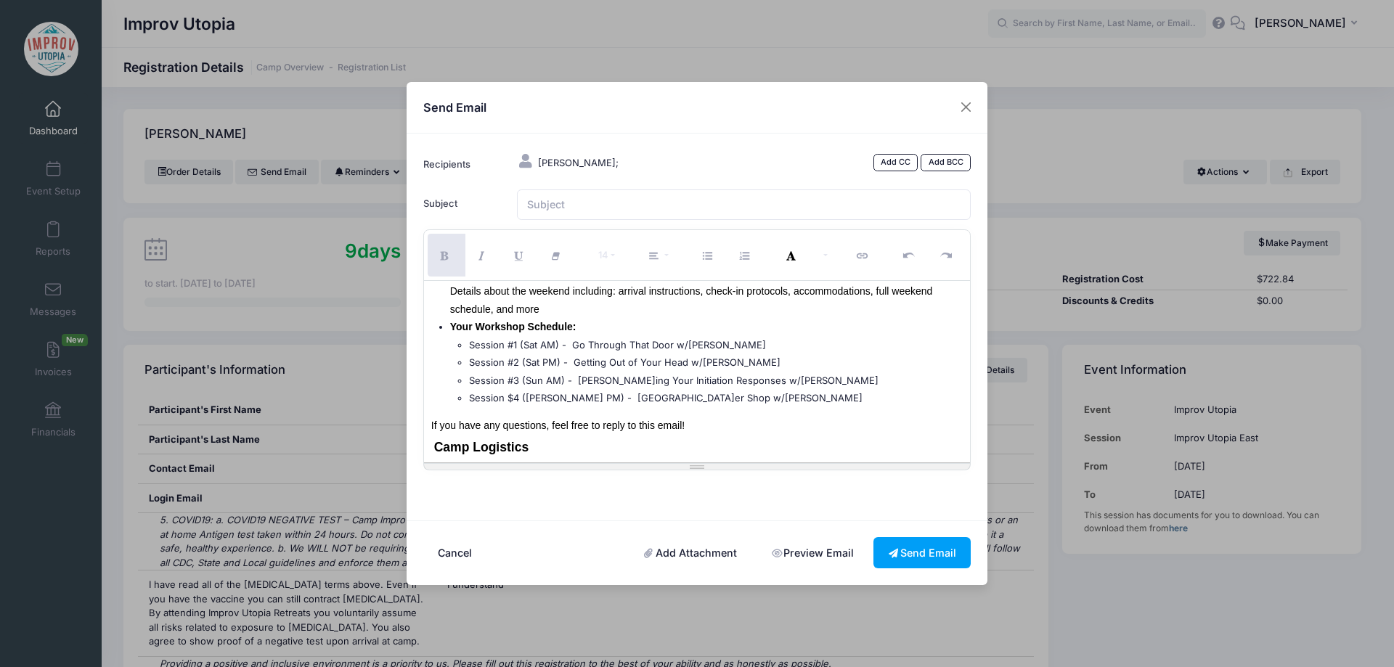
click at [790, 410] on div "Hi [PERSON_NAME]! Welcome to Improv Utopia East! We're excited to meet you next…" at bounding box center [697, 372] width 547 height 182
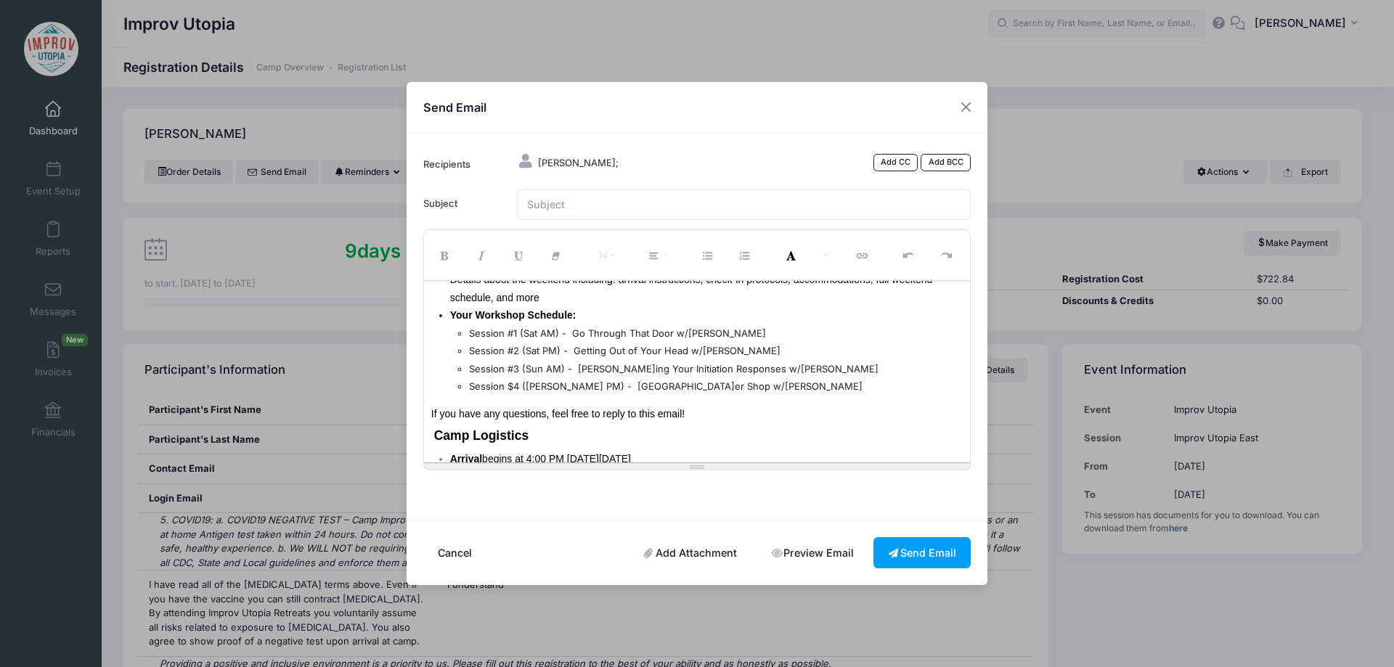
scroll to position [125, 0]
click at [573, 317] on span "Your Workshop Schedule:" at bounding box center [513, 315] width 126 height 12
click at [573, 317] on span "Your Workshop Schedule (since all:" at bounding box center [536, 315] width 173 height 12
click at [822, 405] on p "If you have any questions, feel free to reply to this email!" at bounding box center [697, 414] width 532 height 18
click at [608, 372] on span "Session #3 (Sun AM) - Maximaz ing Your Initiation Responses w/[PERSON_NAME]" at bounding box center [674, 368] width 410 height 12
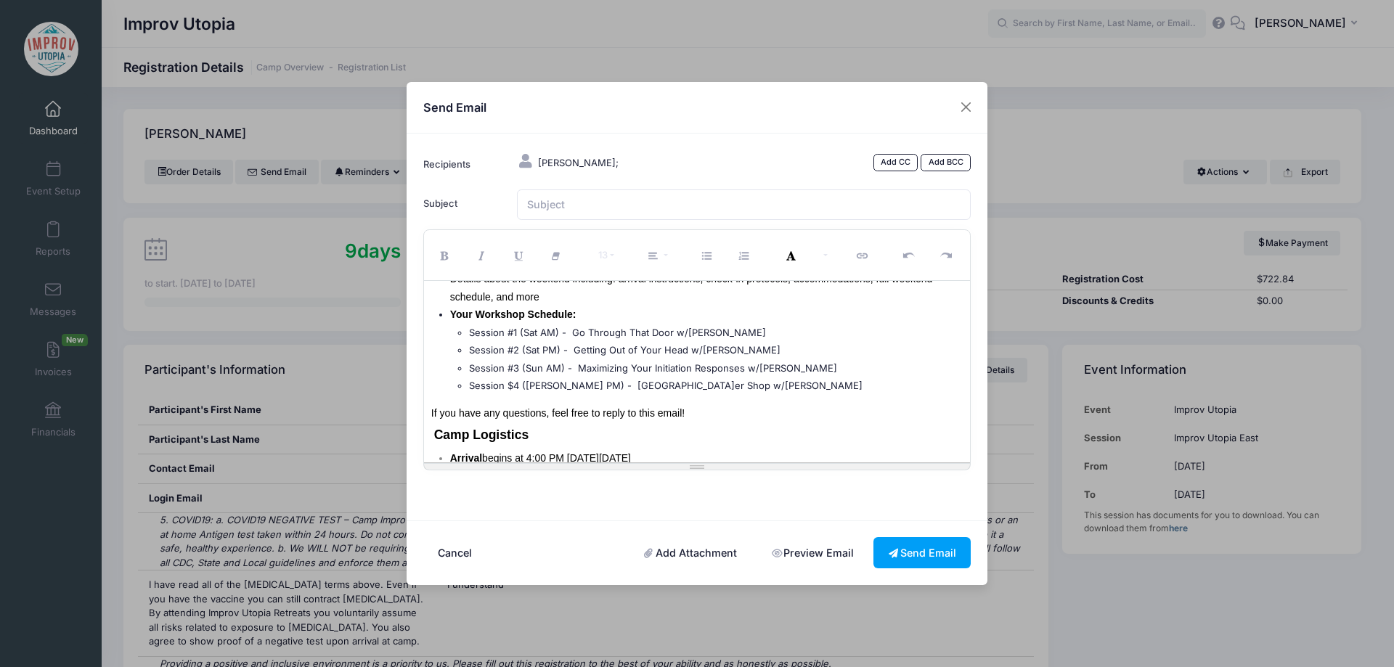
click at [789, 378] on li "Session $4 ([PERSON_NAME] PM) - Charact er Shop w/[PERSON_NAME]" at bounding box center [716, 386] width 495 height 18
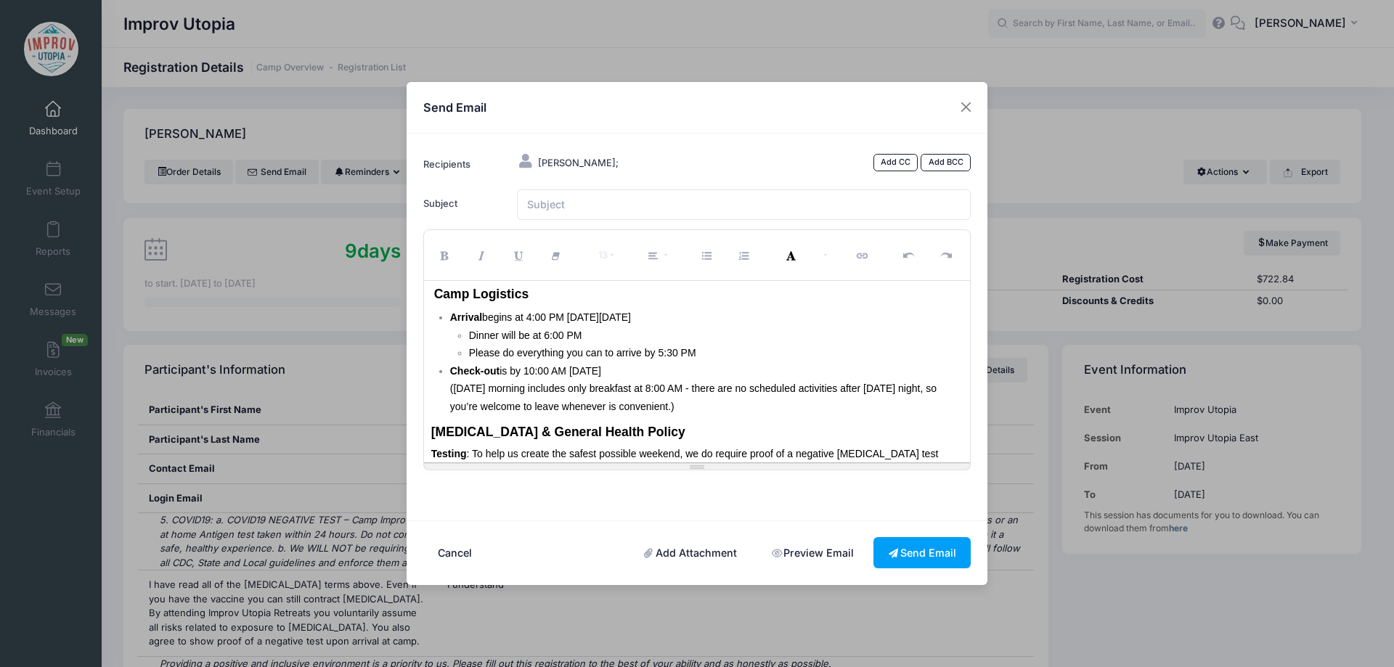
scroll to position [261, 0]
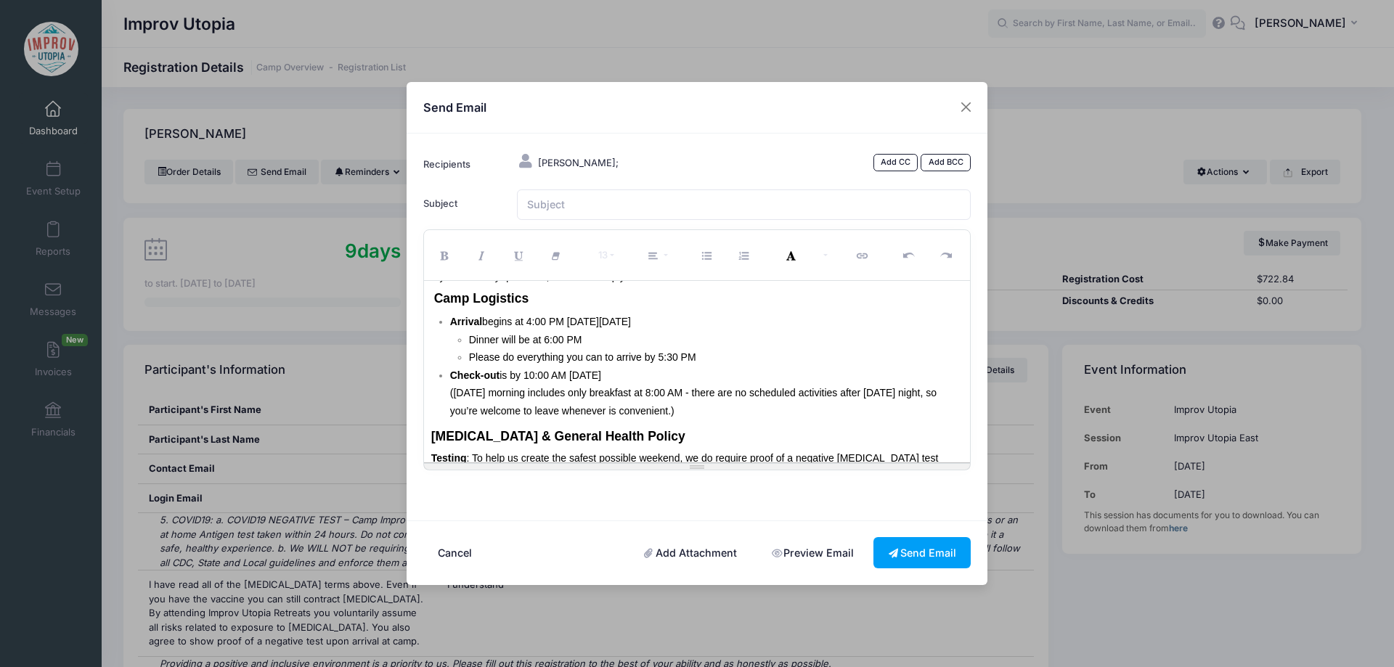
click at [704, 353] on p "Please do everything you can to arrive by 5:30 PM" at bounding box center [716, 358] width 495 height 18
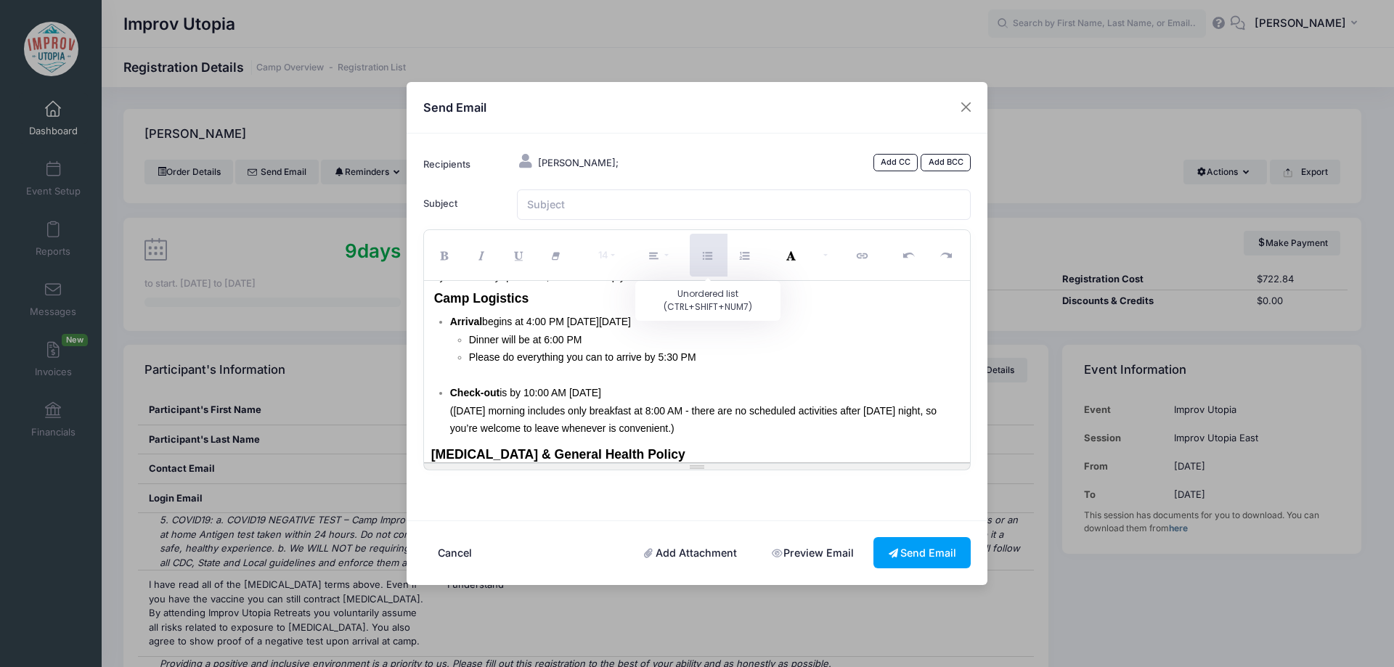
click at [703, 256] on icon "Unordered list (CTRL+SHIFT+NUM7)" at bounding box center [709, 256] width 13 height 0
click at [466, 354] on ul "Dinner will be at 6:00 PM Please do everything you can to arrive by 5:30 PM" at bounding box center [706, 358] width 513 height 54
click at [720, 364] on p "Please do everything you can to arrive by 5:30 PM" at bounding box center [716, 358] width 495 height 18
click at [699, 356] on span "Please do everything you can to arrive by 5:30 PM. The latest you" at bounding box center [617, 358] width 296 height 12
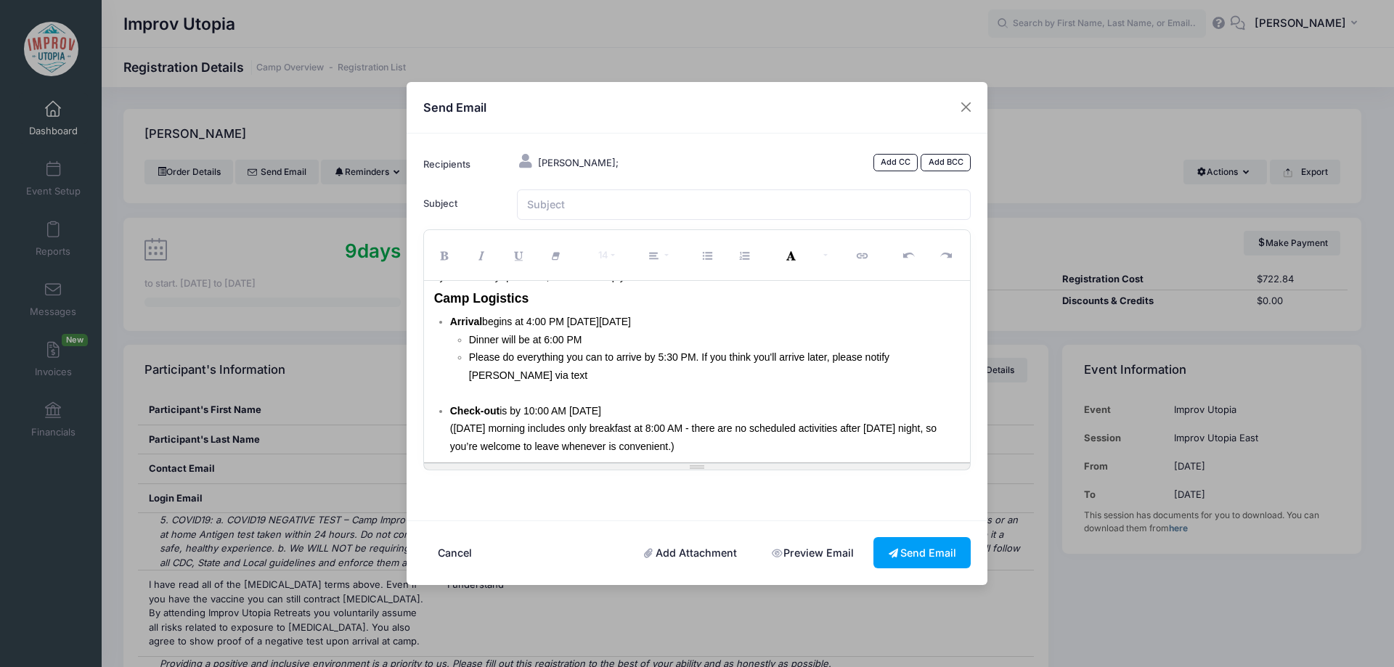
click at [890, 357] on span "Please do everything you can to arrive by 5:30 PM. If you think you'll arrive l…" at bounding box center [679, 367] width 421 height 30
click at [689, 376] on p "Please do everything you can to arrive by 5:30 PM. If you think you'll arrive l…" at bounding box center [716, 367] width 495 height 36
click at [668, 375] on span "[PHONE_NUMBER]" at bounding box center [714, 376] width 92 height 12
click at [656, 378] on p "Please do everything you can to arrive by 5:30 PM. If you think you'll arrive l…" at bounding box center [716, 367] width 495 height 36
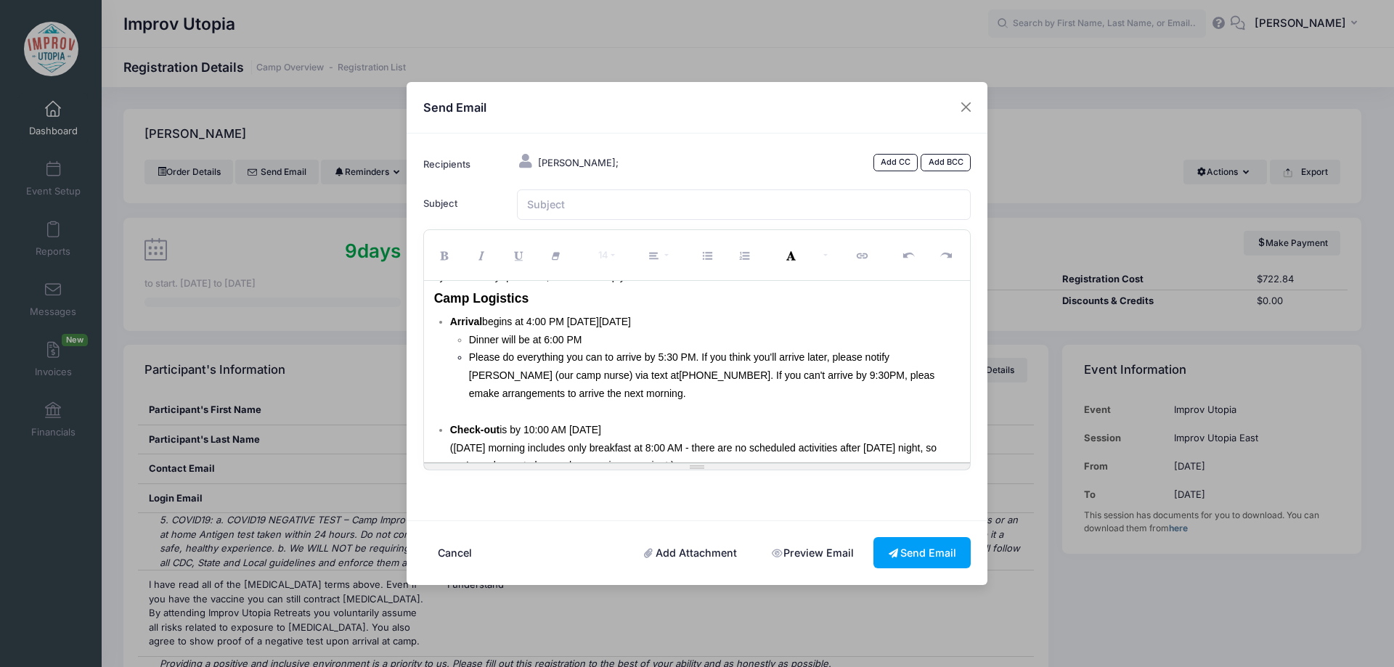
click at [811, 379] on span "[PHONE_NUMBER]. If you can't arrive by 9:30PM, pleas emake arrangements to arri…" at bounding box center [702, 385] width 466 height 31
click at [757, 397] on p "Please do everything you can to arrive by 5:30 PM. If you think you'll arrive l…" at bounding box center [716, 376] width 495 height 55
click at [517, 410] on p at bounding box center [716, 413] width 495 height 18
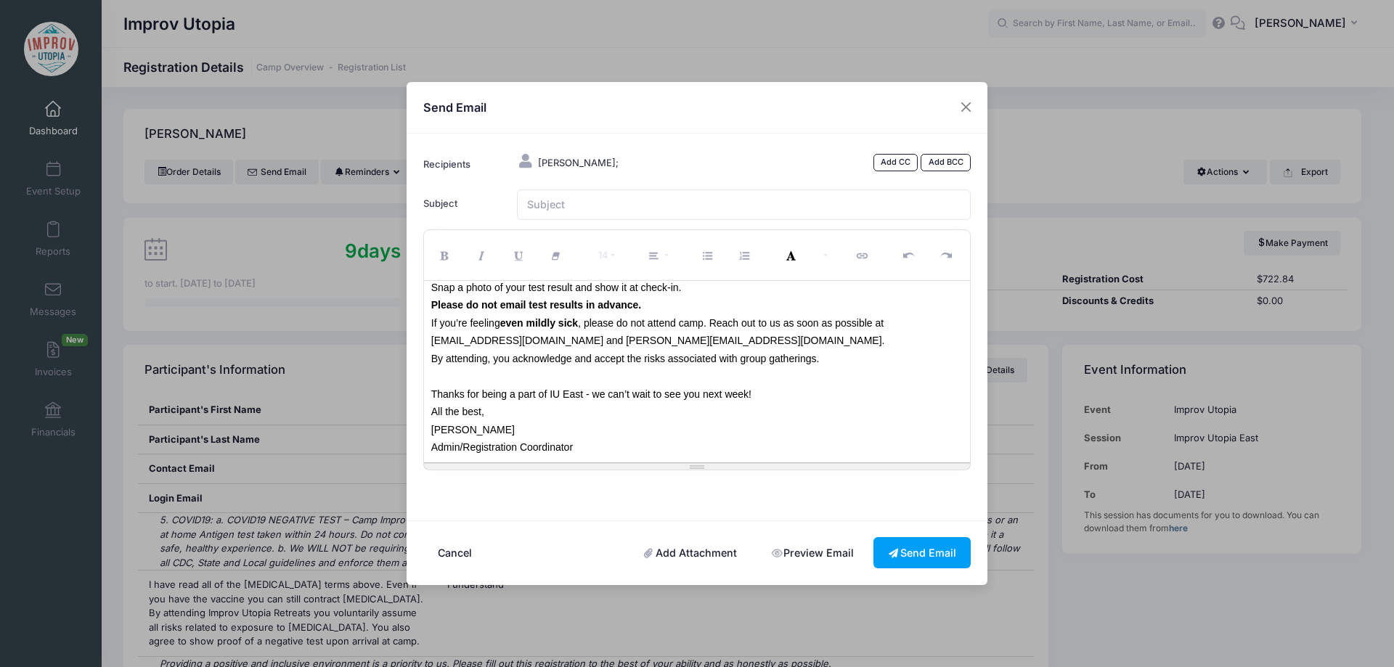
scroll to position [586, 0]
click at [576, 199] on input "Subject" at bounding box center [744, 205] width 455 height 31
type input "Welcome to [GEOGRAPHIC_DATA] 2025!"
click at [699, 463] on div "Hi [PERSON_NAME]! Welcome to Improv Utopia East! We're excited to meet you next…" at bounding box center [697, 372] width 547 height 182
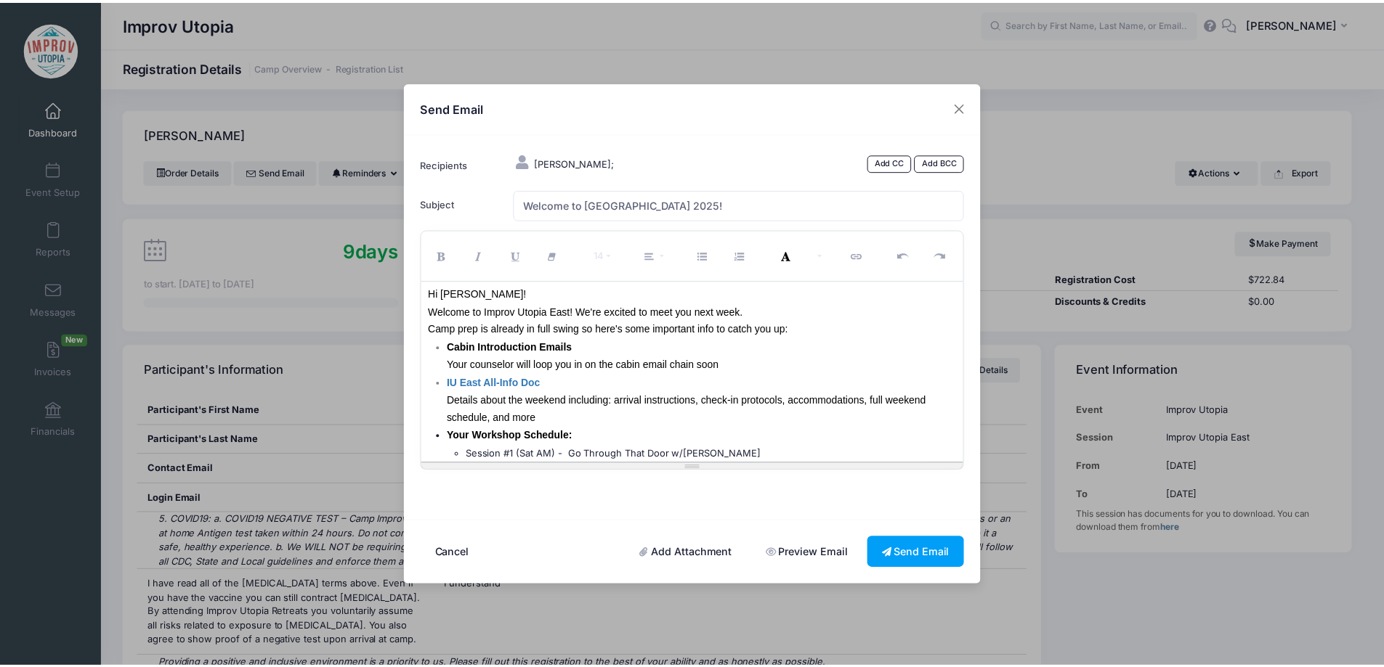
scroll to position [0, 0]
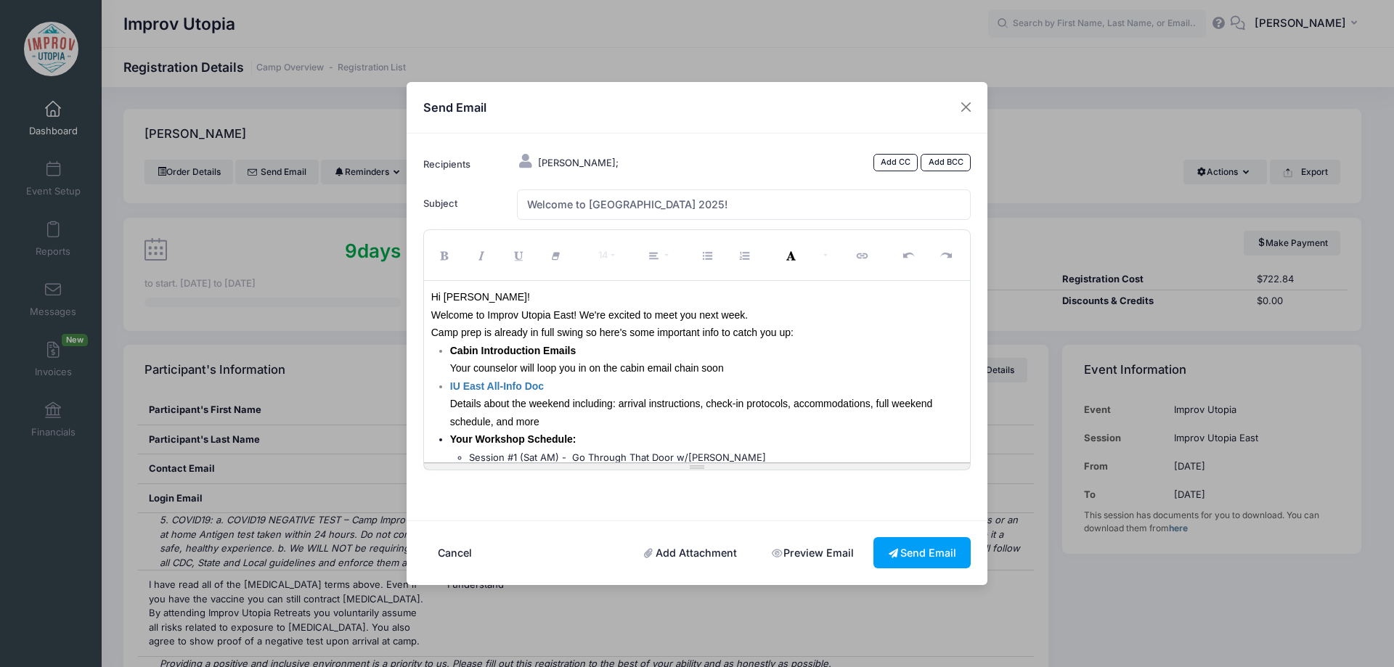
click at [548, 385] on p "IU East All-Info Doc Details about the weekend including: arrival instructions,…" at bounding box center [706, 405] width 513 height 54
click at [606, 318] on font "Welcome to Improv Utopia East! We're excited to meet you next week. Camp prep i…" at bounding box center [612, 324] width 362 height 30
click at [675, 357] on p "Cabin Introduction Emails Your counselor will loop you in on the cabin email ch…" at bounding box center [706, 360] width 513 height 36
click at [920, 549] on button "Send Email" at bounding box center [922, 552] width 97 height 31
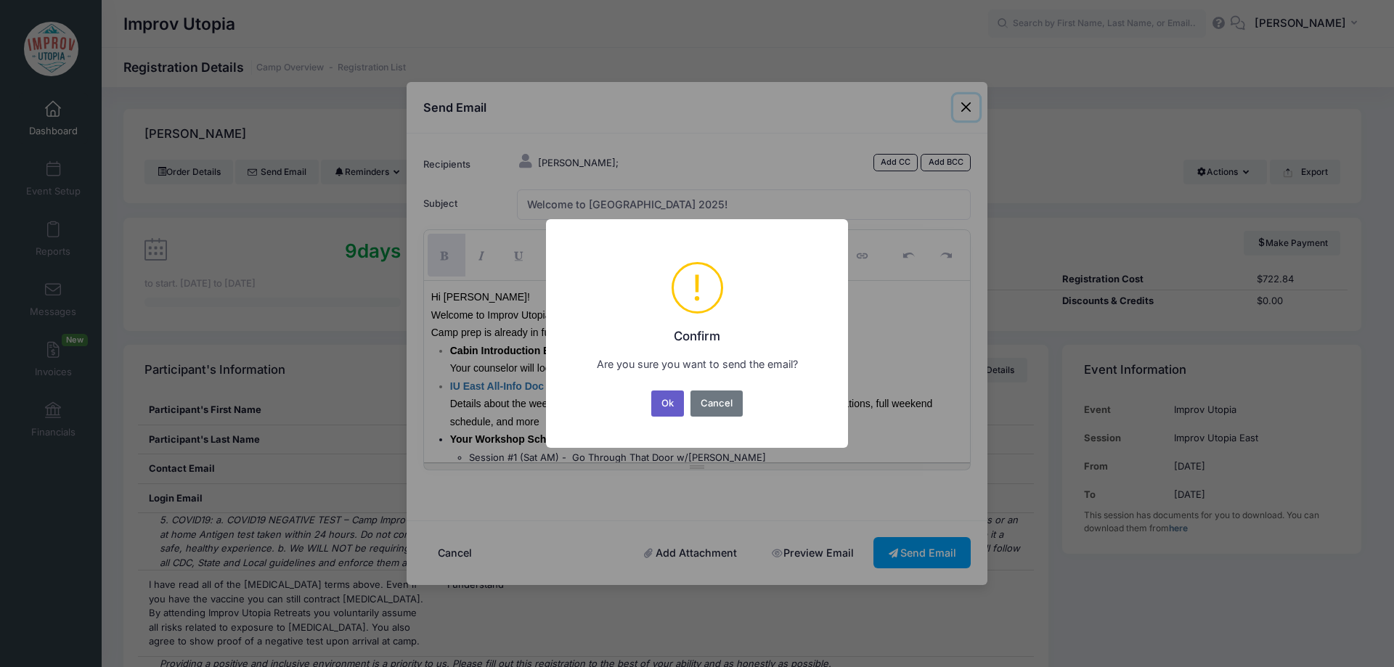
click at [665, 410] on button "Ok" at bounding box center [667, 404] width 33 height 26
